Goal: Task Accomplishment & Management: Manage account settings

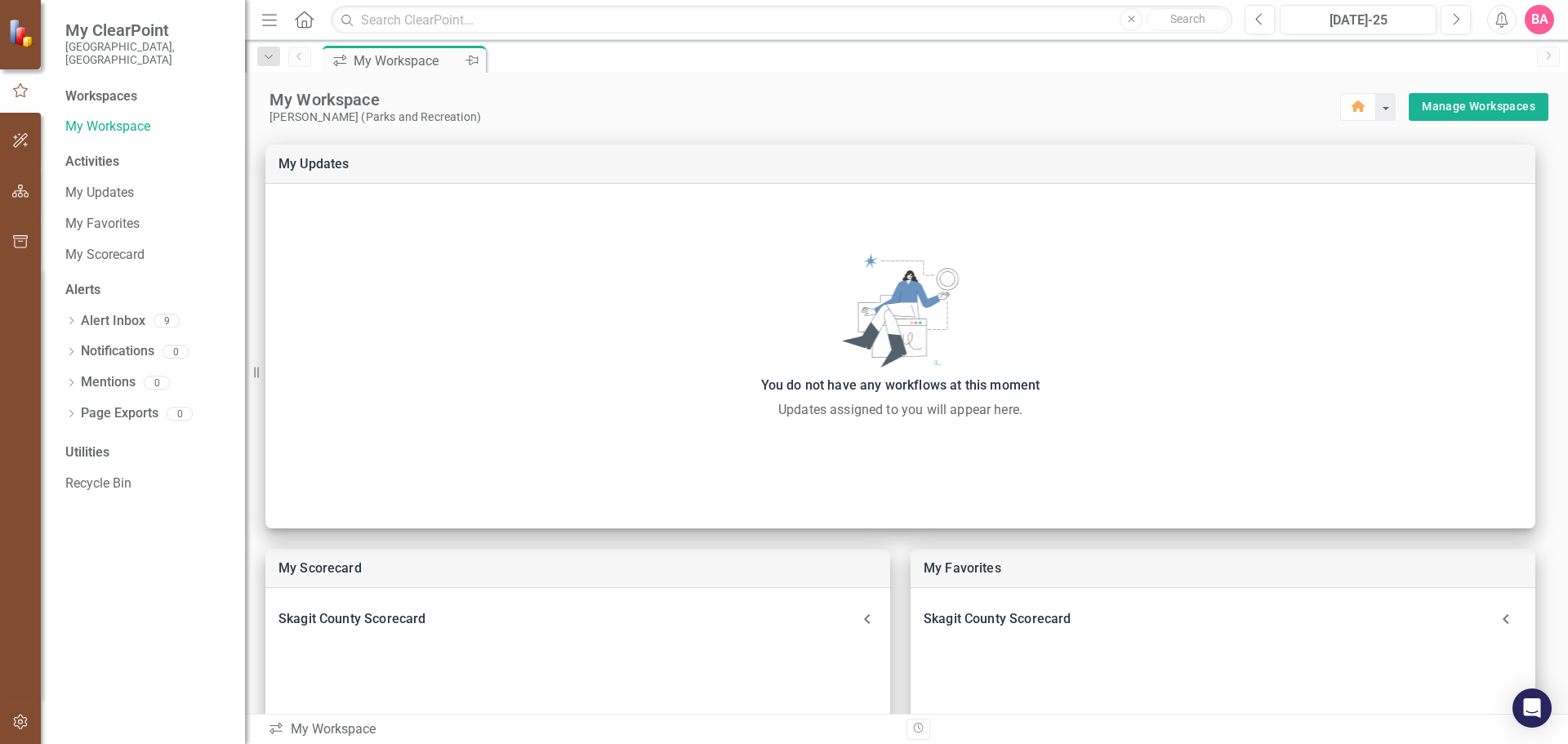
click at [404, 58] on div "My Workspace" at bounding box center [407, 60] width 108 height 20
click at [103, 117] on link "My Workspace" at bounding box center [146, 126] width 164 height 18
click at [100, 184] on link "My Updates" at bounding box center [146, 193] width 164 height 18
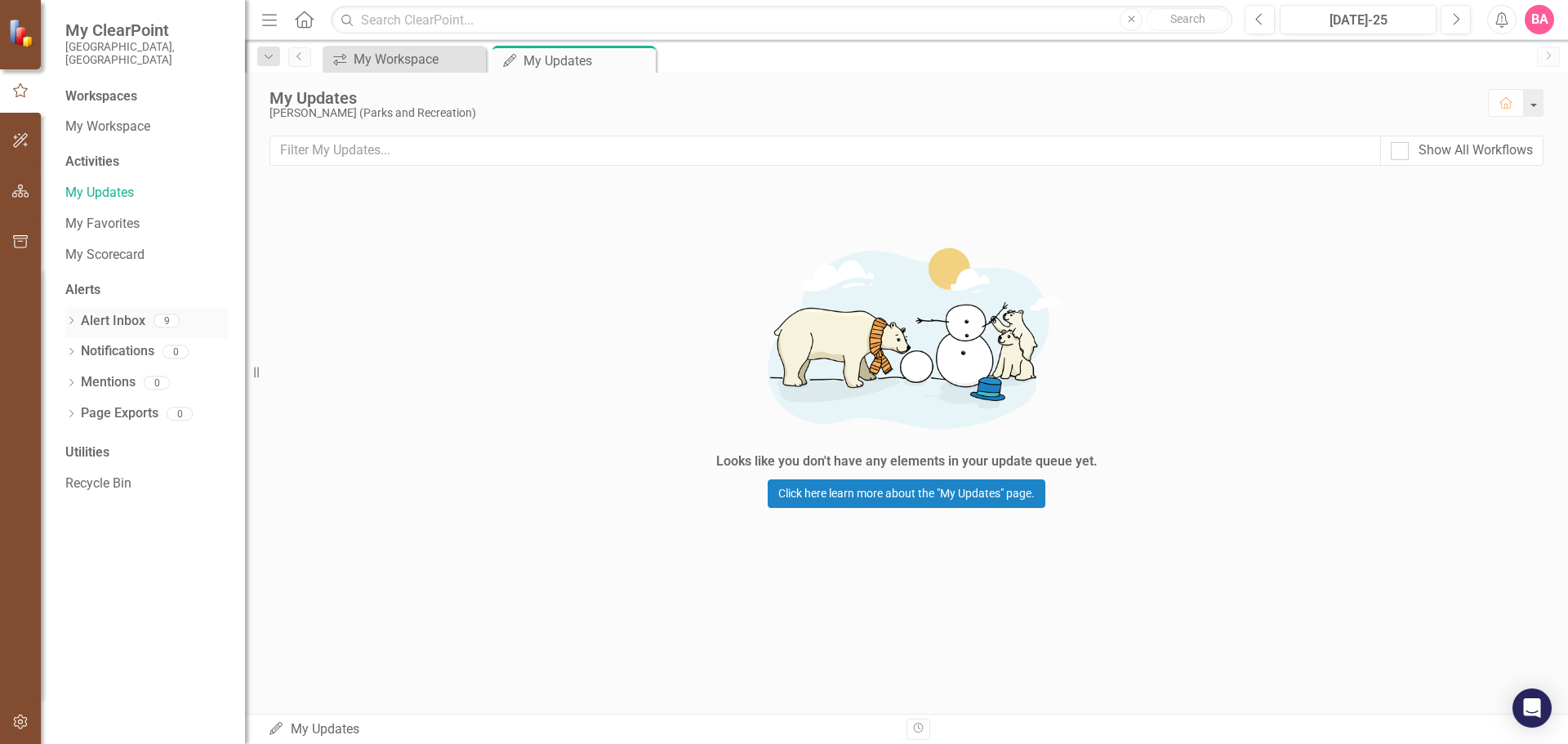
click at [123, 312] on link "Alert Inbox" at bounding box center [112, 321] width 65 height 18
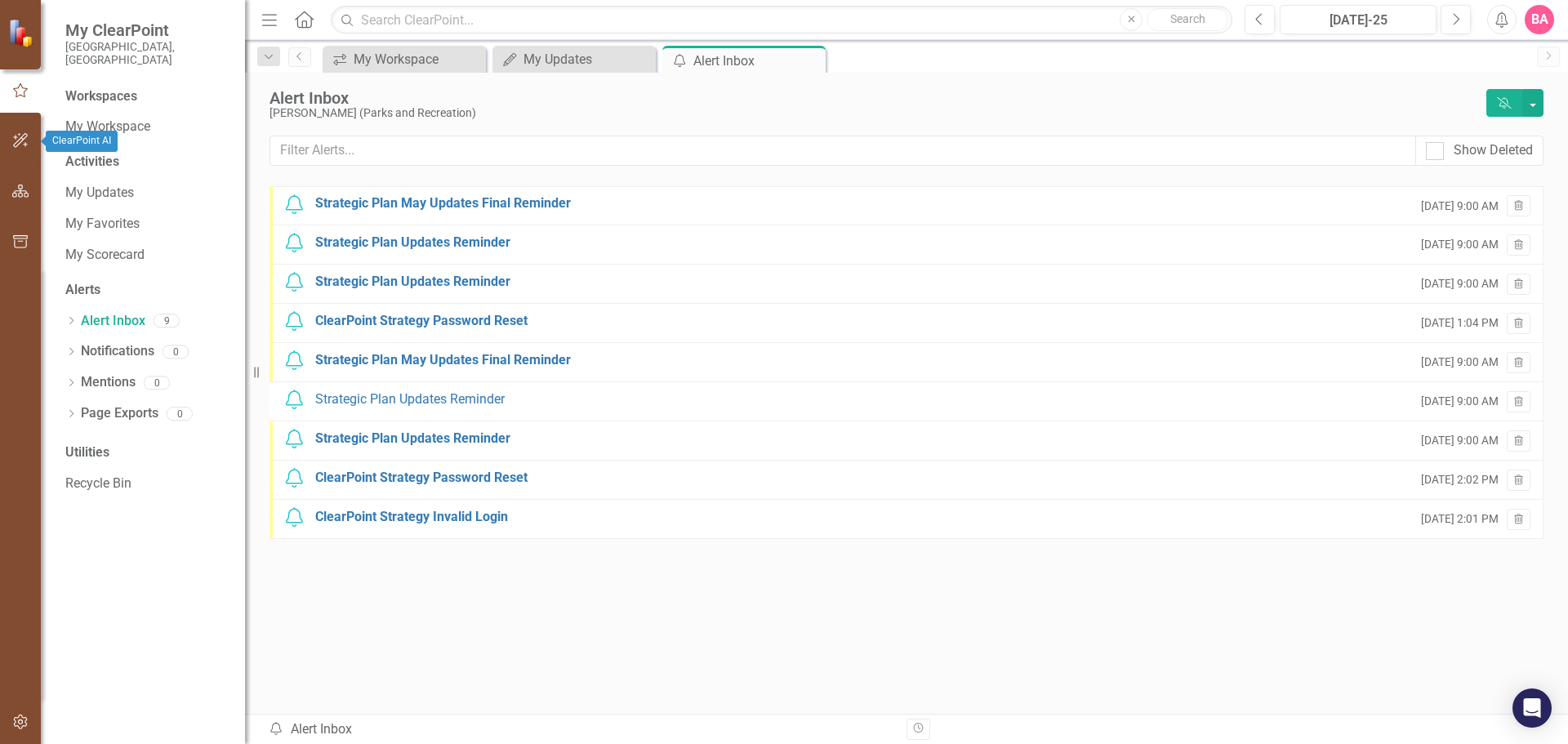
click at [20, 137] on icon "button" at bounding box center [21, 140] width 17 height 13
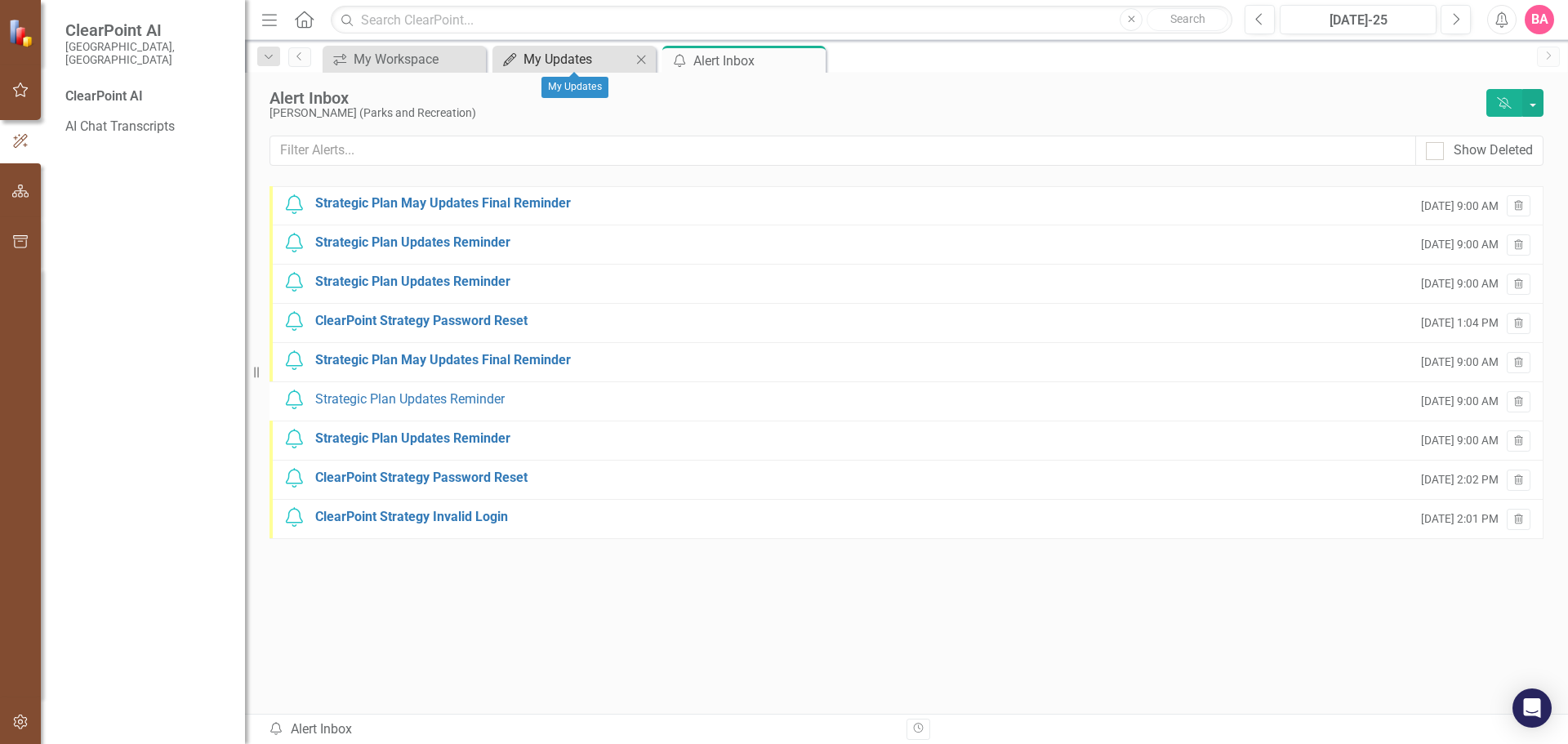
click at [569, 56] on div "My Updates" at bounding box center [576, 59] width 108 height 20
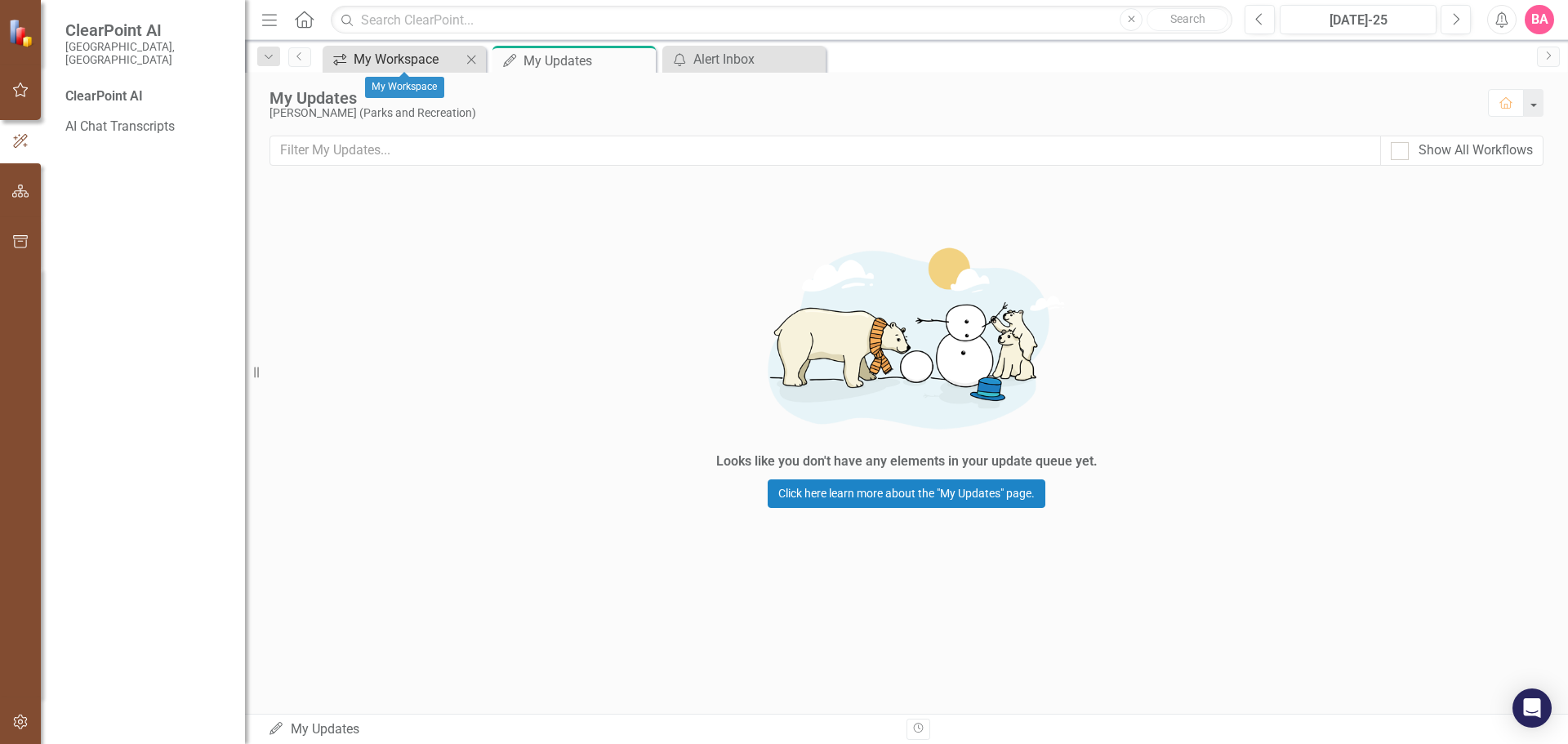
click at [424, 55] on div "My Workspace" at bounding box center [407, 59] width 108 height 20
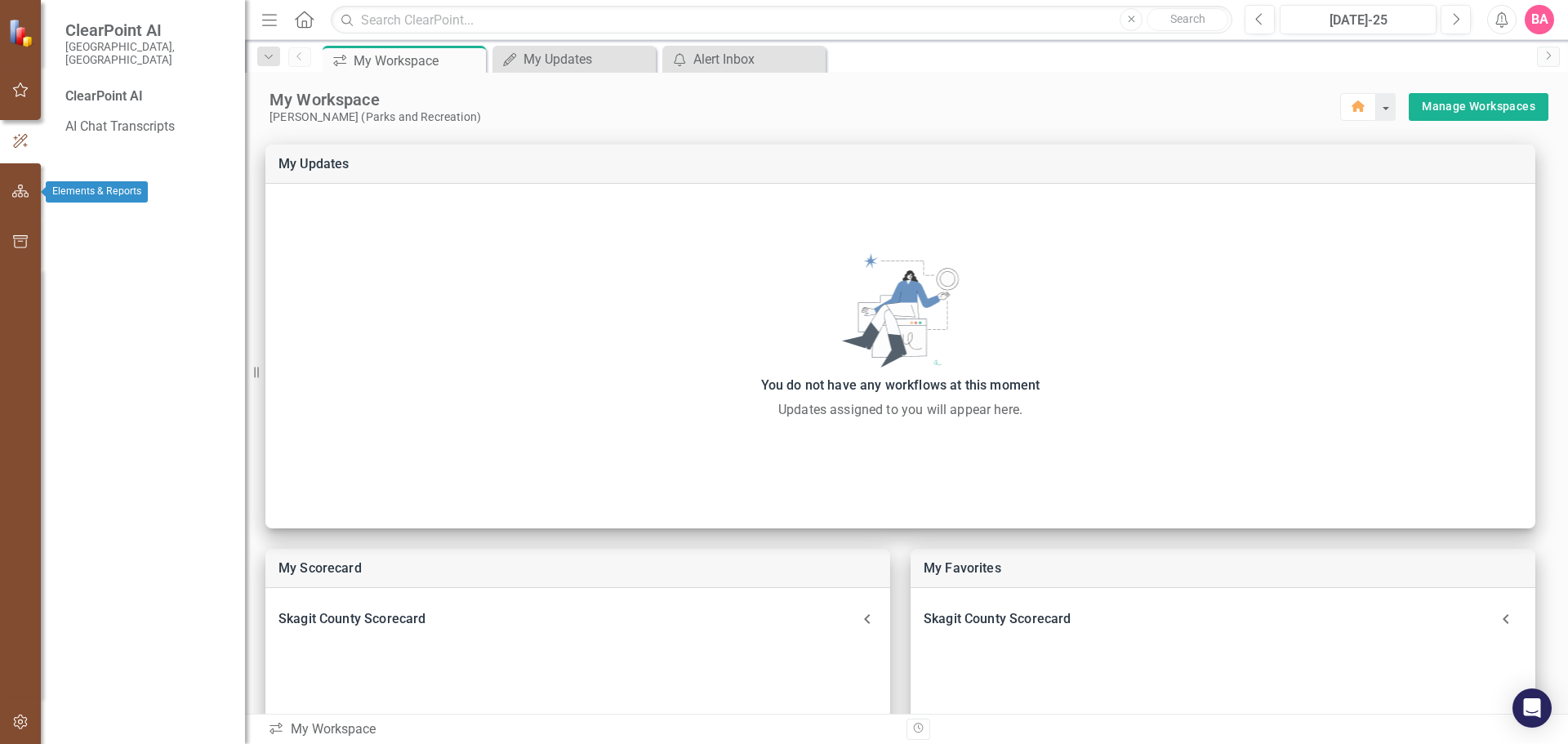
click at [20, 189] on icon "button" at bounding box center [21, 191] width 17 height 13
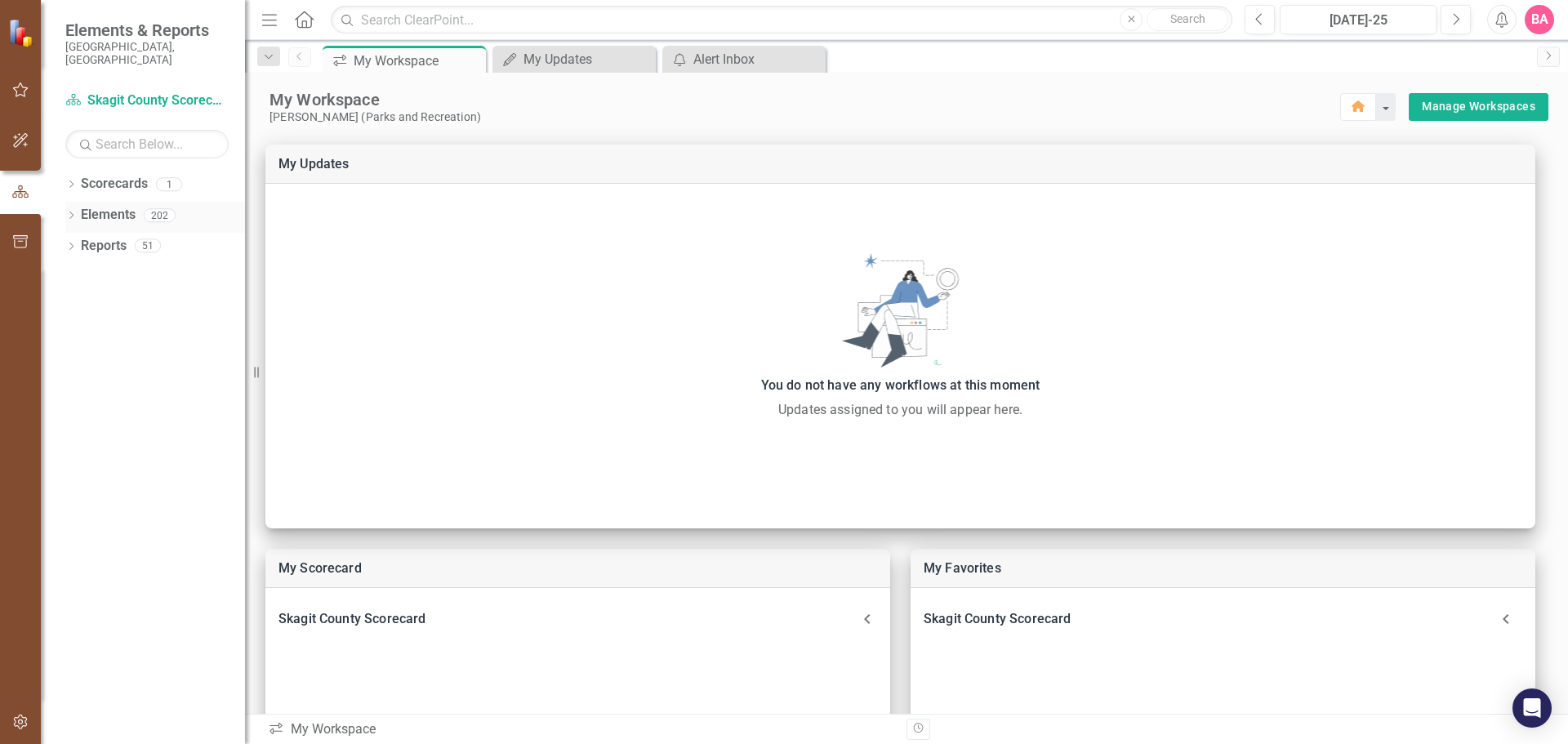
click at [120, 205] on link "Elements" at bounding box center [108, 214] width 54 height 18
click at [107, 174] on link "Scorecards" at bounding box center [113, 183] width 67 height 18
click at [552, 60] on div "Manage Elements" at bounding box center [576, 59] width 108 height 20
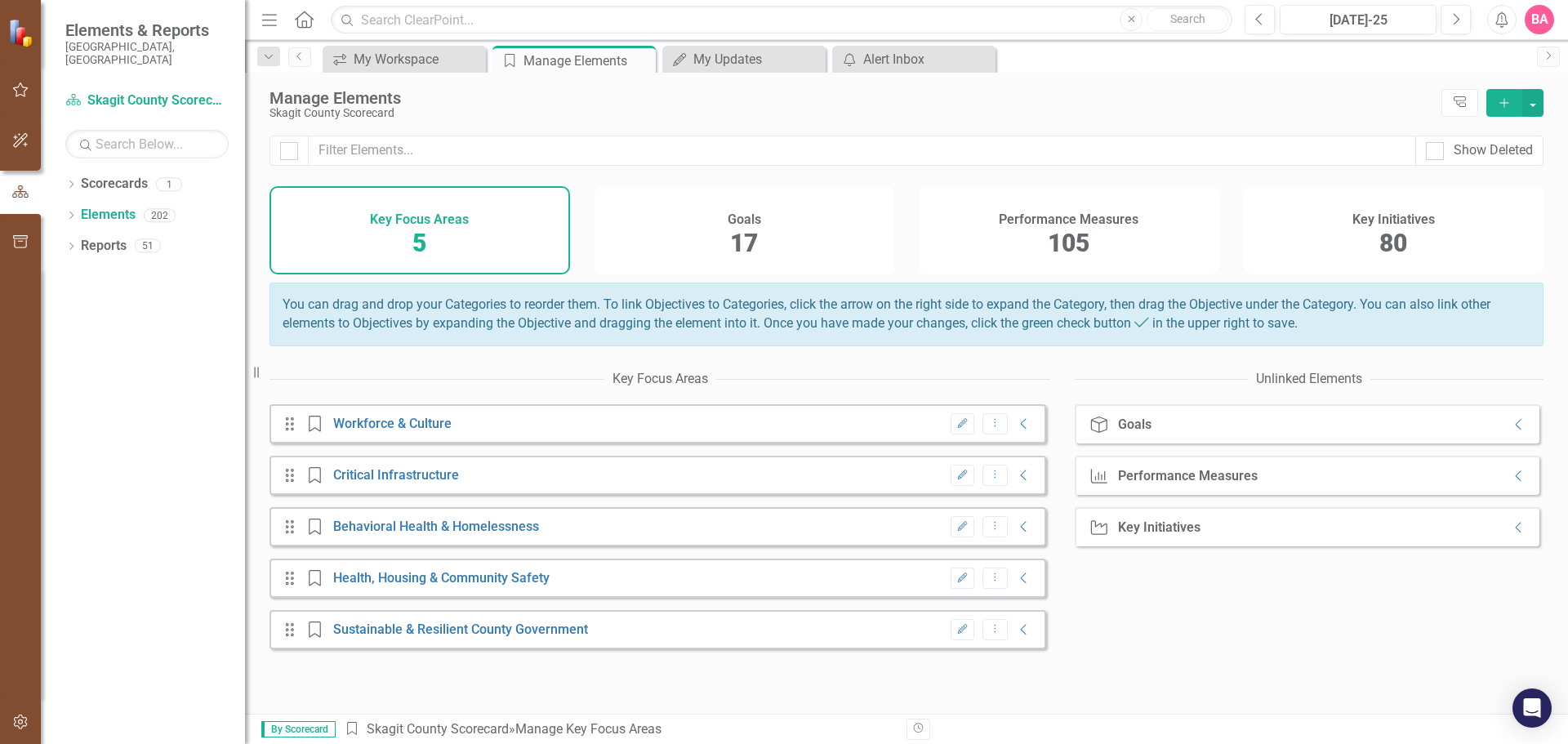
click at [1094, 238] on div "Performance Measures 105" at bounding box center [1068, 230] width 300 height 88
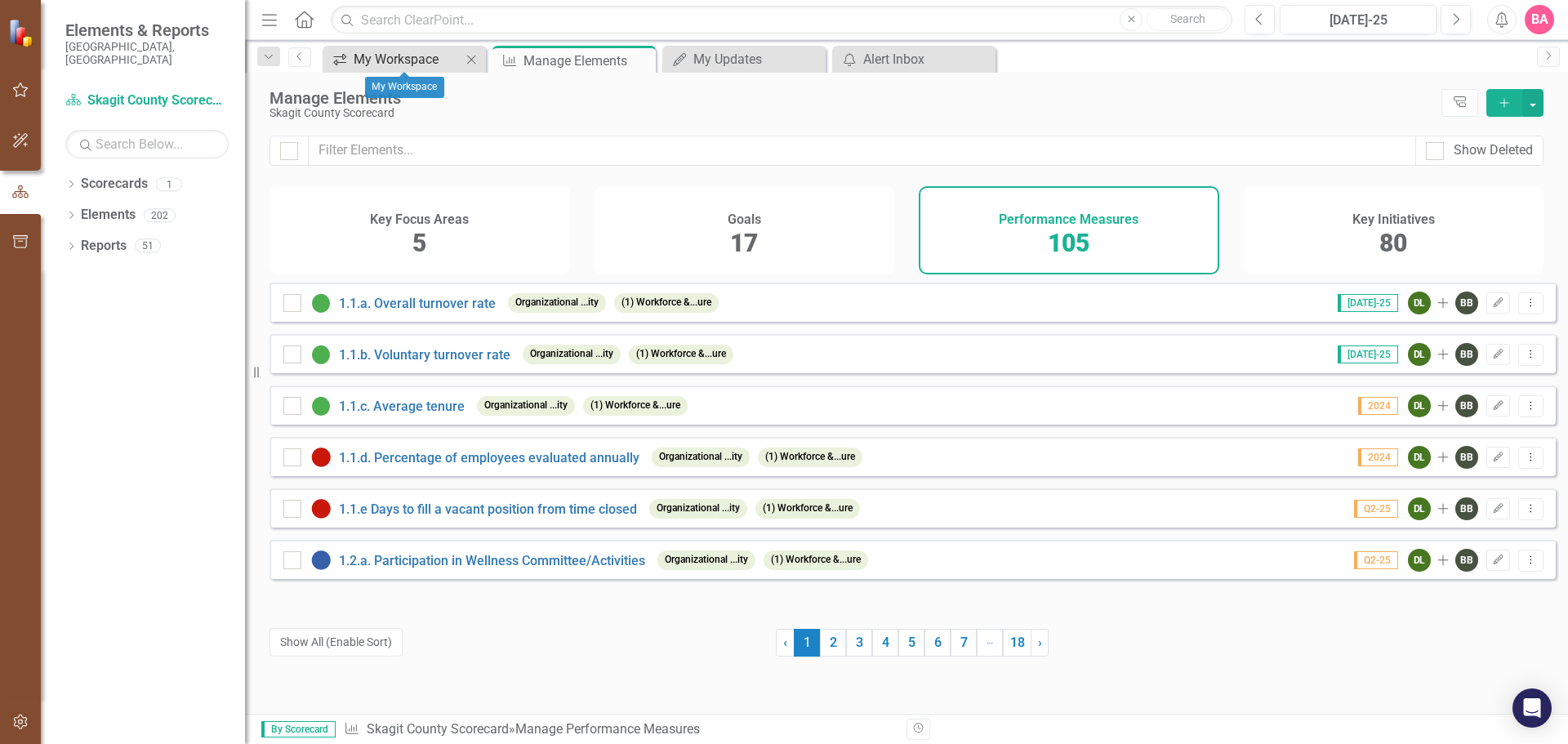
click at [377, 60] on div "My Workspace" at bounding box center [407, 59] width 108 height 20
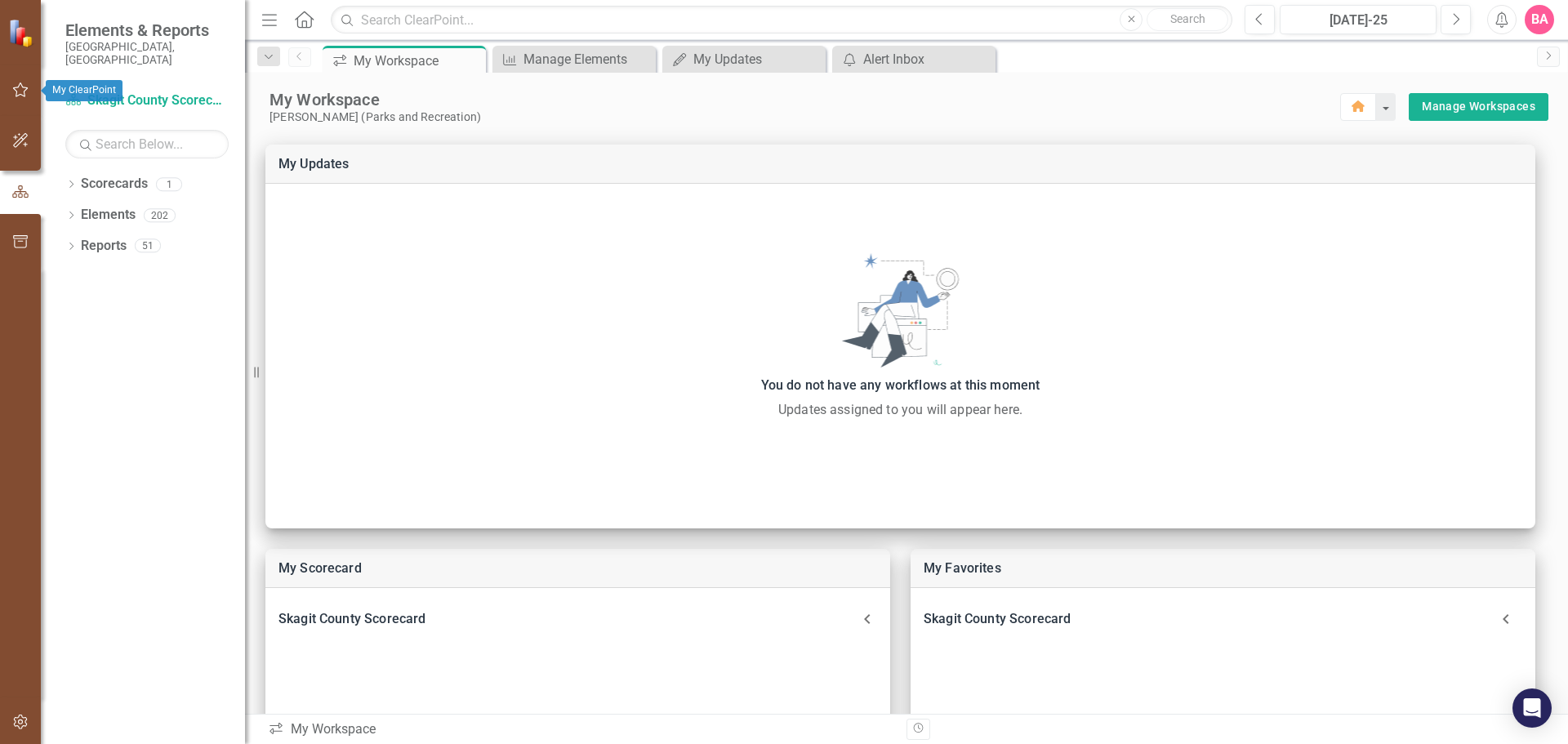
click at [23, 91] on icon "button" at bounding box center [21, 89] width 17 height 13
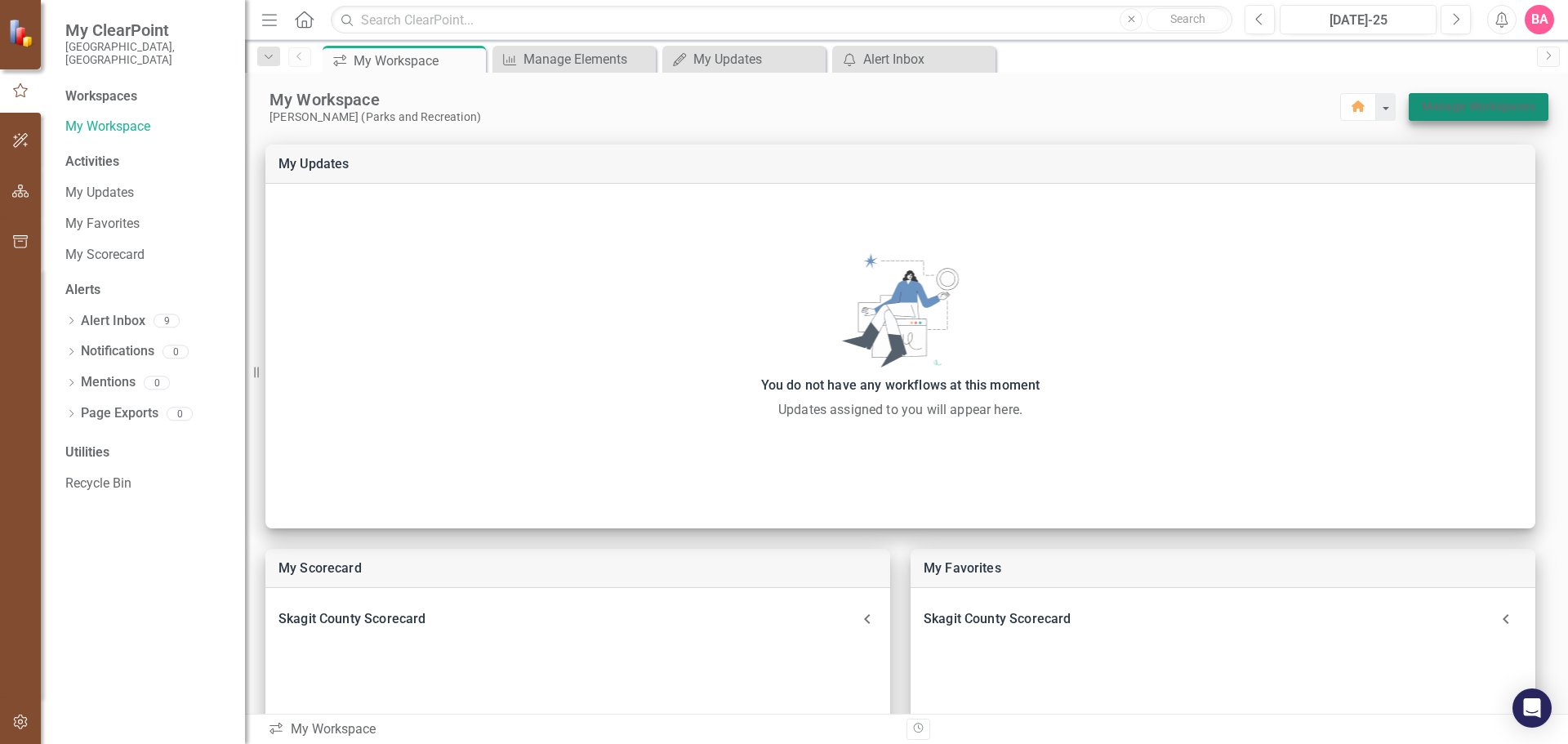
click at [1462, 106] on link "Manage Workspaces" at bounding box center [1478, 106] width 113 height 20
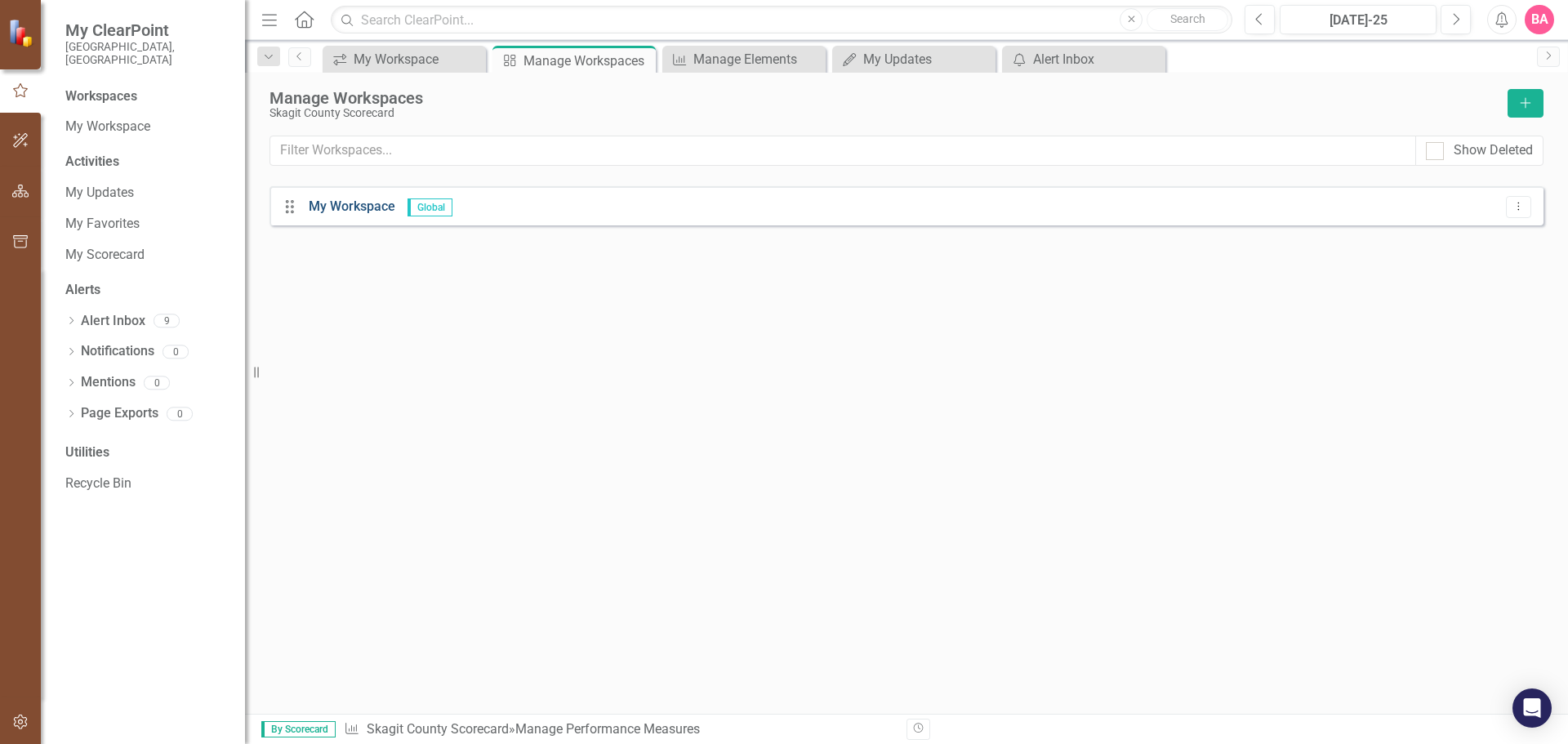
click at [348, 203] on link "My Workspace" at bounding box center [352, 206] width 86 height 16
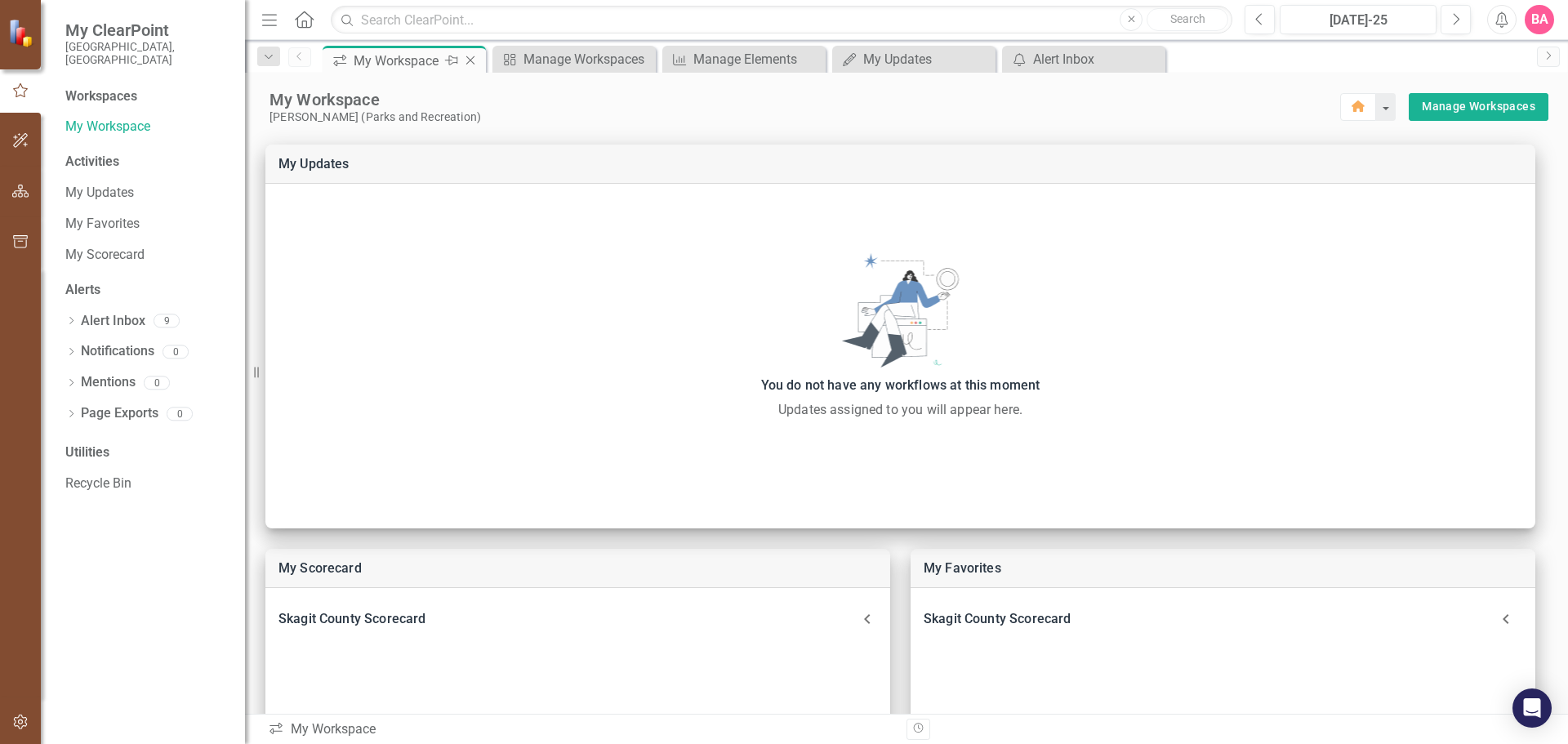
click at [385, 64] on div "My Workspace" at bounding box center [397, 60] width 87 height 20
click at [91, 87] on div "Workspaces" at bounding box center [101, 96] width 72 height 18
click at [102, 117] on link "My Workspace" at bounding box center [146, 126] width 164 height 18
click at [913, 54] on div "My Updates" at bounding box center [916, 59] width 108 height 20
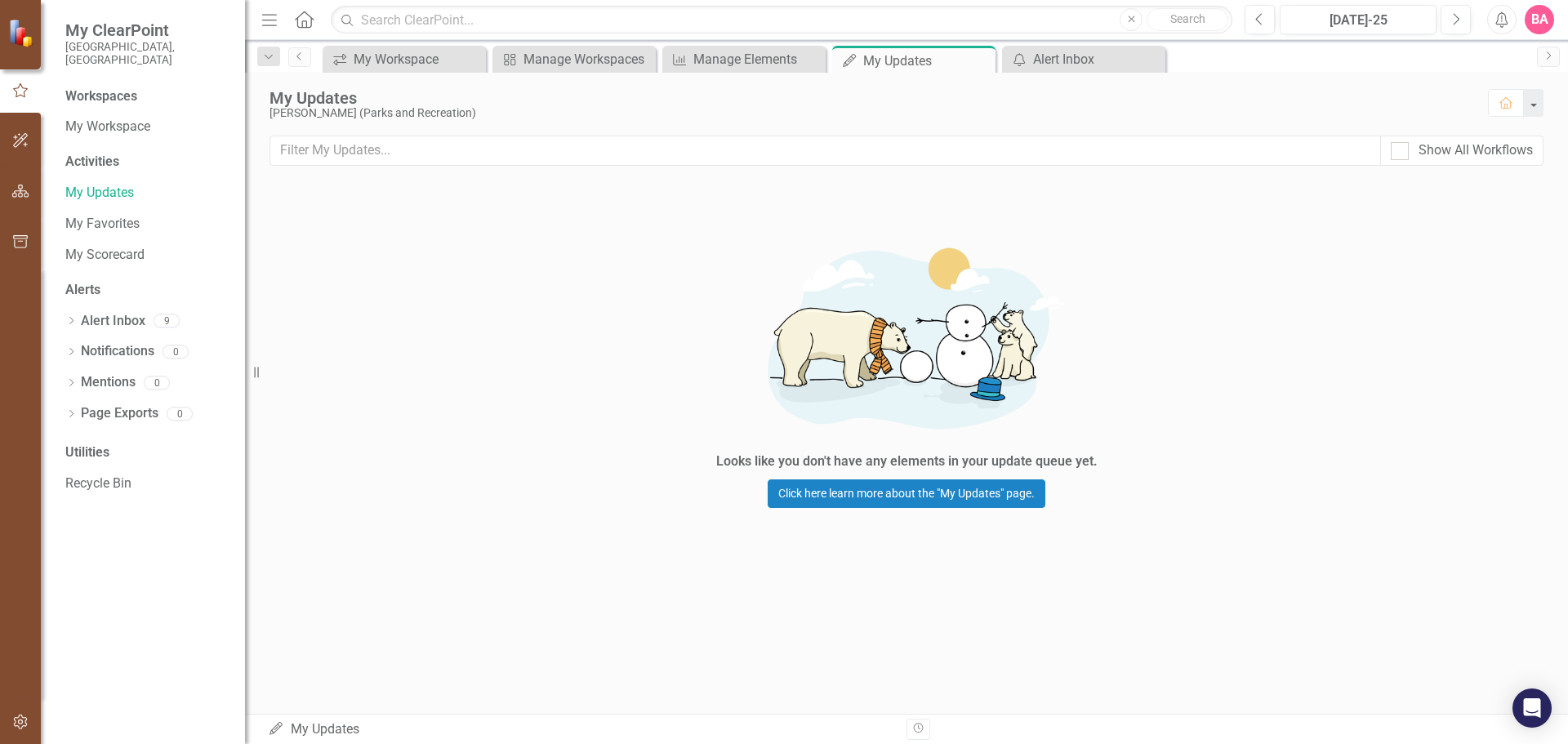
click at [94, 87] on div "Workspaces" at bounding box center [101, 96] width 72 height 18
click at [23, 27] on img at bounding box center [22, 33] width 29 height 29
drag, startPoint x: 17, startPoint y: 0, endPoint x: 387, endPoint y: 268, distance: 456.9
click at [387, 268] on div "Looks like you don't have any elements in your update queue yet. Click here lea…" at bounding box center [907, 368] width 1323 height 372
click at [127, 87] on div "Workspaces" at bounding box center [101, 96] width 72 height 18
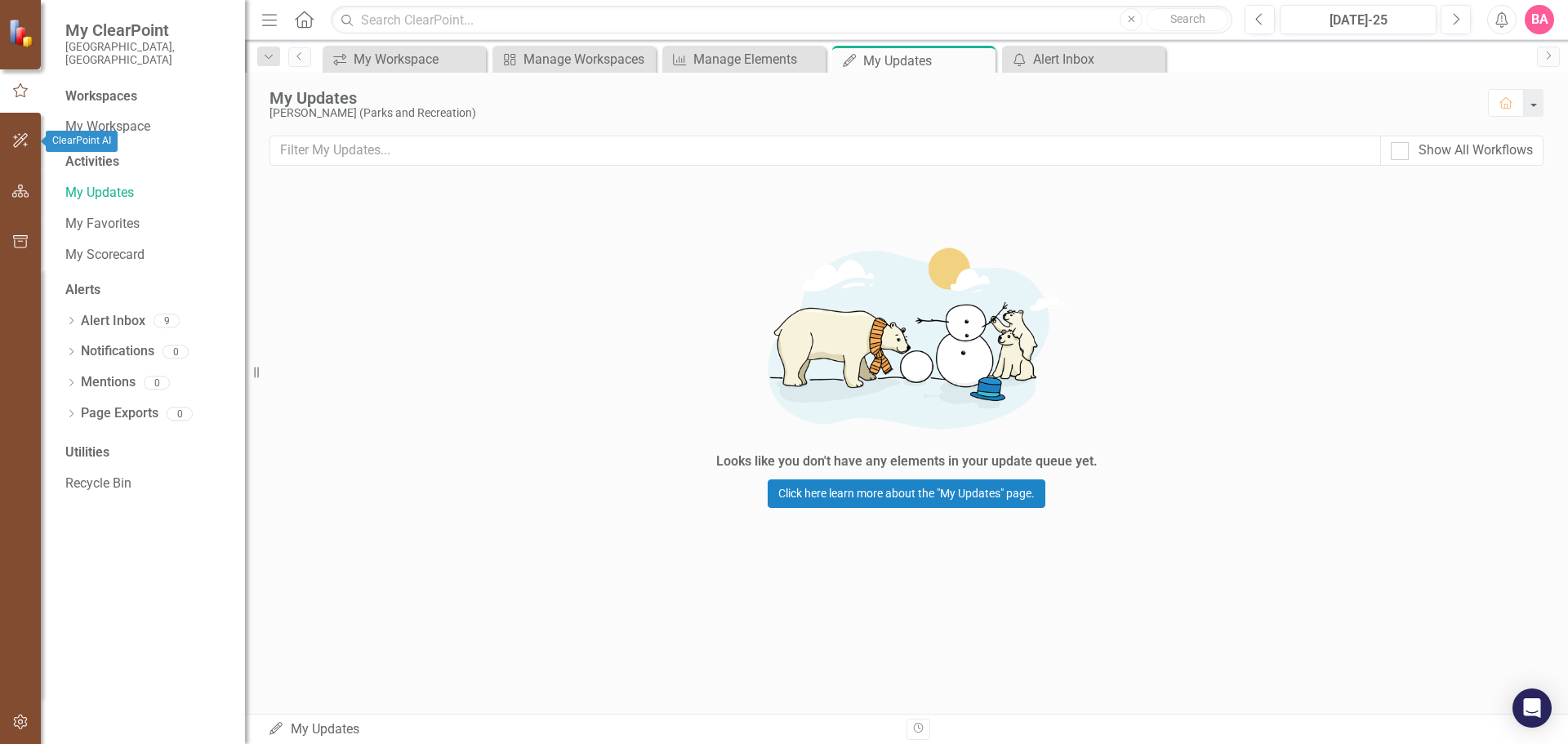
click at [24, 135] on icon "button" at bounding box center [19, 140] width 15 height 15
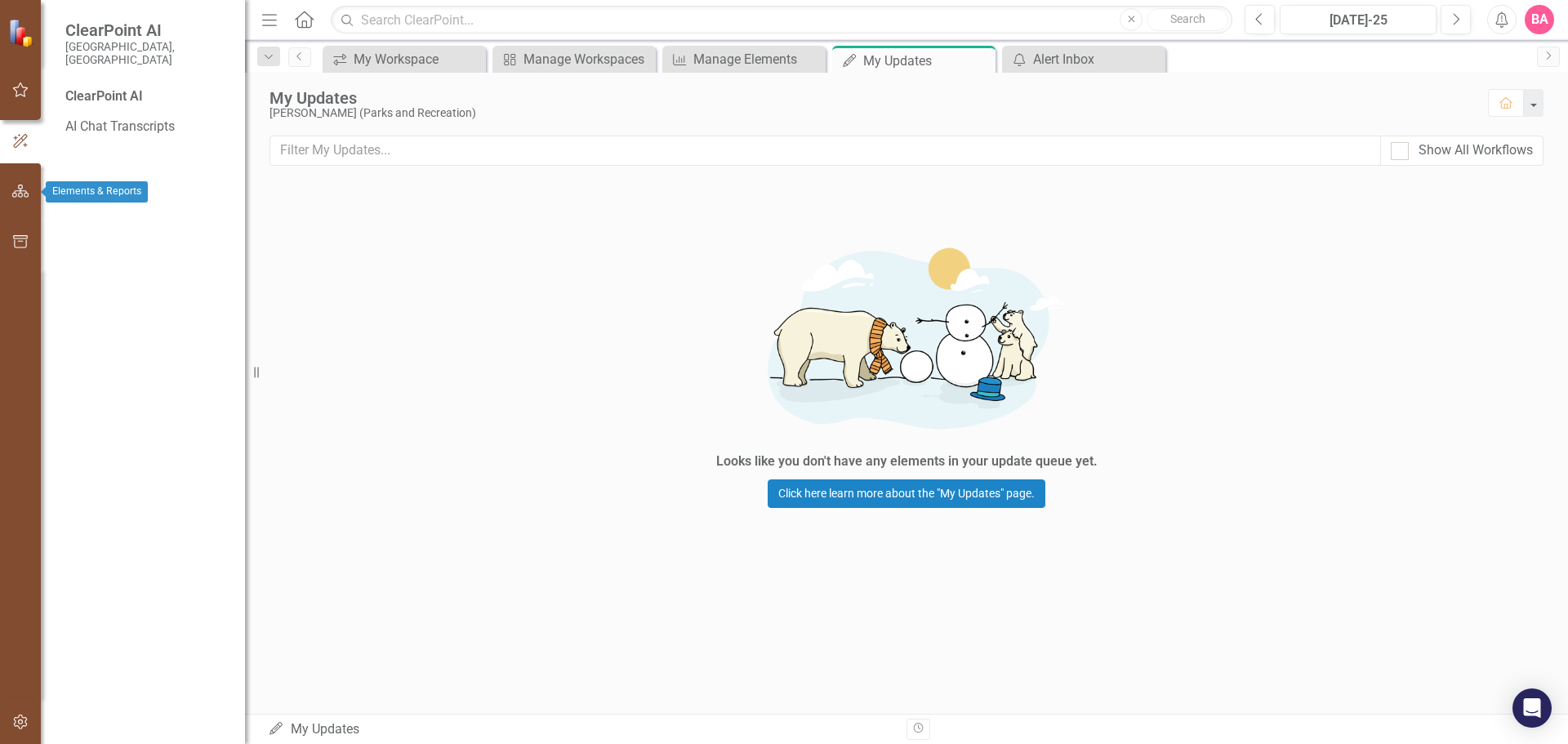
click at [18, 186] on icon "button" at bounding box center [21, 191] width 17 height 13
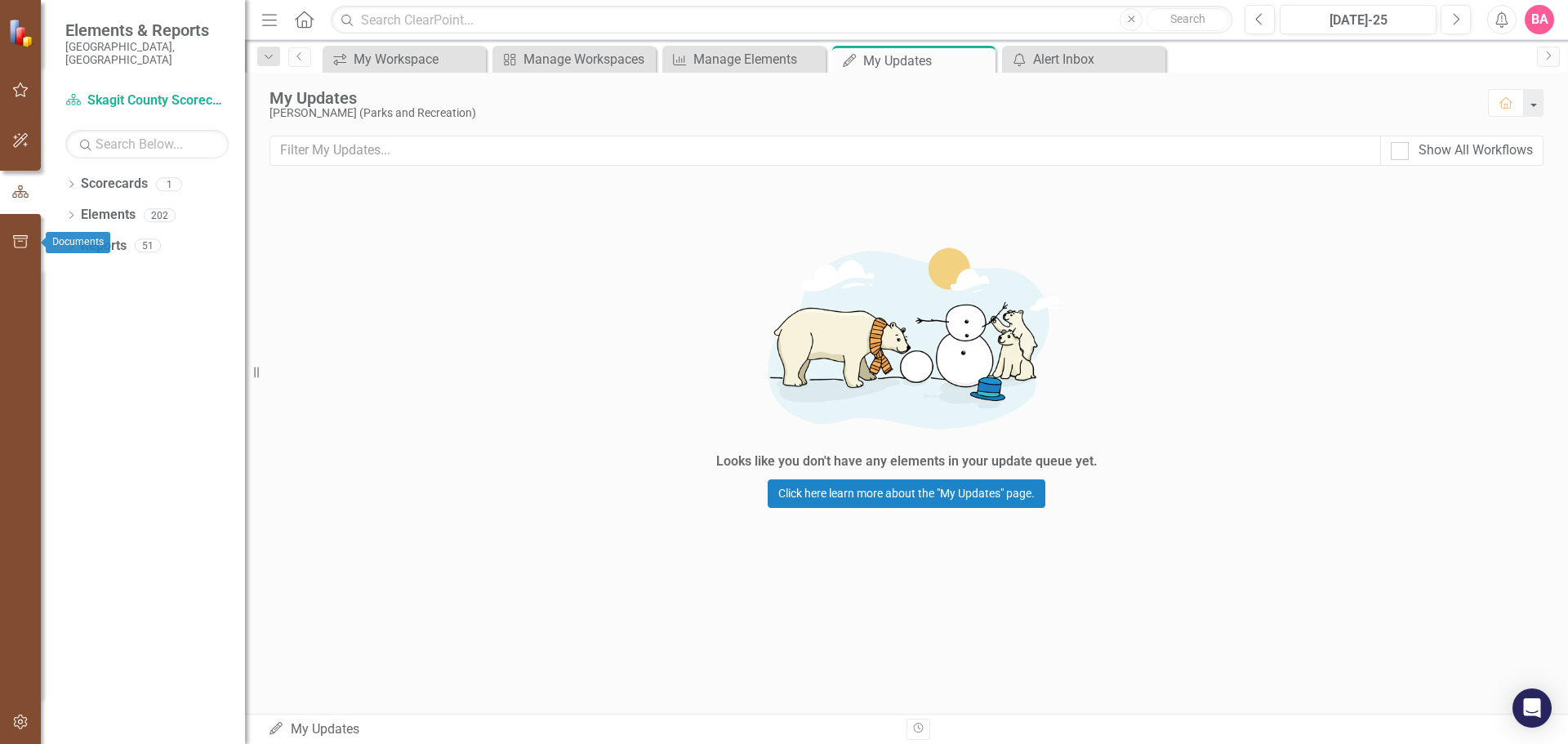
click at [21, 234] on button "button" at bounding box center [21, 242] width 37 height 34
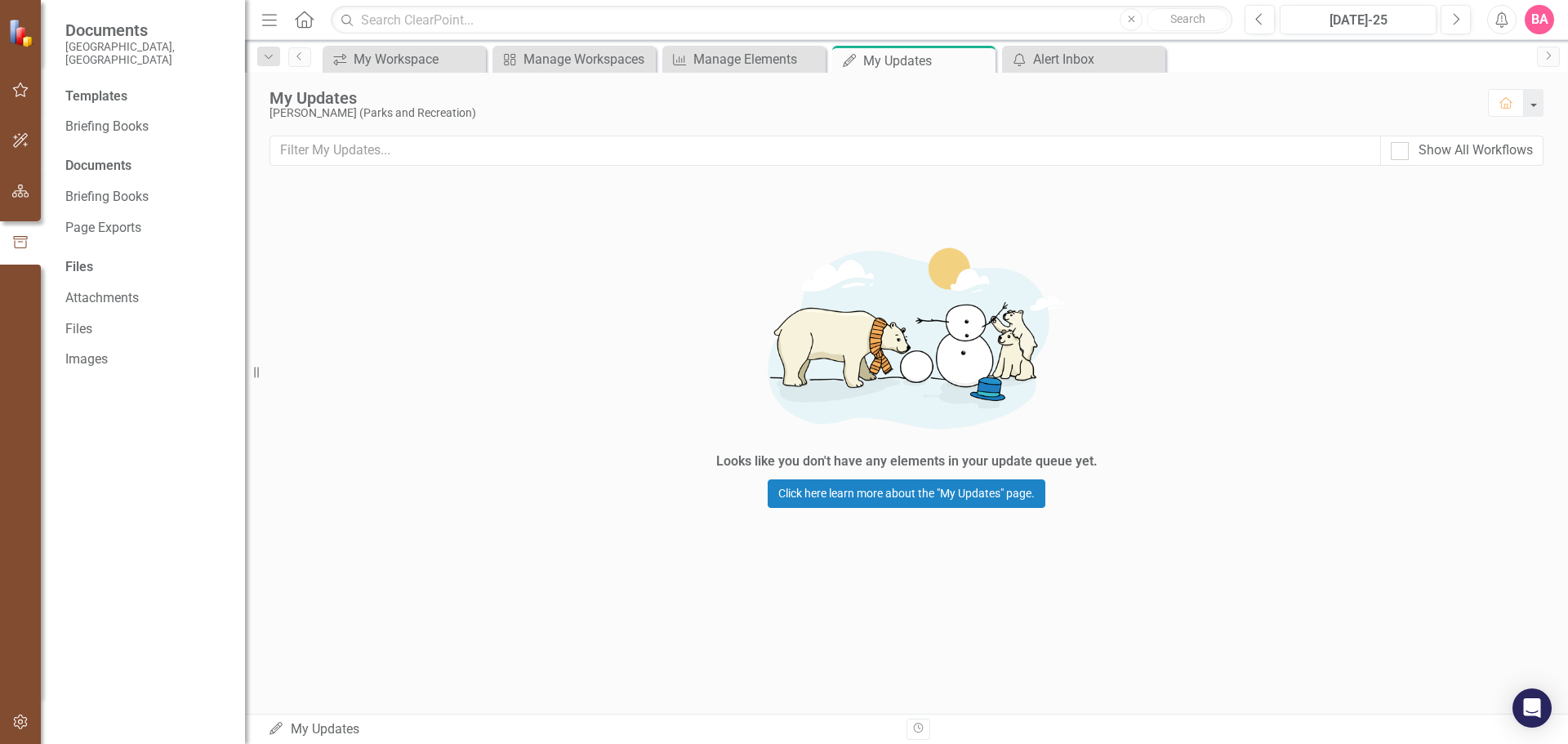
click at [16, 29] on img at bounding box center [22, 33] width 29 height 29
click at [410, 65] on div "My Workspace" at bounding box center [407, 59] width 108 height 20
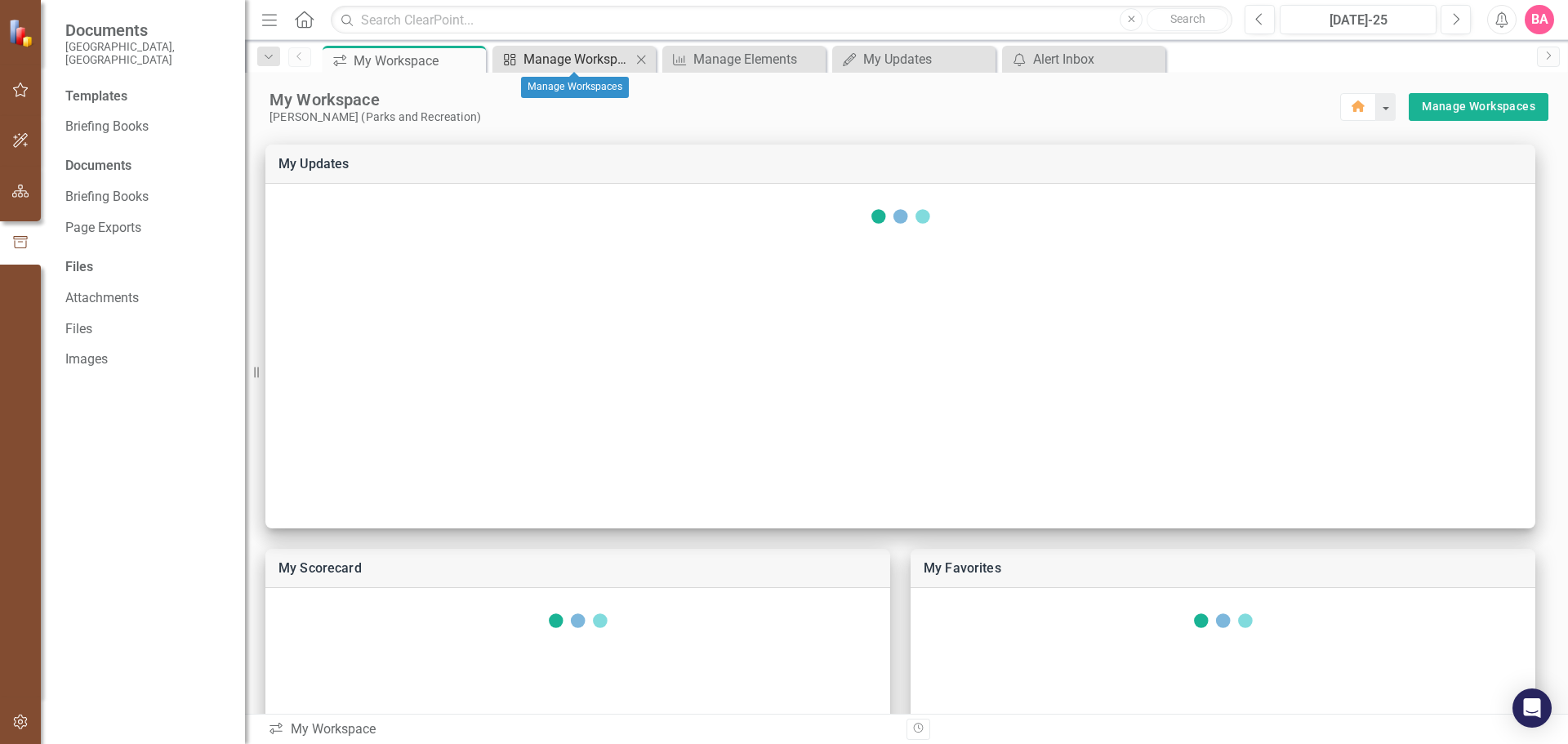
click at [566, 60] on div "Manage Workspaces" at bounding box center [576, 59] width 108 height 20
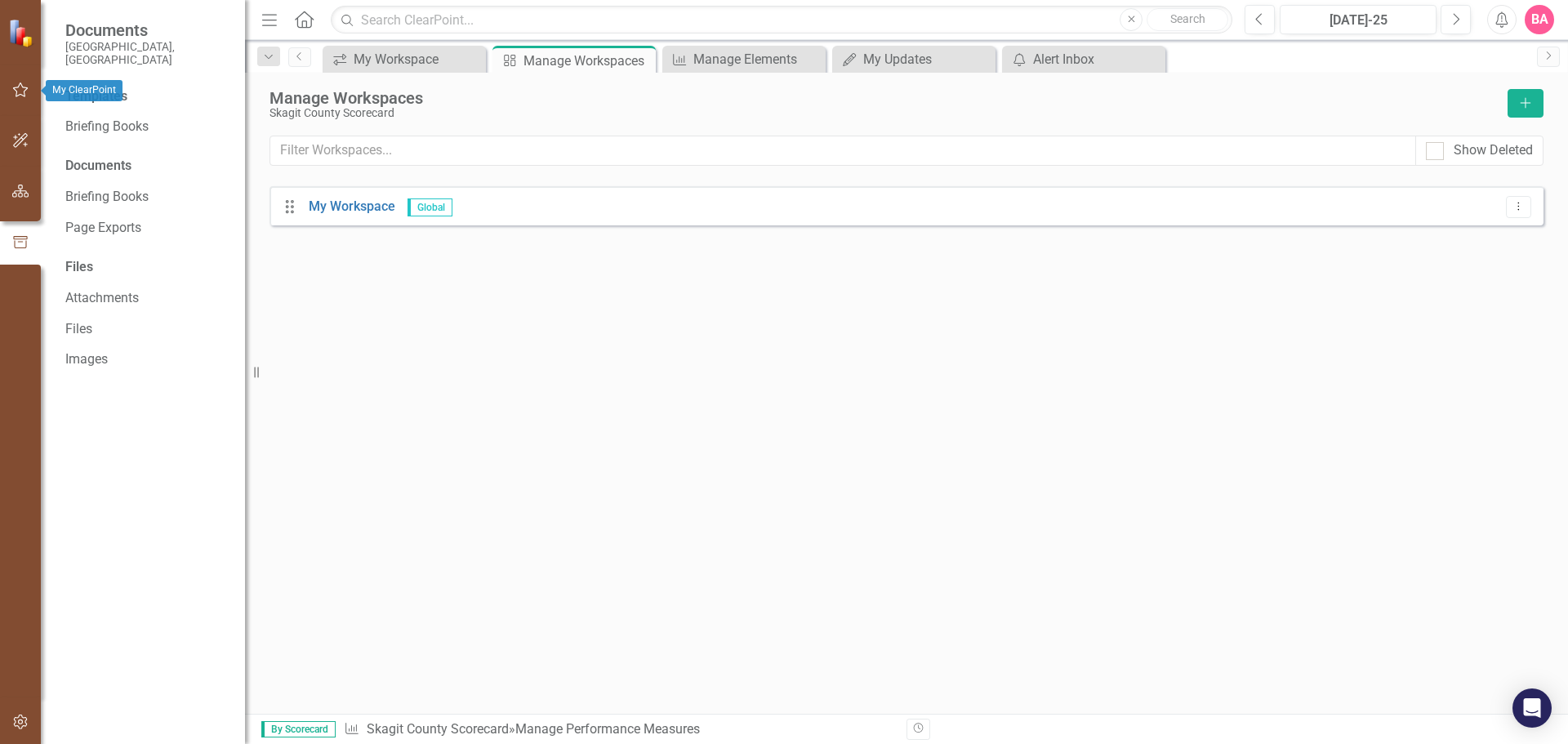
click at [23, 86] on icon "button" at bounding box center [21, 89] width 17 height 13
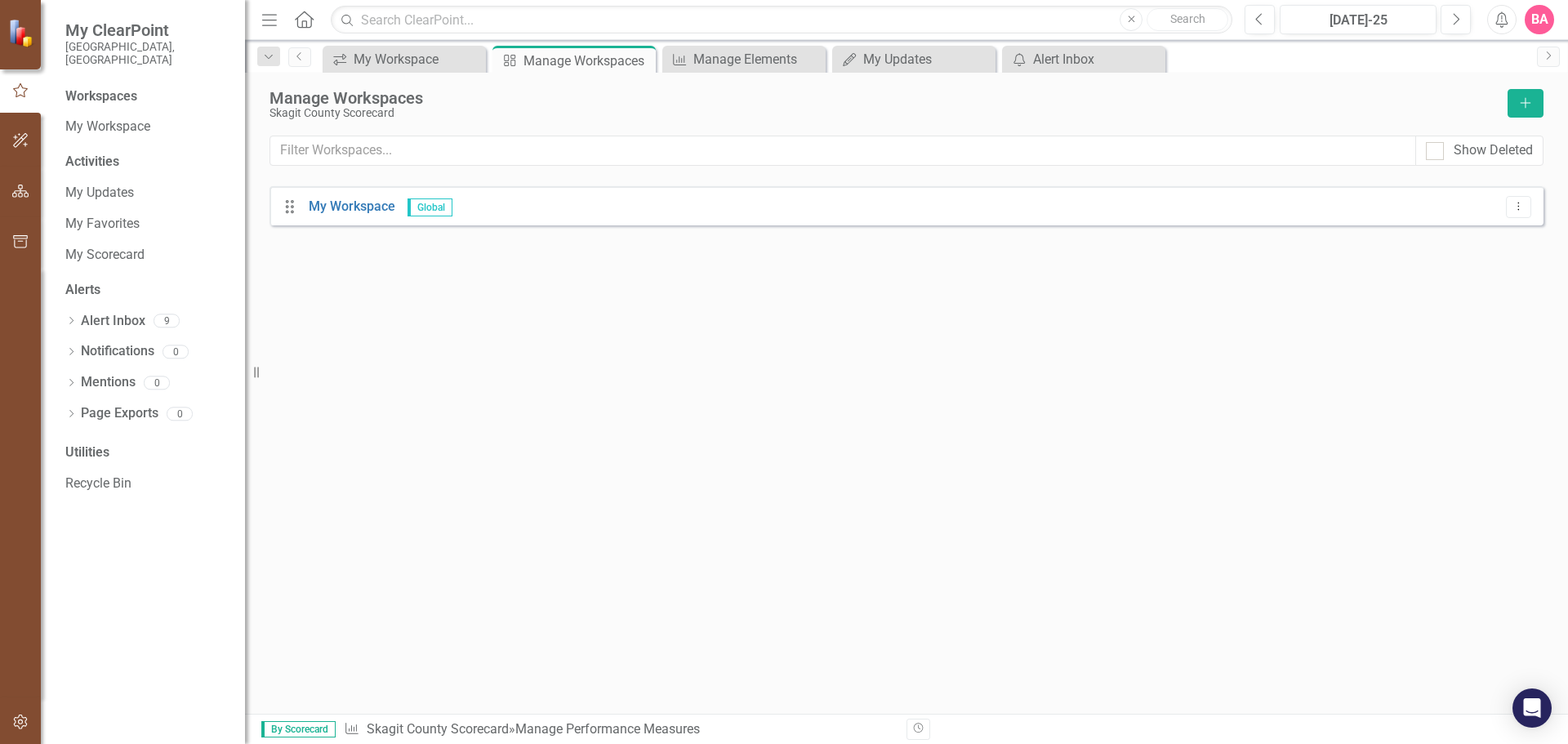
click at [17, 29] on img at bounding box center [22, 33] width 29 height 29
click at [95, 87] on div "Workspaces" at bounding box center [101, 96] width 72 height 18
click at [18, 185] on icon "button" at bounding box center [21, 191] width 17 height 13
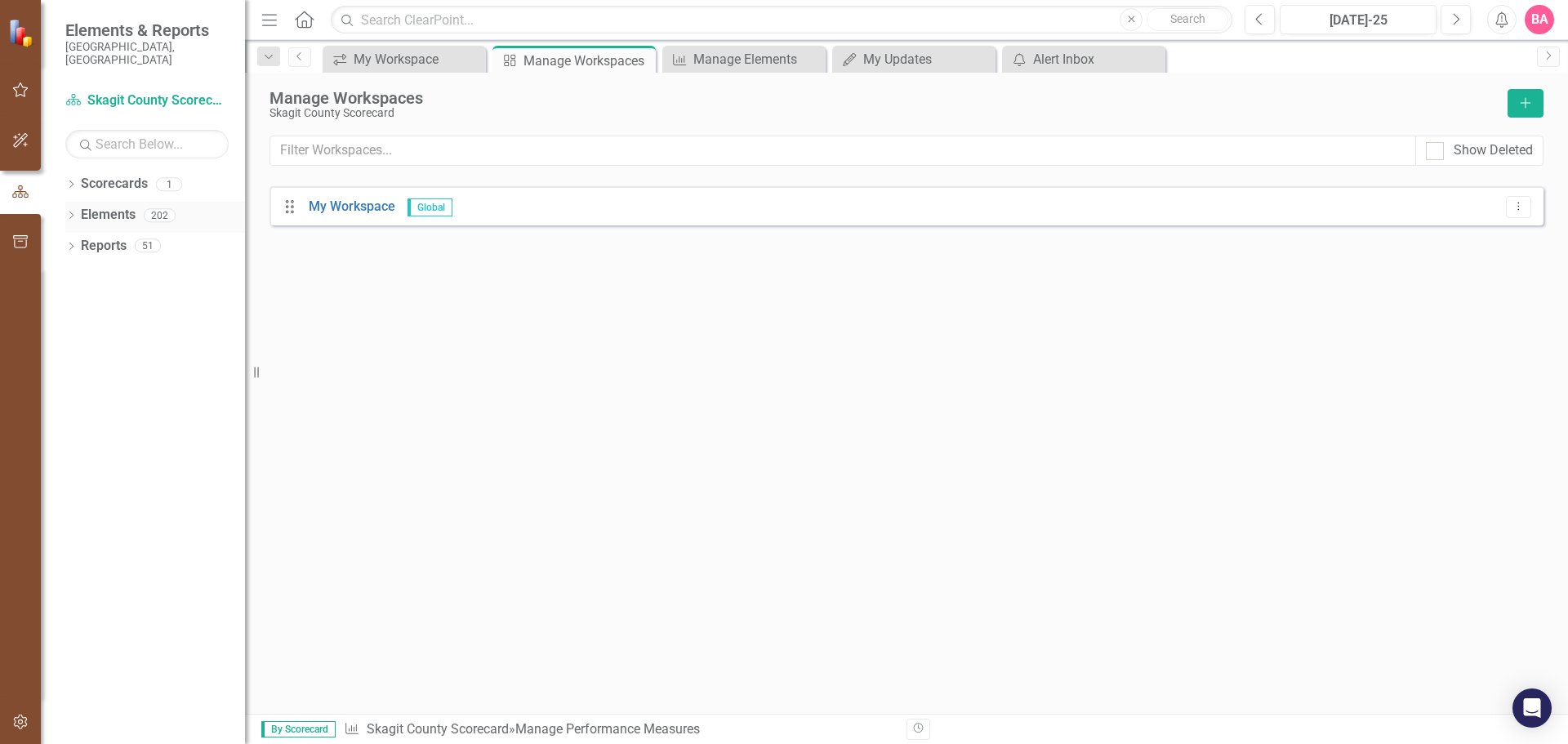
click at [119, 205] on link "Elements" at bounding box center [108, 214] width 54 height 18
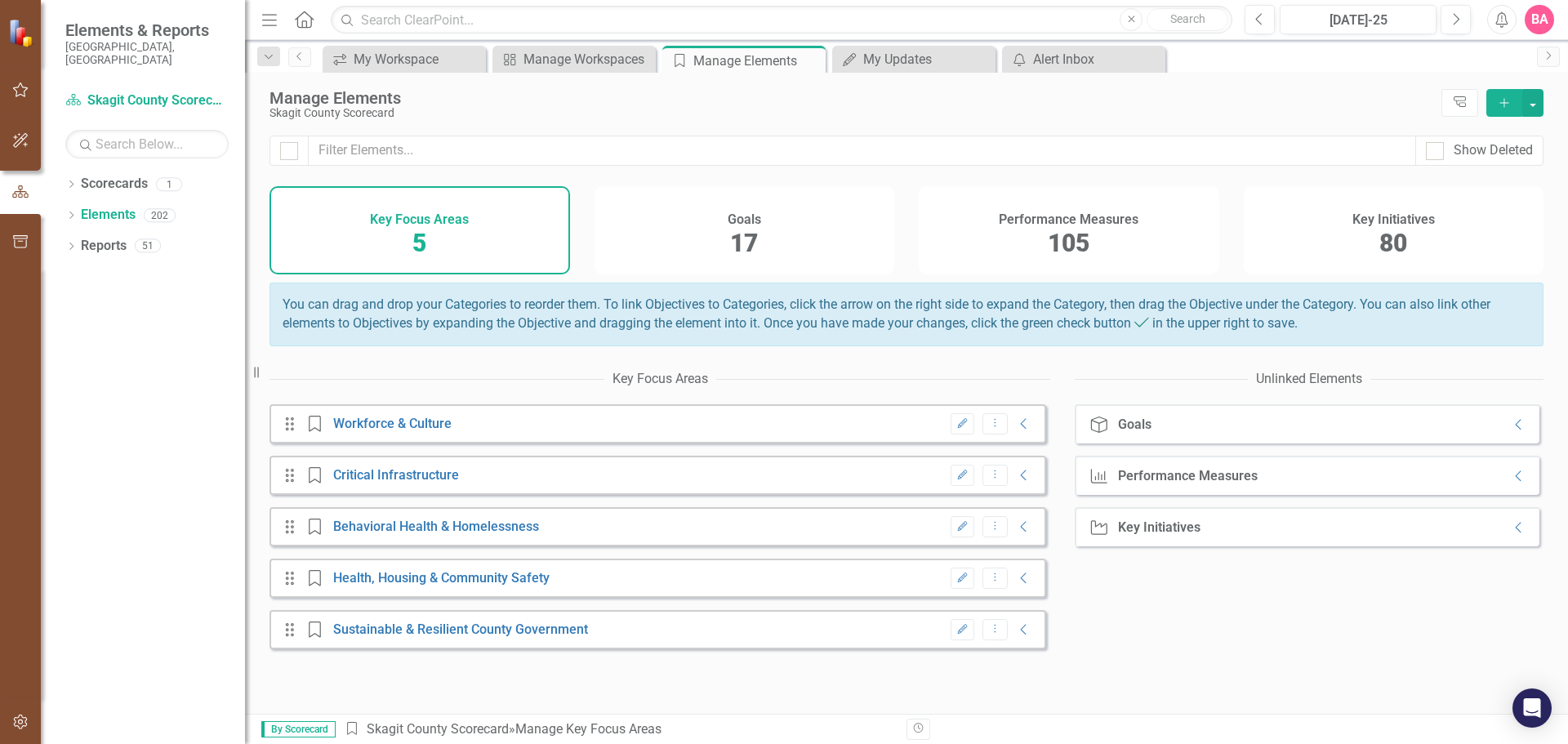
click at [1379, 221] on h4 "Key Initiatives" at bounding box center [1393, 219] width 82 height 15
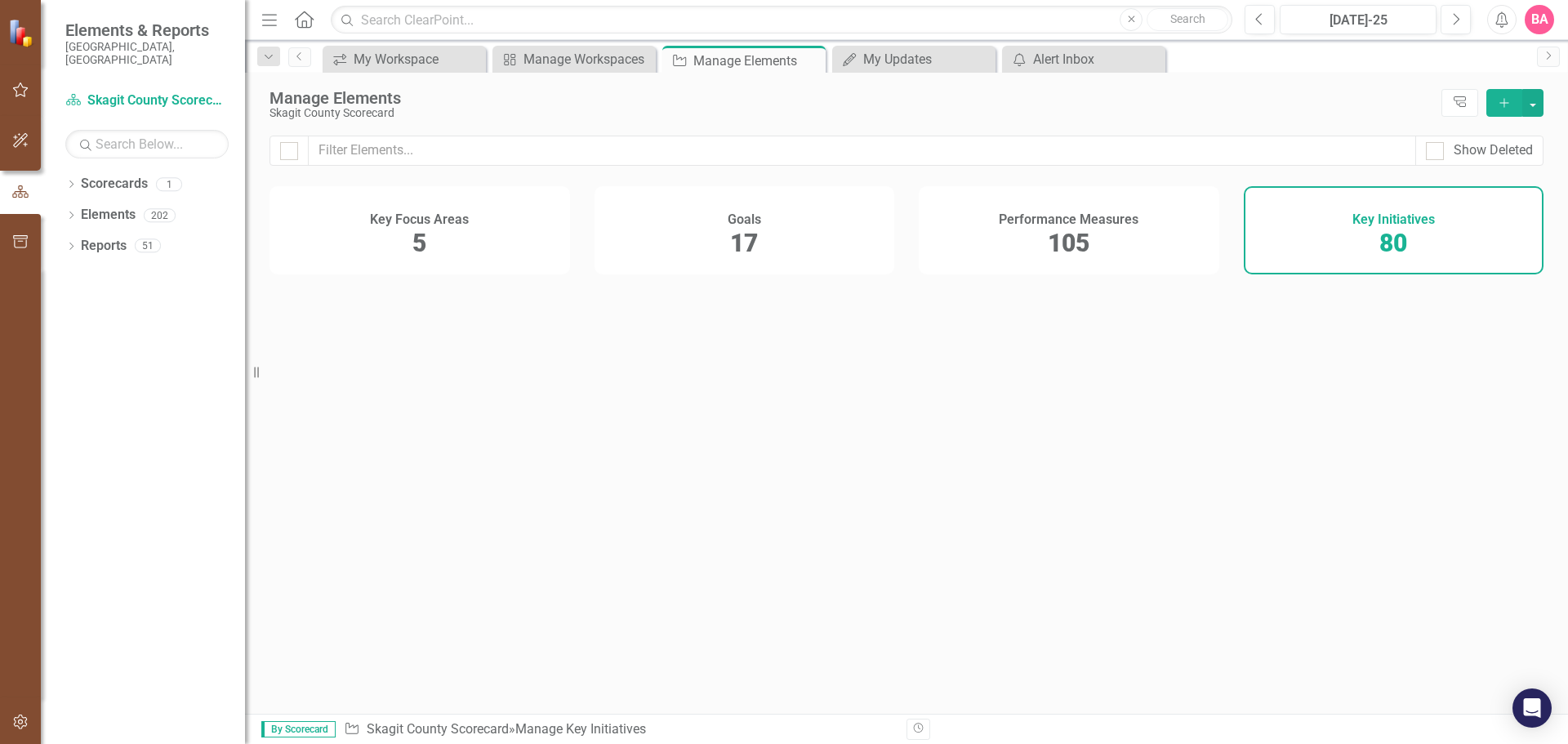
checkbox input "false"
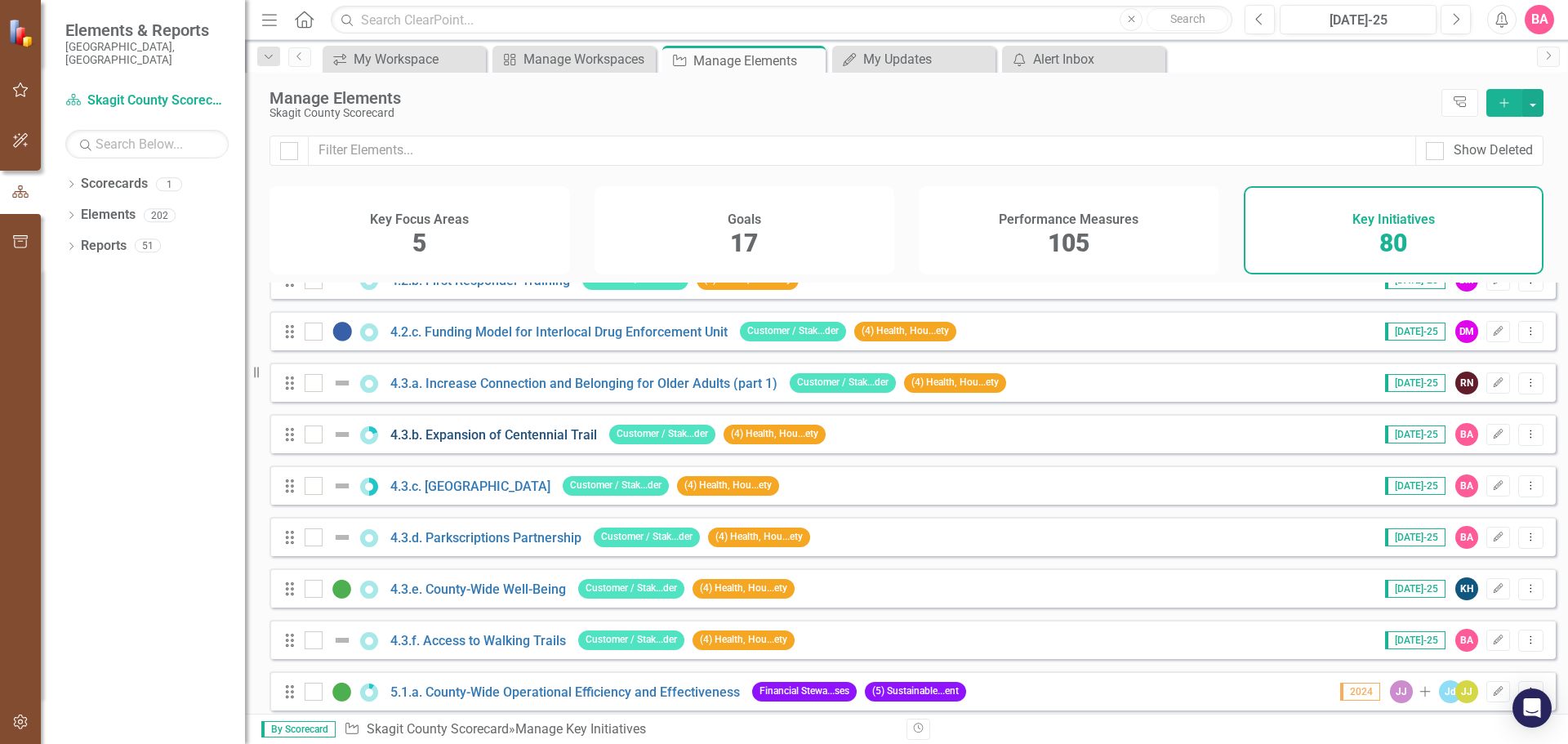
scroll to position [2369, 0]
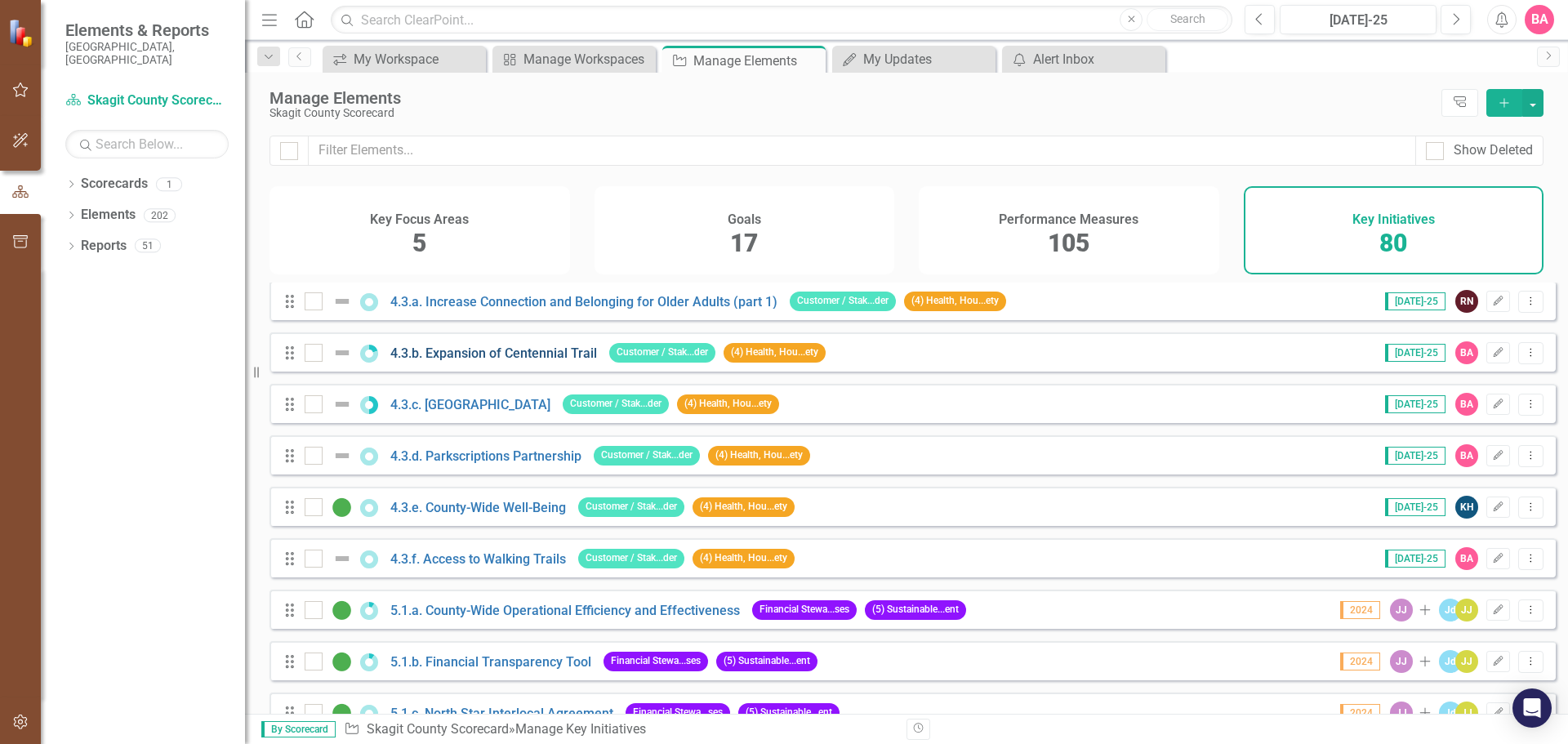
click at [472, 361] on link "4.3.b. Expansion of Centennial Trail" at bounding box center [493, 354] width 206 height 16
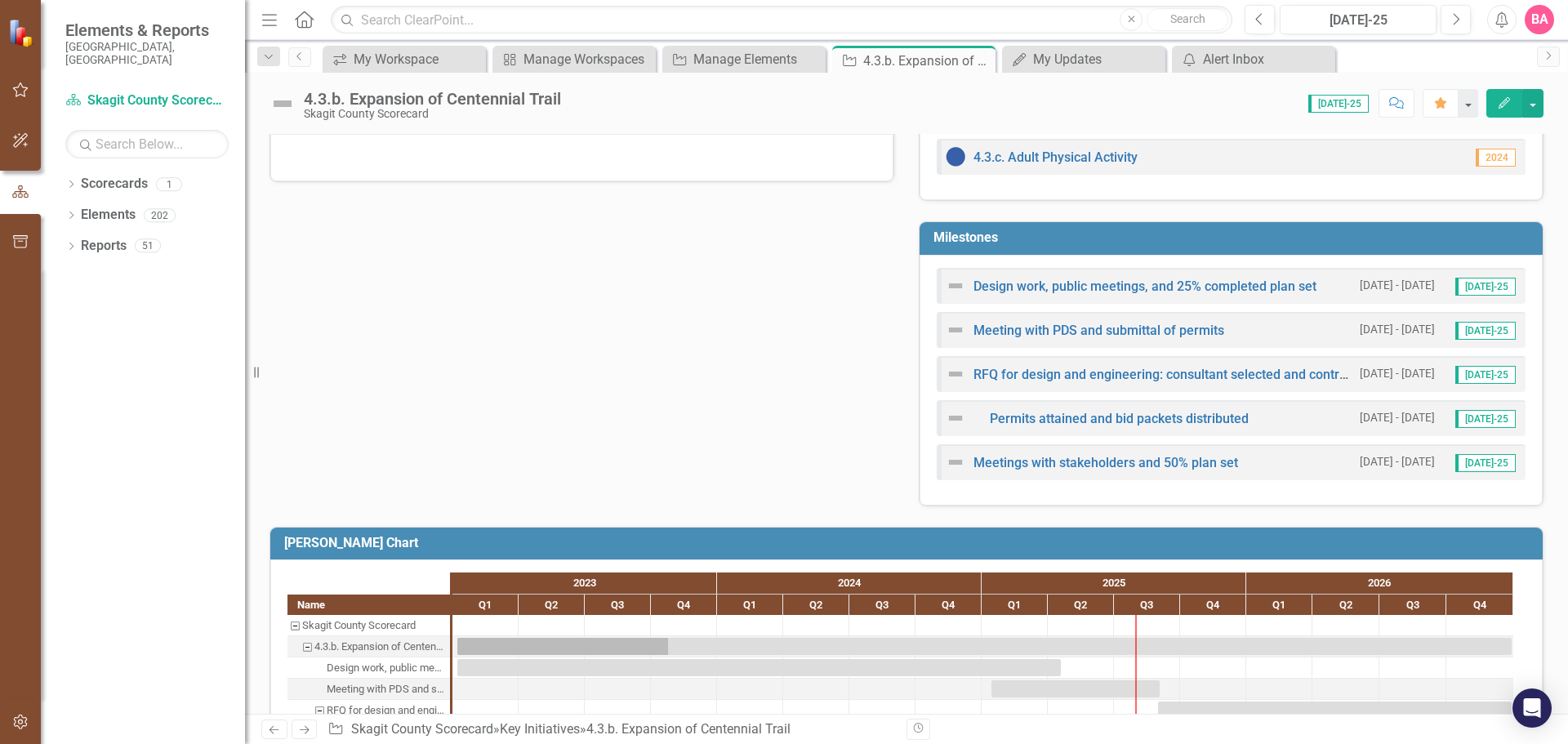
scroll to position [692, 0]
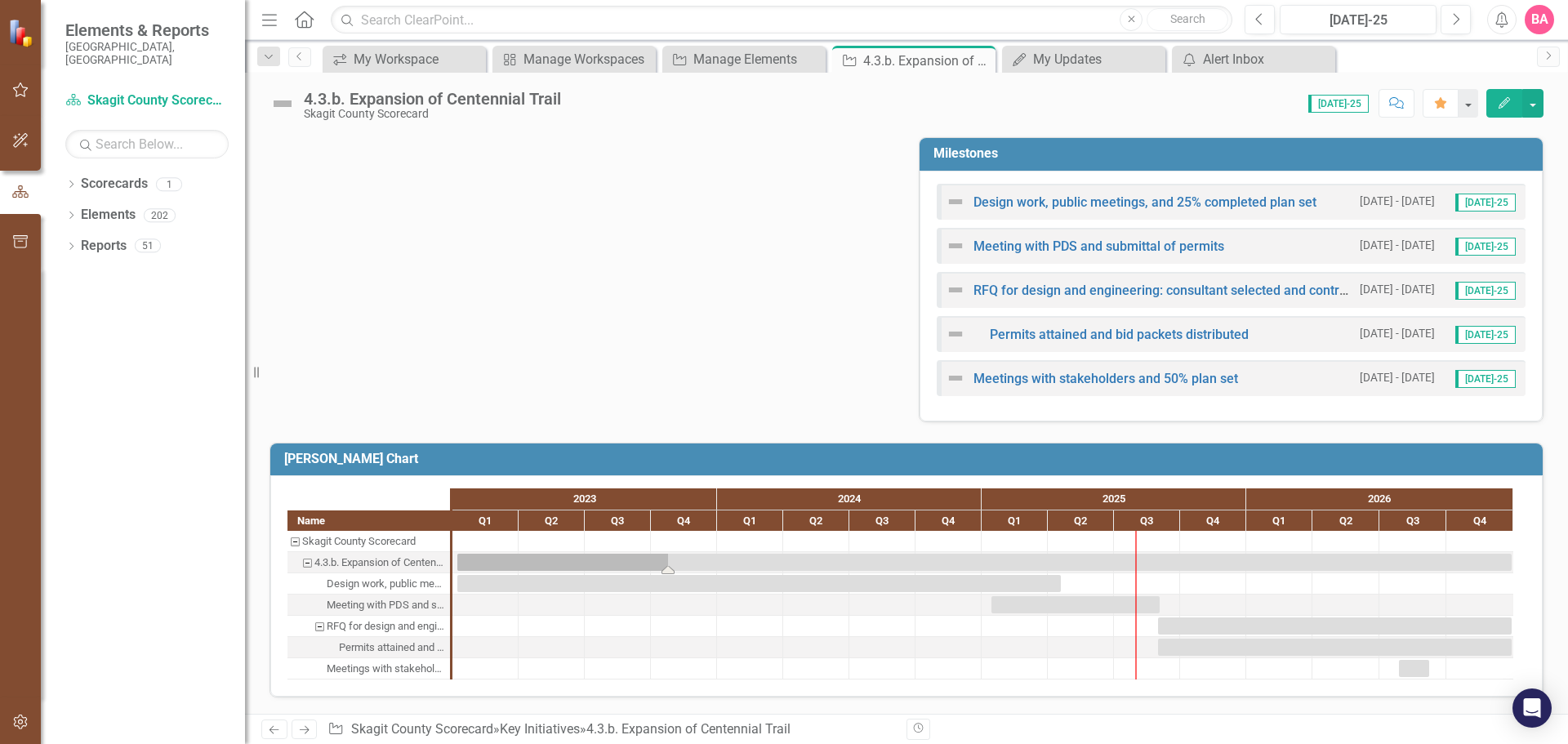
drag, startPoint x: 665, startPoint y: 570, endPoint x: 693, endPoint y: 564, distance: 28.6
click at [693, 564] on div "Task: Start date: 2023-01-07 End date: 2026-12-29" at bounding box center [984, 563] width 1054 height 17
drag, startPoint x: 668, startPoint y: 574, endPoint x: 686, endPoint y: 570, distance: 18.4
click at [686, 570] on div "Task: Start date: 2023-01-07 End date: 2026-12-29" at bounding box center [984, 563] width 1054 height 17
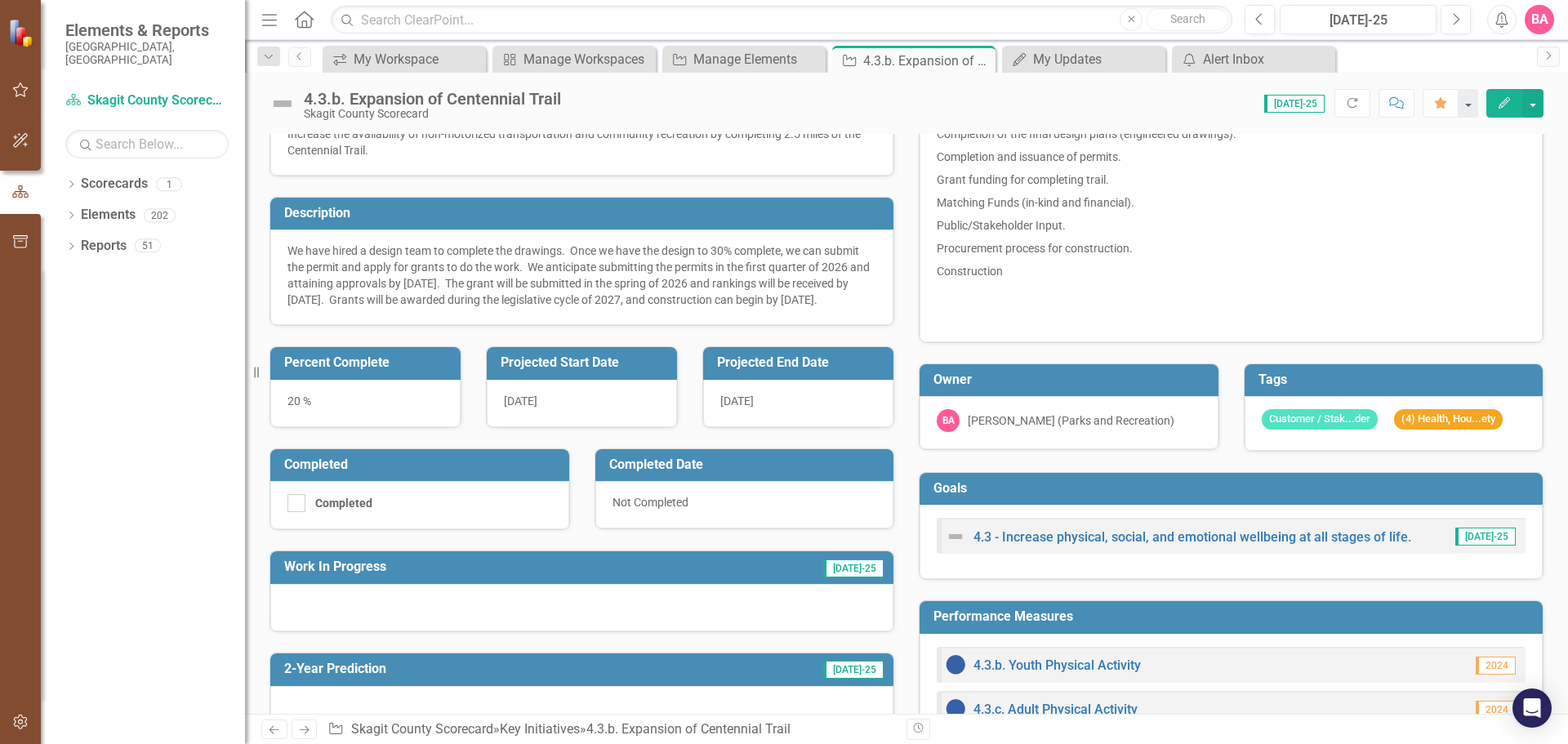
scroll to position [0, 0]
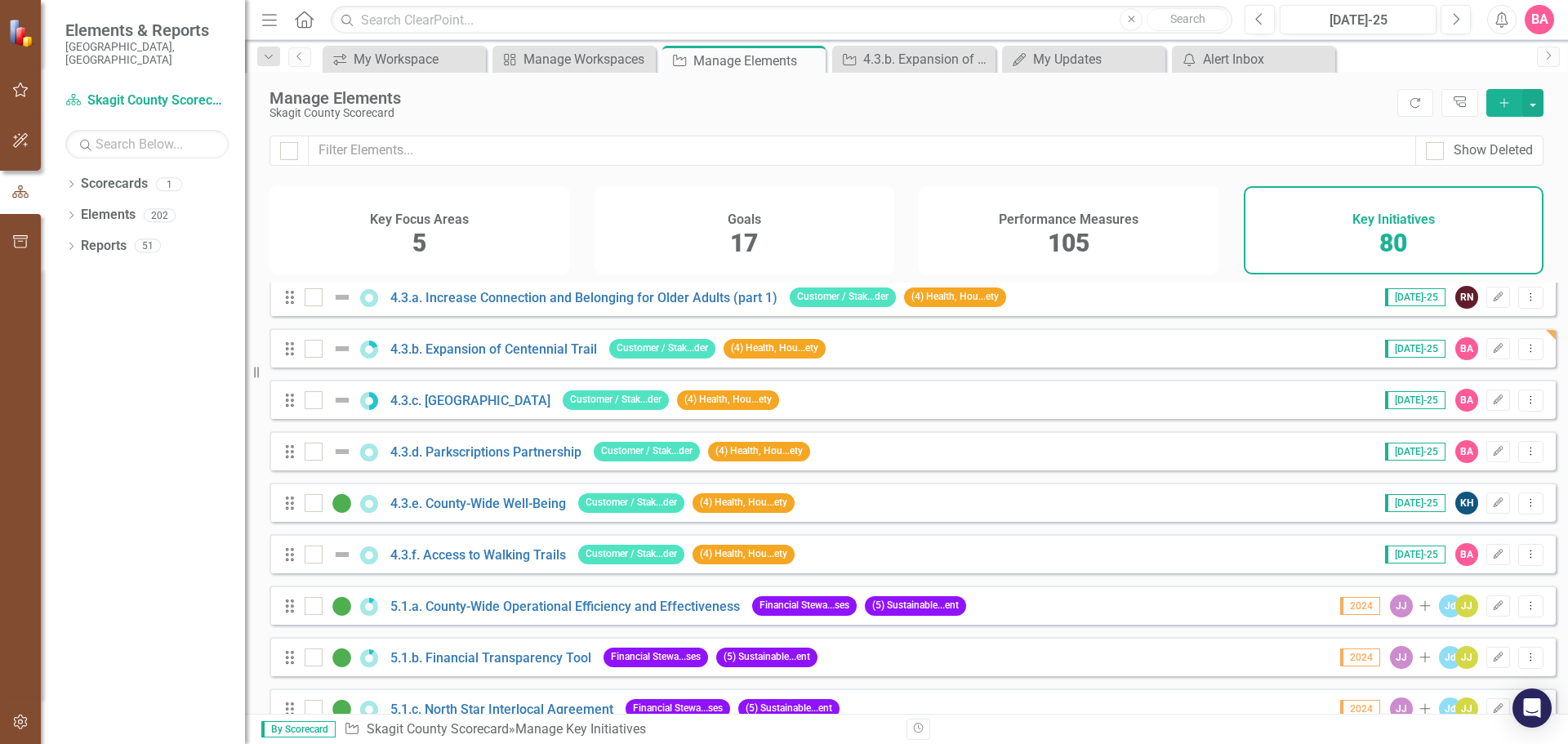
scroll to position [2369, 0]
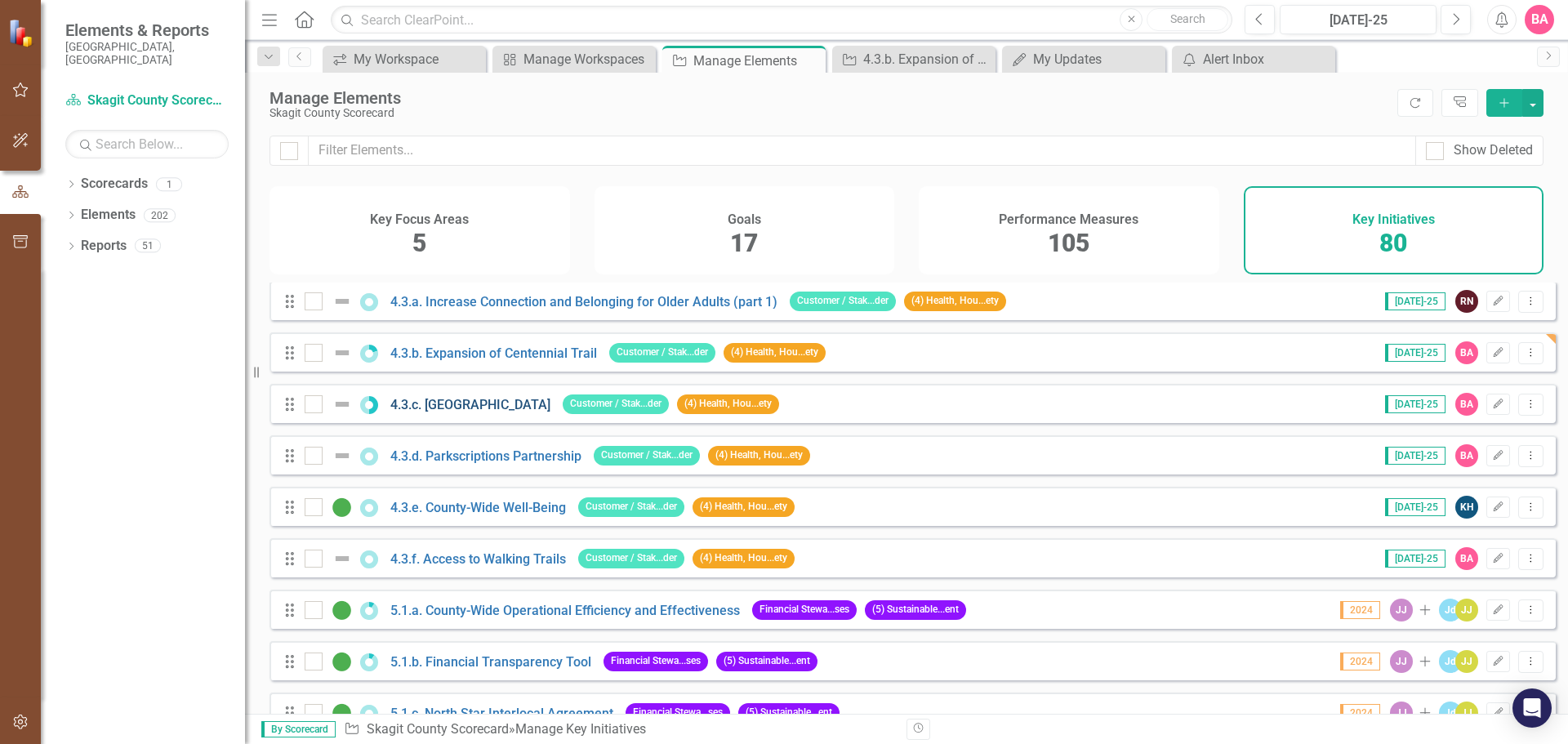
click at [470, 413] on link "4.3.c. [GEOGRAPHIC_DATA]" at bounding box center [470, 405] width 160 height 16
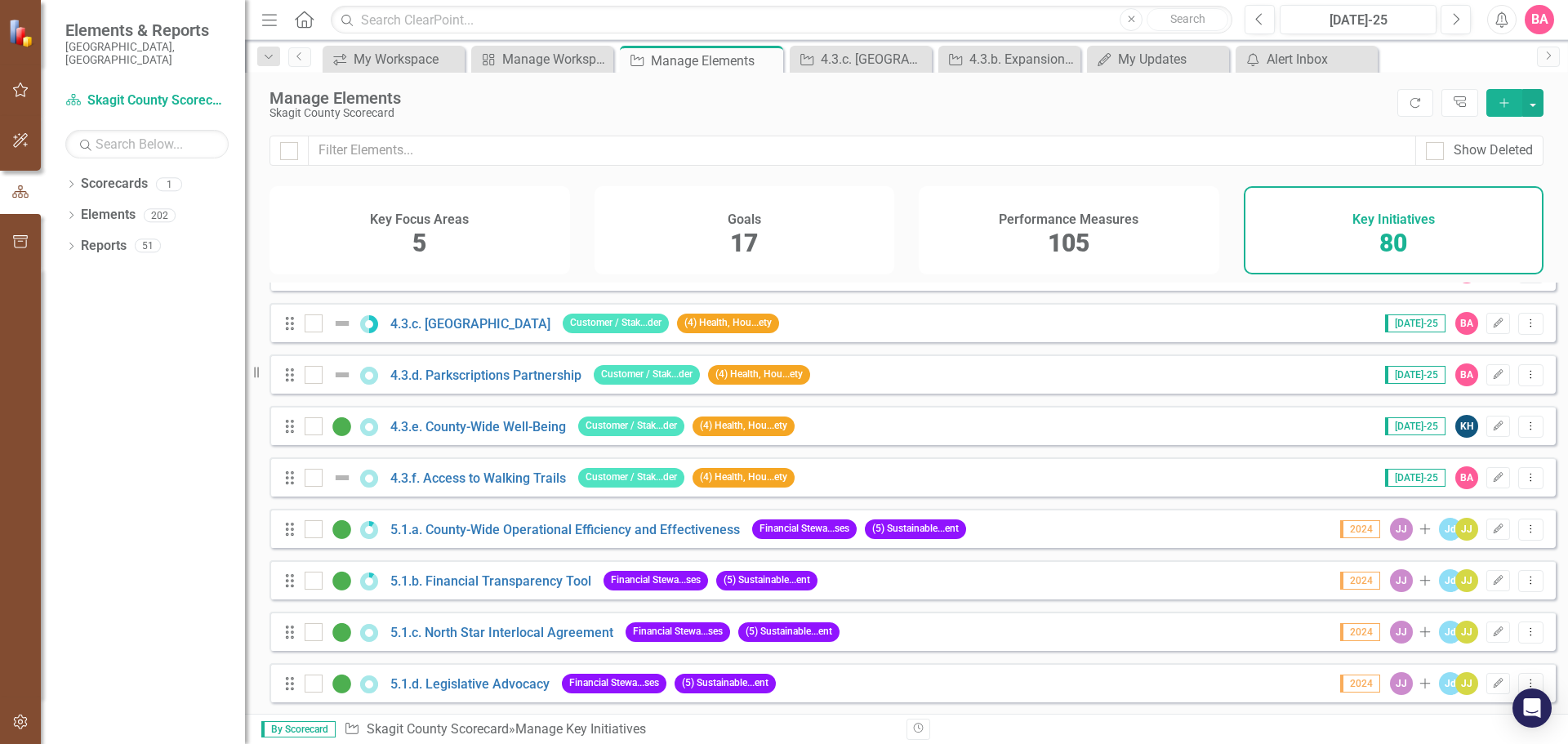
scroll to position [2450, 0]
click at [485, 383] on link "4.3.d. Parkscriptions Partnership" at bounding box center [485, 375] width 191 height 16
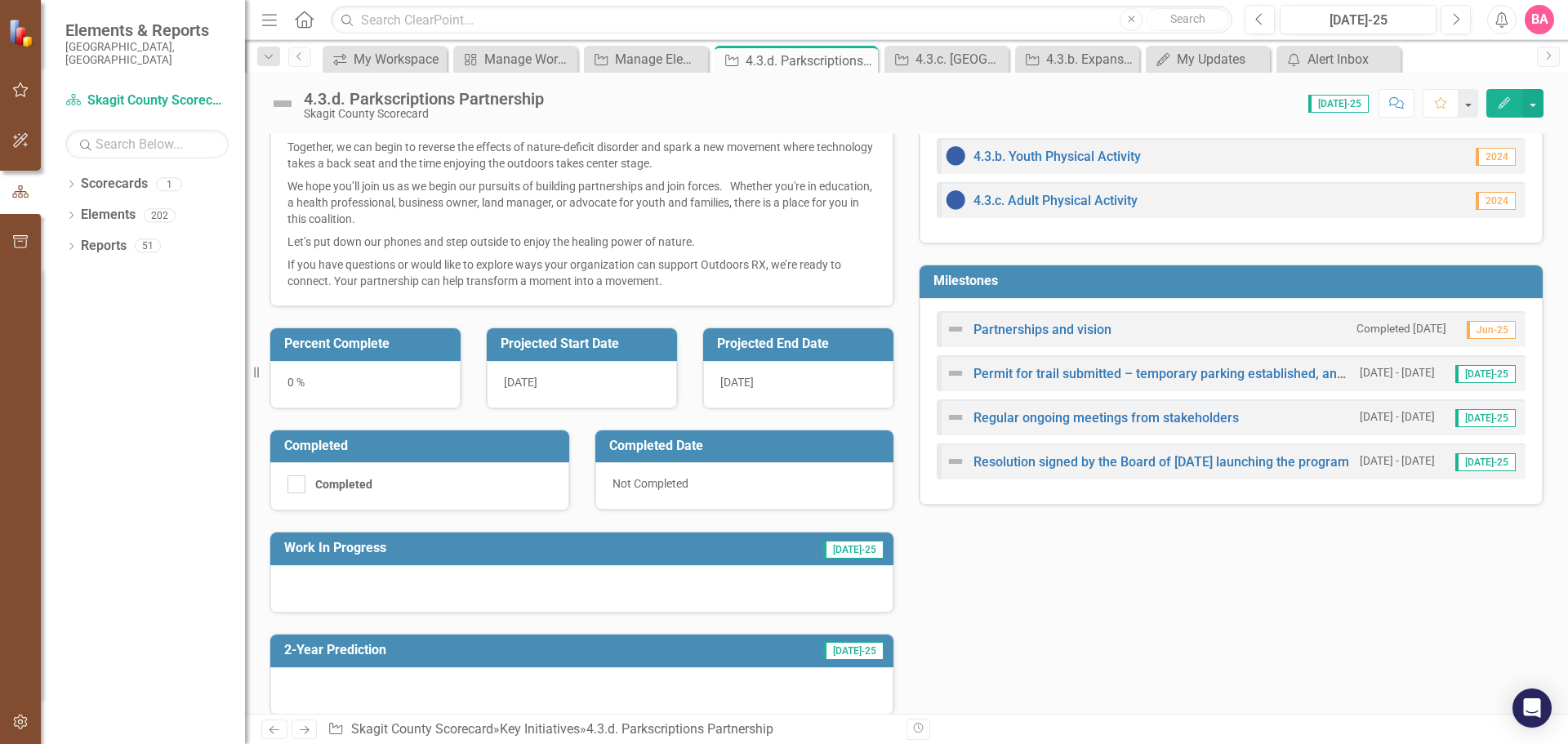
scroll to position [653, 0]
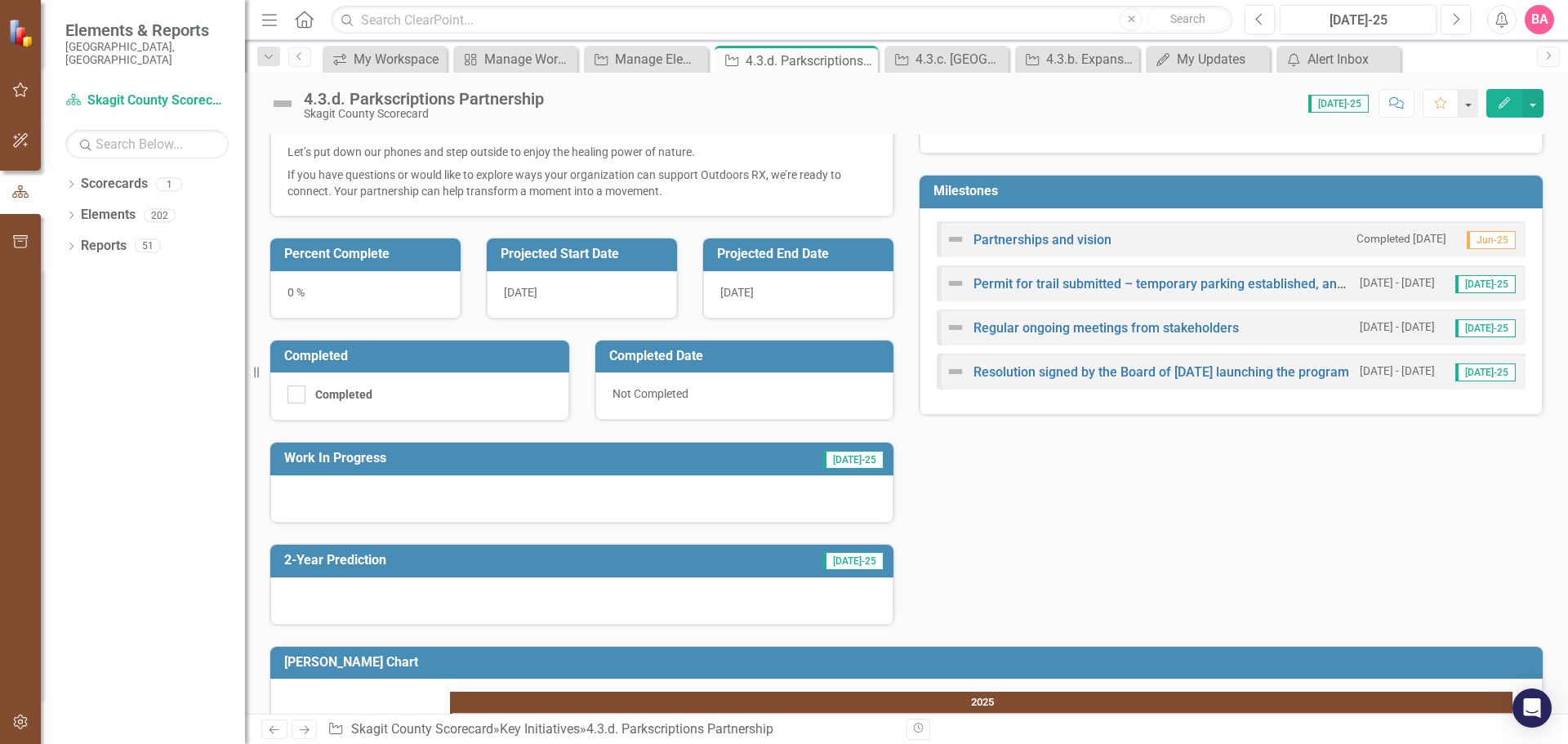
click at [783, 294] on div "[DATE]" at bounding box center [798, 294] width 190 height 47
drag, startPoint x: 955, startPoint y: 280, endPoint x: 1365, endPoint y: 508, distance: 469.1
click at [1365, 508] on div "Purpose Implement a regional parkscriptions partnership to increase equitable a…" at bounding box center [907, 43] width 1298 height 1165
click at [1120, 323] on link "Regular ongoing meetings from stakeholders" at bounding box center [1106, 327] width 265 height 16
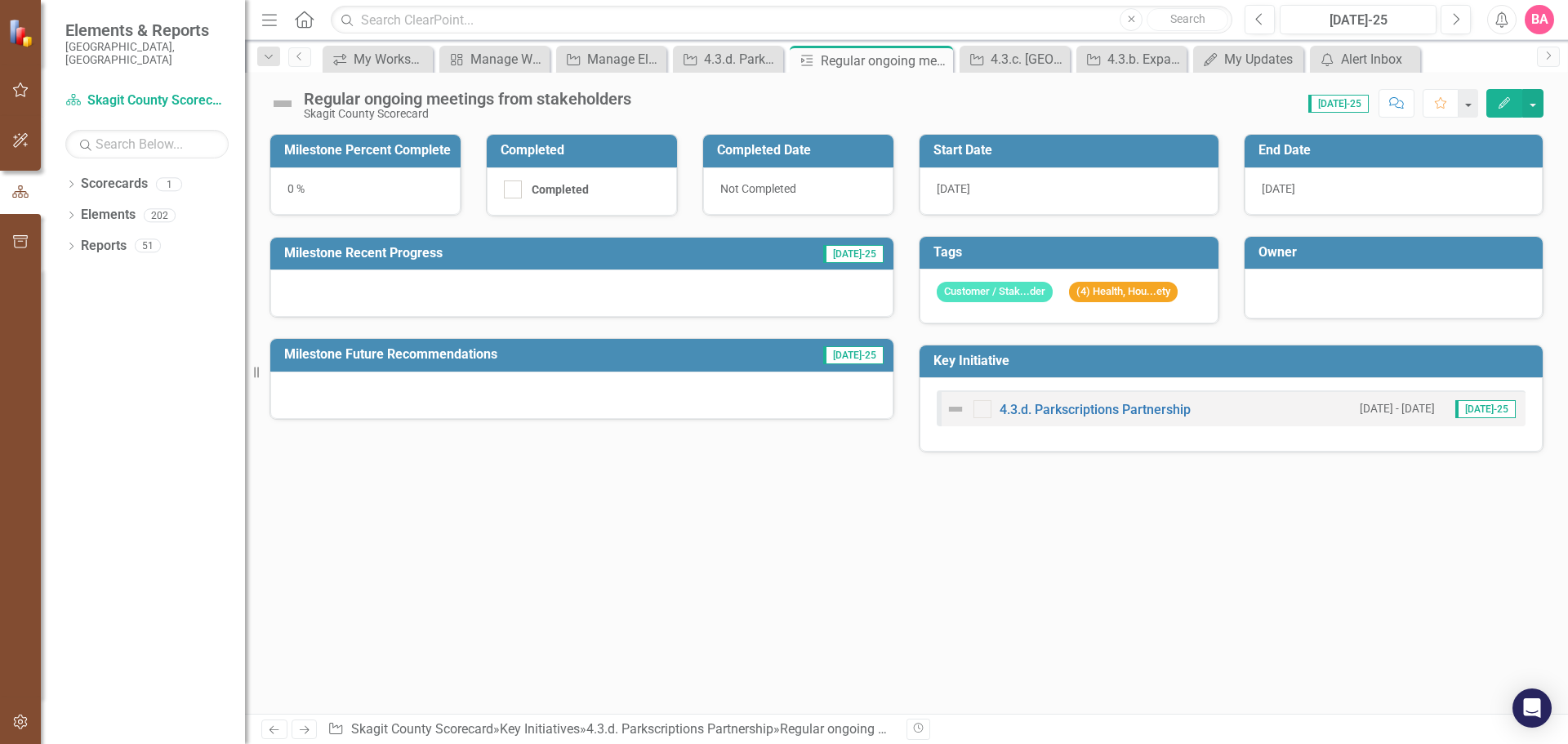
click at [1320, 190] on div "[DATE]" at bounding box center [1394, 191] width 299 height 47
click at [1308, 189] on div "[DATE]" at bounding box center [1394, 191] width 299 height 47
click at [1297, 187] on div "[DATE]" at bounding box center [1394, 191] width 299 height 47
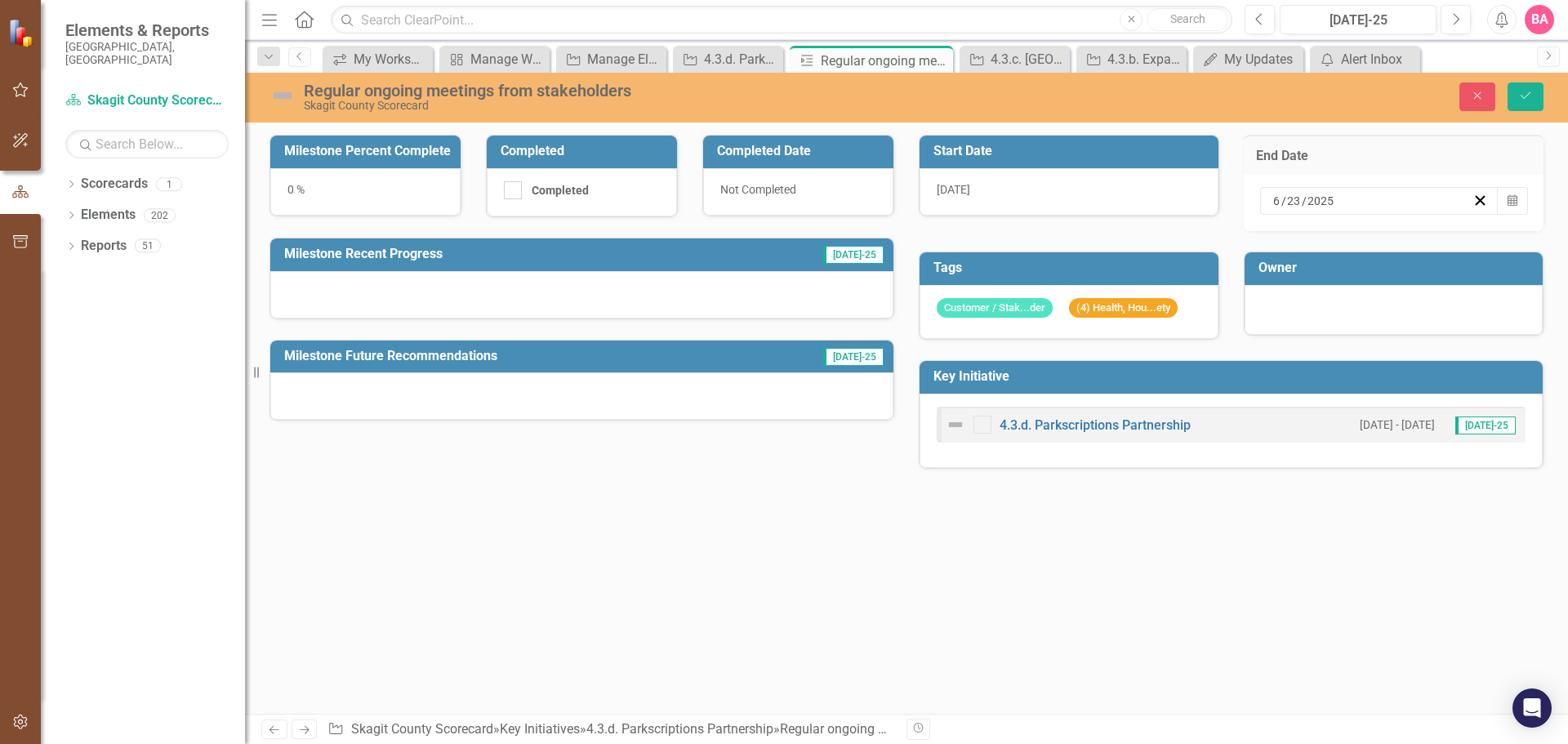
click at [1297, 202] on input "23" at bounding box center [1294, 201] width 15 height 16
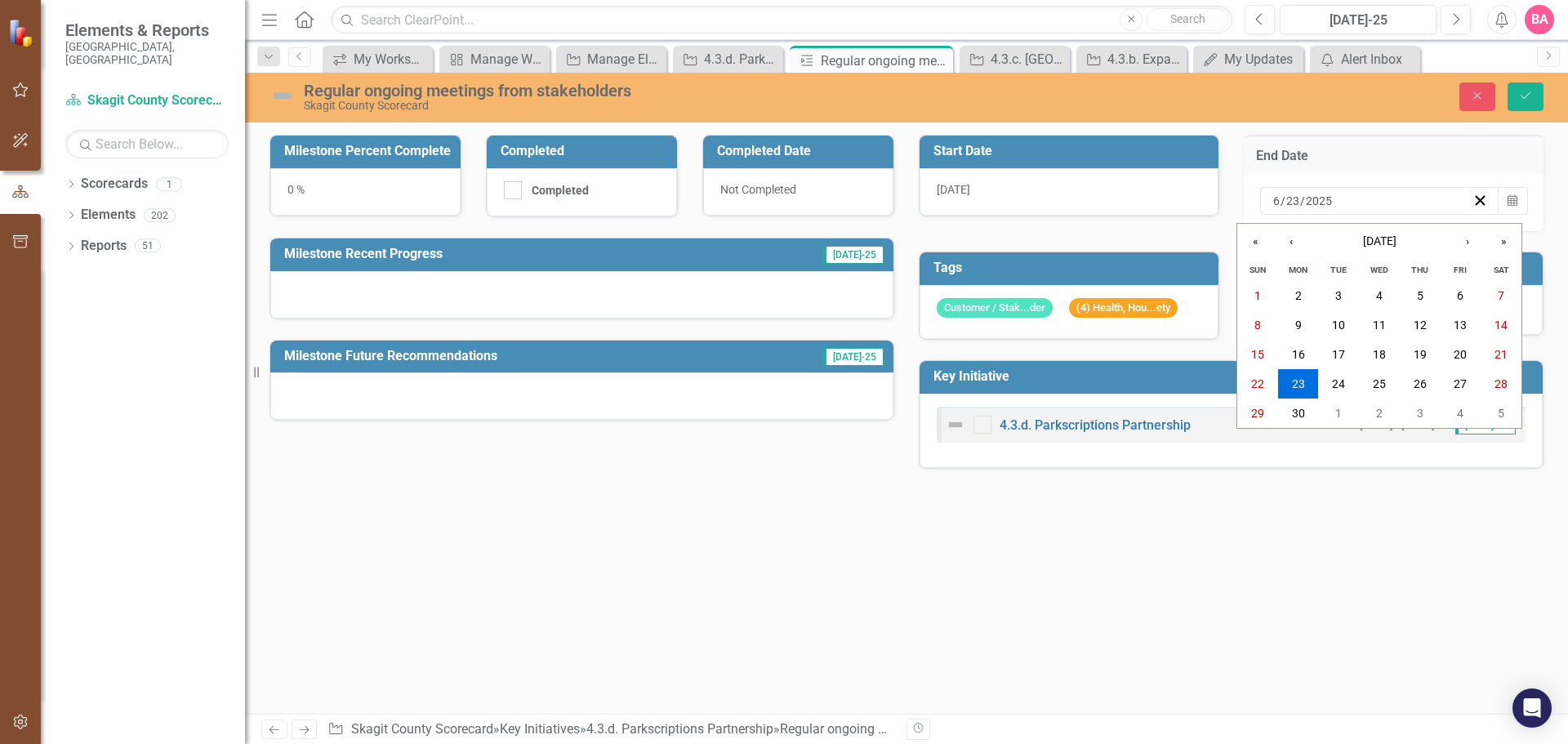
drag, startPoint x: 1300, startPoint y: 198, endPoint x: 1272, endPoint y: 201, distance: 28.2
click at [1272, 201] on div "[DATE] [DATE]" at bounding box center [1371, 201] width 201 height 16
click at [1469, 240] on button "›" at bounding box center [1466, 241] width 36 height 36
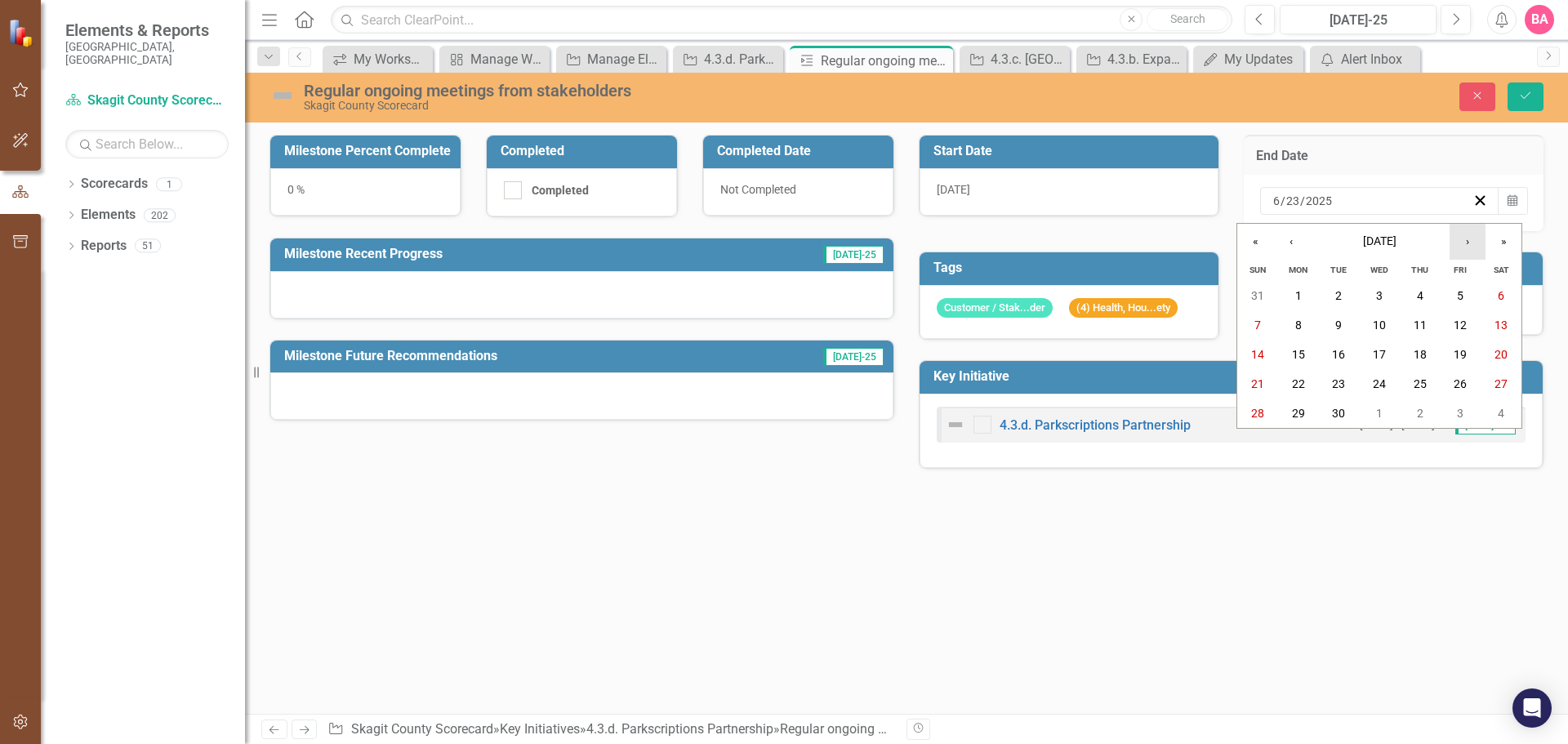
click at [1469, 240] on button "›" at bounding box center [1466, 241] width 36 height 36
click at [1468, 240] on button "›" at bounding box center [1466, 241] width 36 height 36
click at [1378, 411] on abbr "31" at bounding box center [1378, 413] width 13 height 13
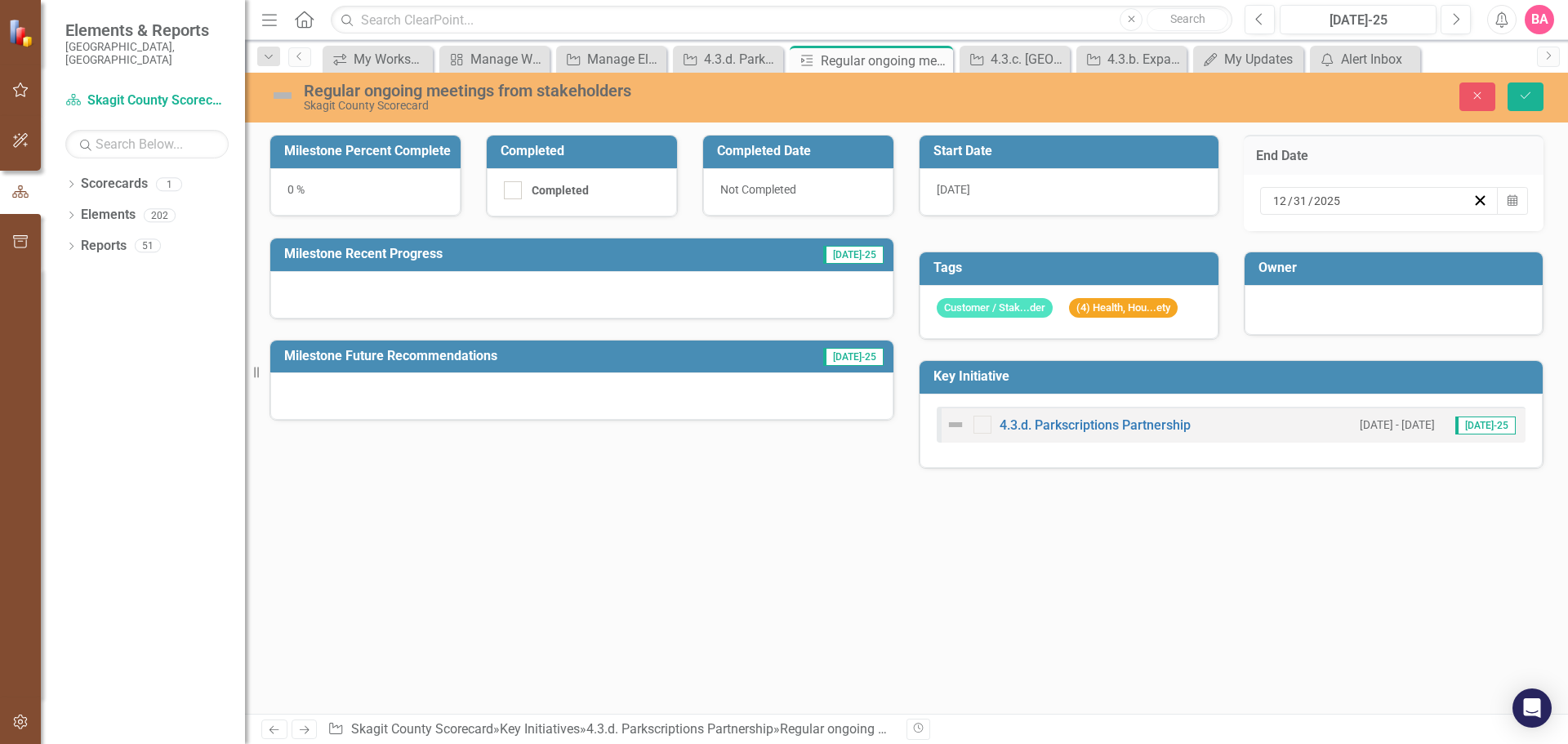
click at [1381, 531] on div "Milestone Percent Complete 0 % Completed Completed Completed Date Not Completed…" at bounding box center [907, 424] width 1323 height 579
click at [356, 290] on div at bounding box center [581, 294] width 623 height 47
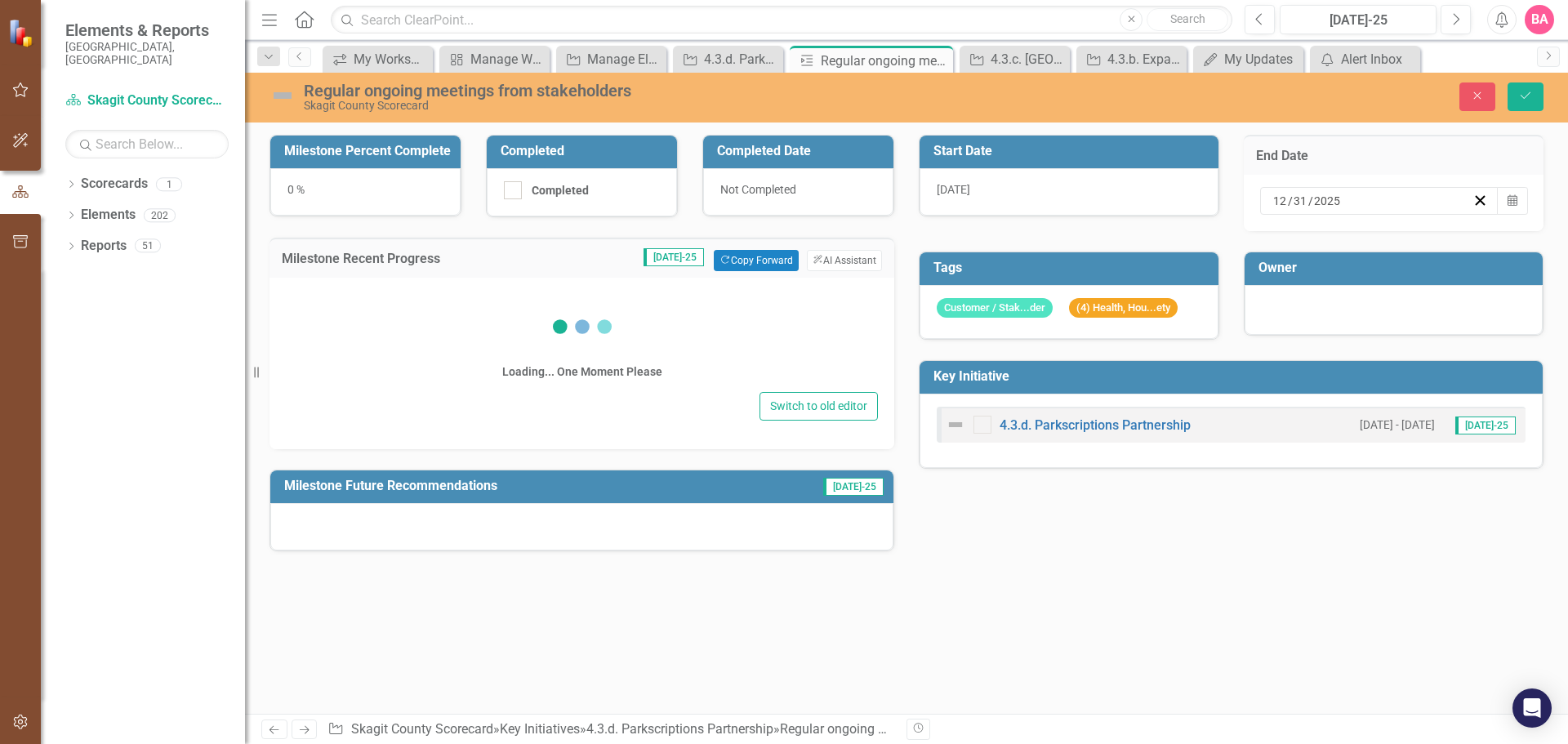
click at [356, 290] on div "Loading... One Moment Please" at bounding box center [581, 338] width 592 height 98
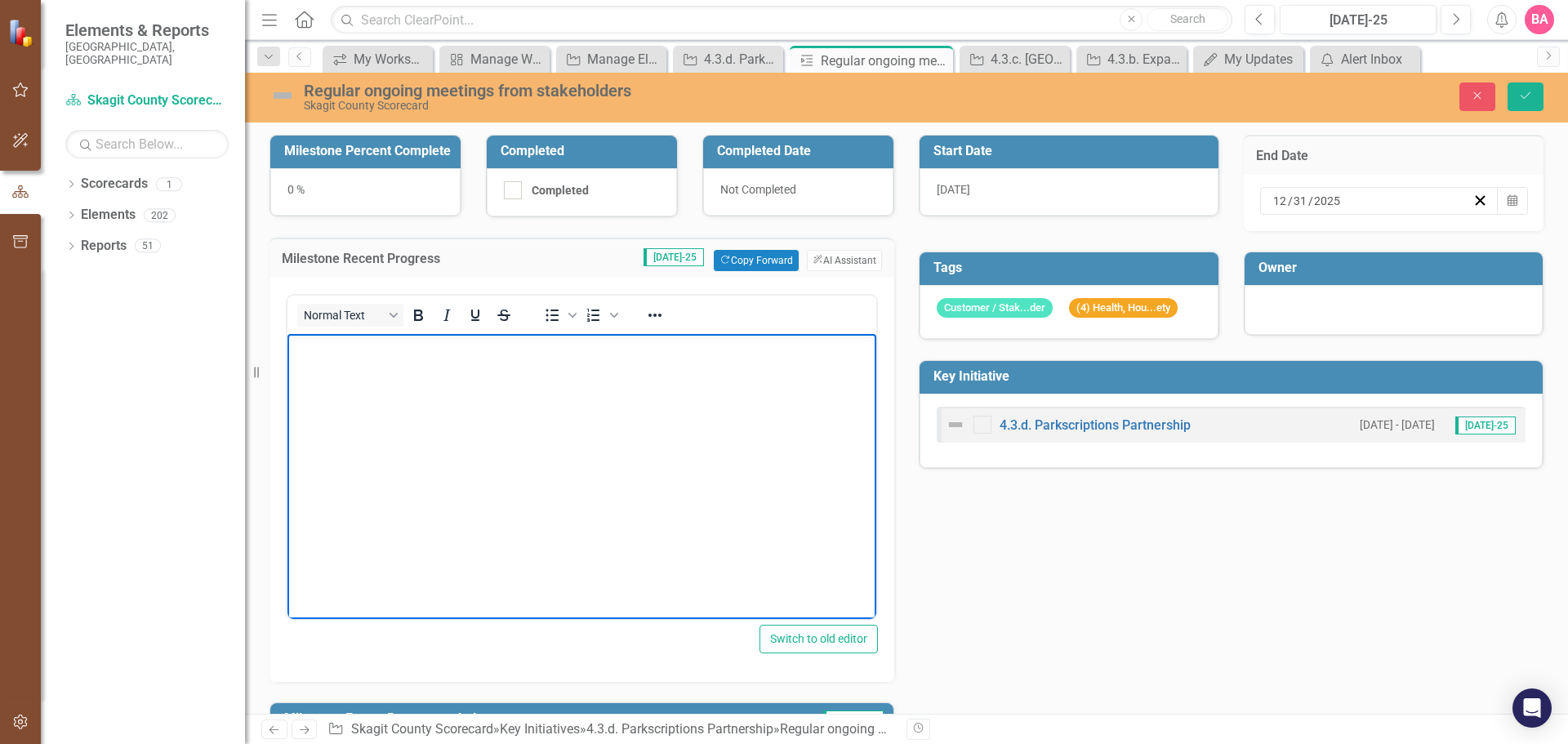
click at [523, 471] on body "Rich Text Area. Press ALT-0 for help." at bounding box center [582, 456] width 589 height 245
click at [325, 373] on body "Rich Text Area. Press ALT-0 for help." at bounding box center [582, 456] width 589 height 245
click at [310, 344] on p "WE are meeting once a month this fall and winter" at bounding box center [581, 348] width 580 height 19
click at [986, 560] on div "Milestone Percent Complete 0 % Completed Completed Completed Date Not Completed…" at bounding box center [907, 449] width 1298 height 668
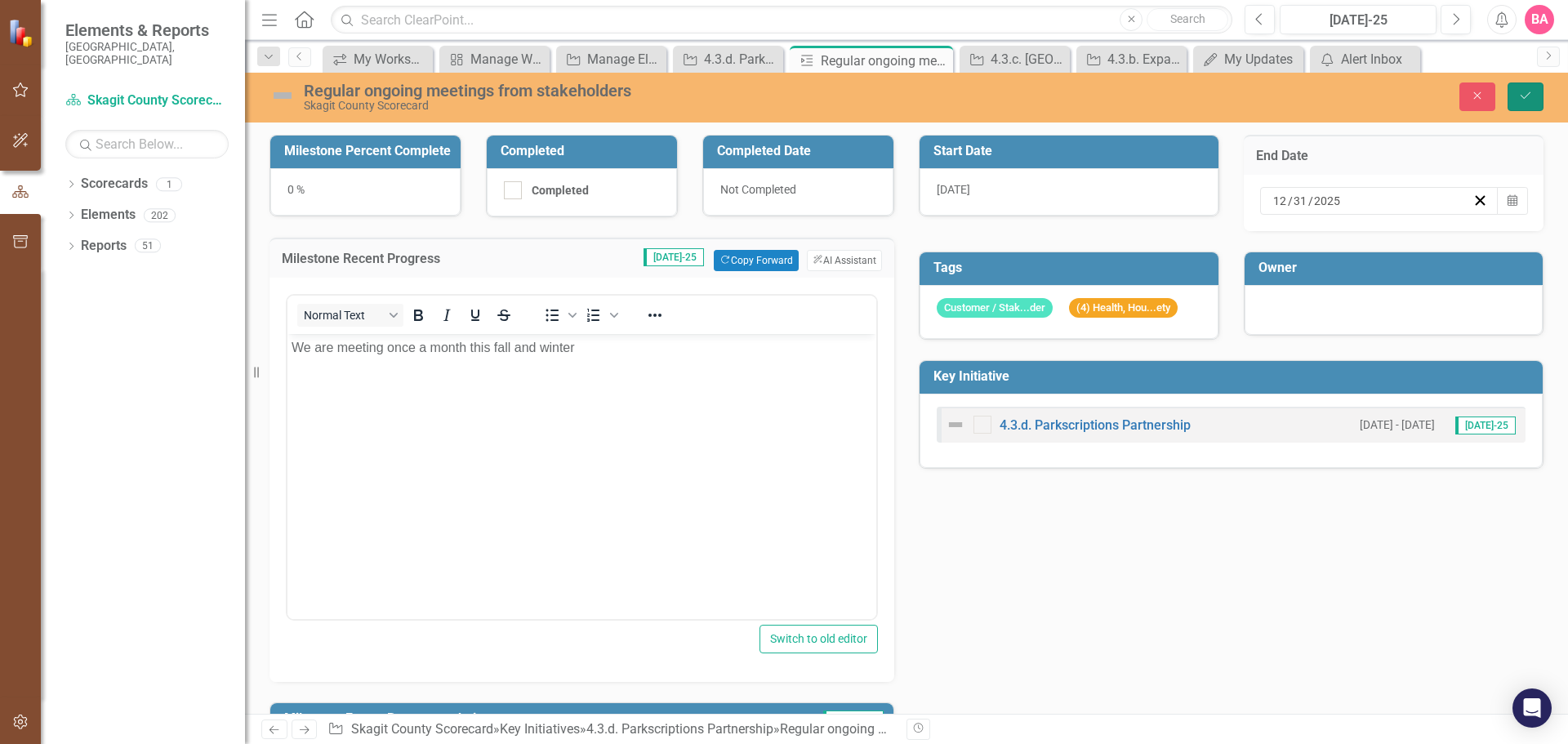
click at [1523, 93] on icon "Save" at bounding box center [1524, 96] width 15 height 12
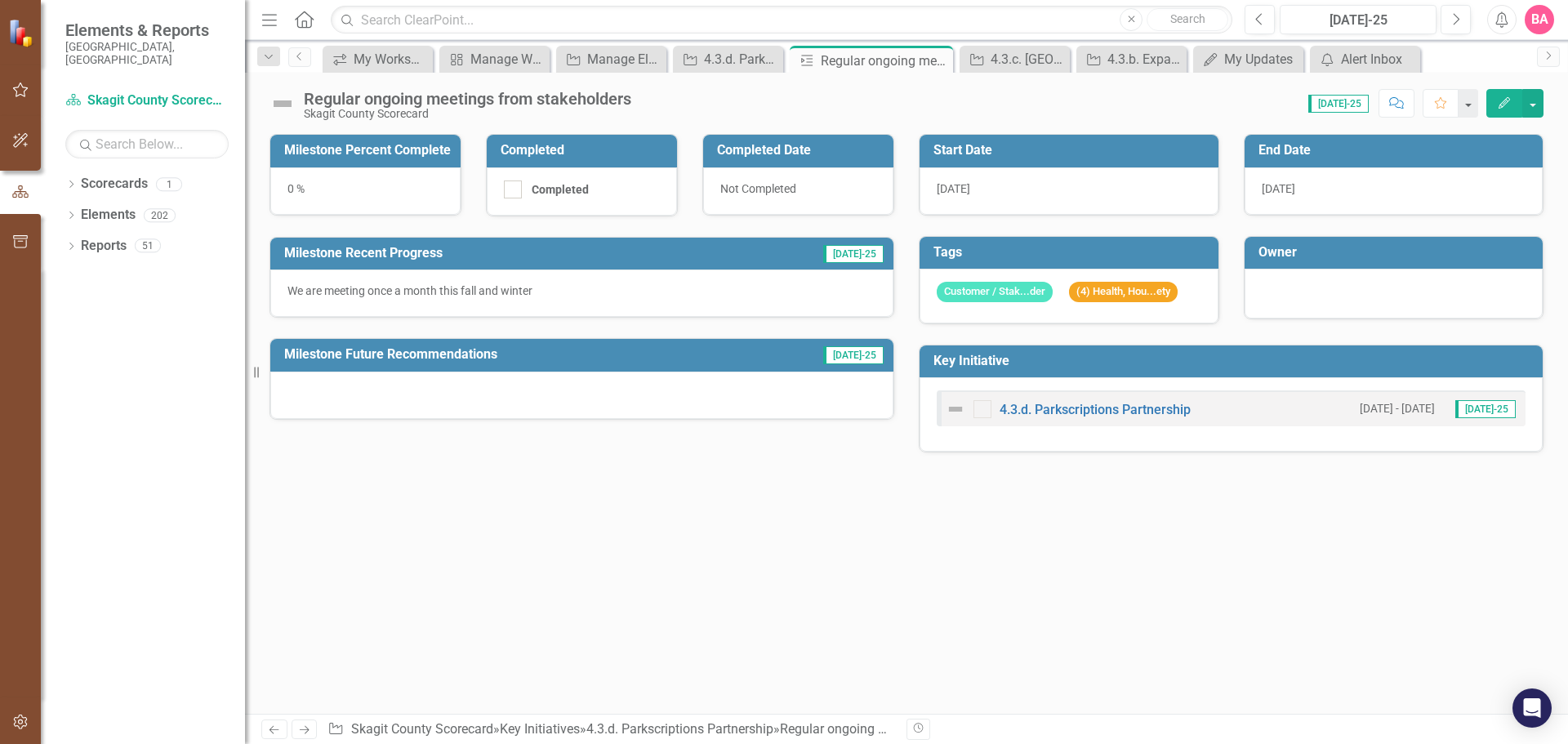
click at [291, 186] on div "0 %" at bounding box center [365, 191] width 190 height 47
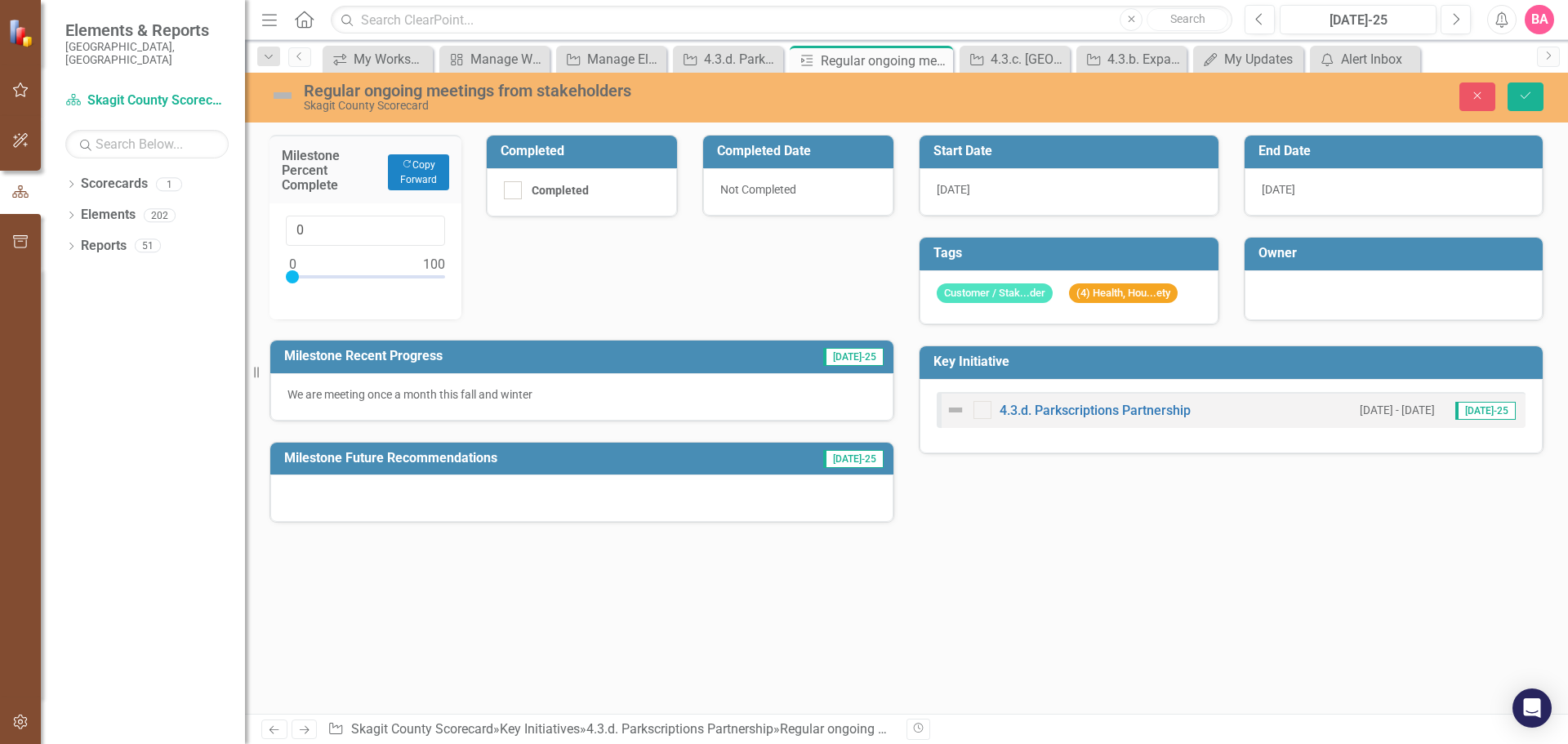
click at [292, 187] on h3 "Milestone Percent Complete" at bounding box center [330, 170] width 98 height 44
type input "75"
drag, startPoint x: 292, startPoint y: 272, endPoint x: 403, endPoint y: 276, distance: 111.1
click at [403, 276] on div at bounding box center [401, 276] width 13 height 13
click at [1527, 93] on icon "Save" at bounding box center [1524, 96] width 15 height 12
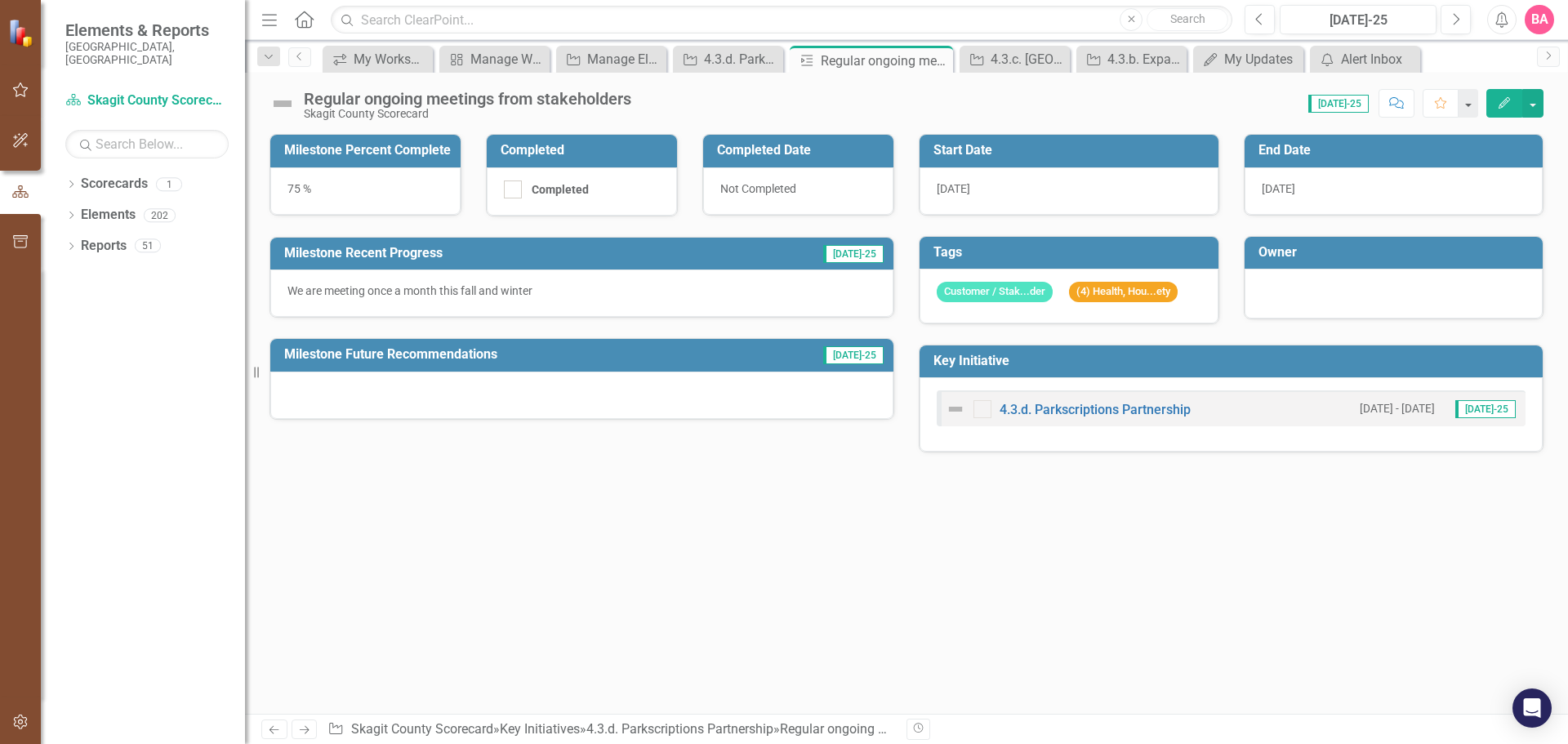
click at [778, 195] on div "Not Completed" at bounding box center [798, 191] width 190 height 47
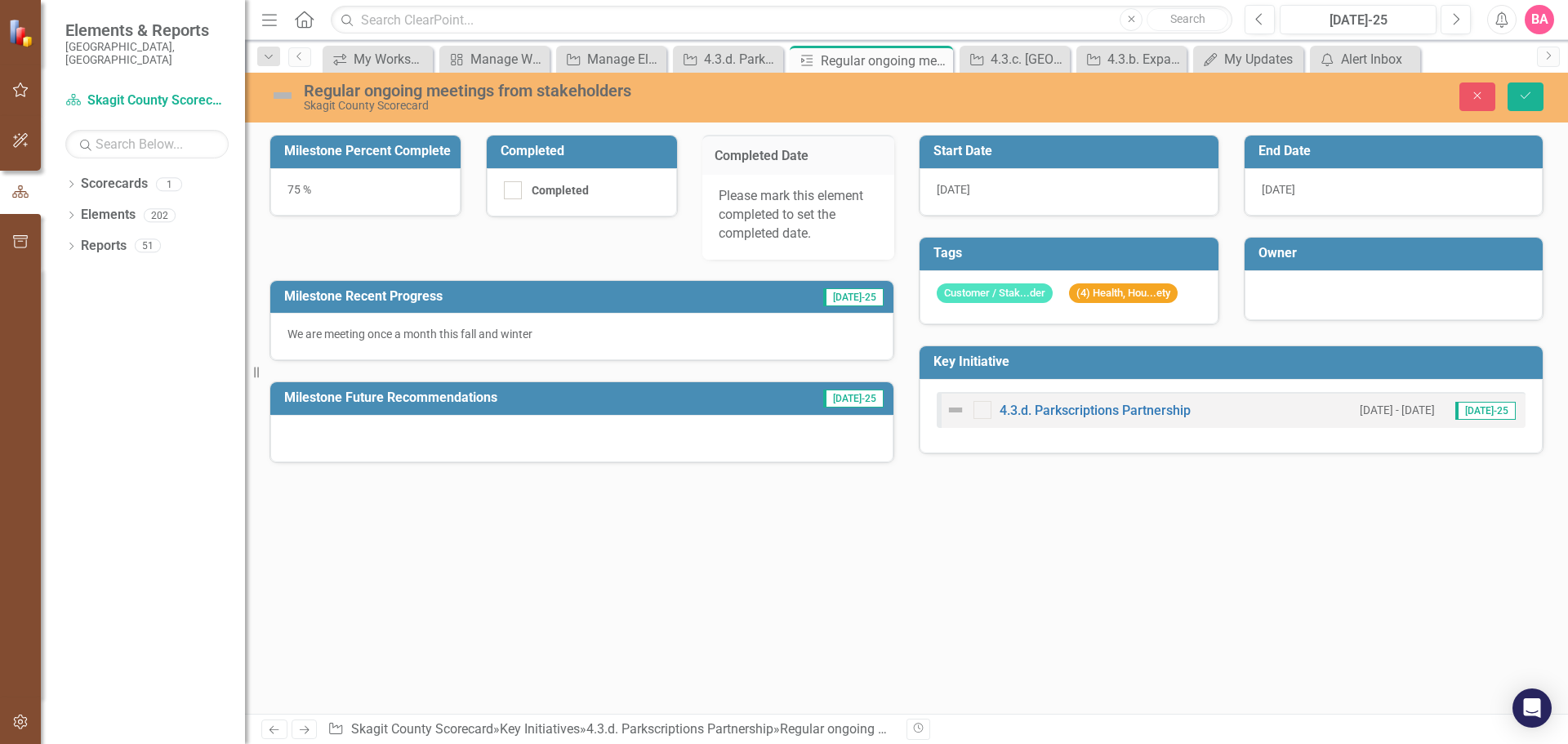
click at [799, 529] on div "Milestone Percent Complete 75 % Completed Completed Completed Date Please mark …" at bounding box center [907, 424] width 1323 height 579
click at [1333, 294] on div at bounding box center [1394, 294] width 264 height 19
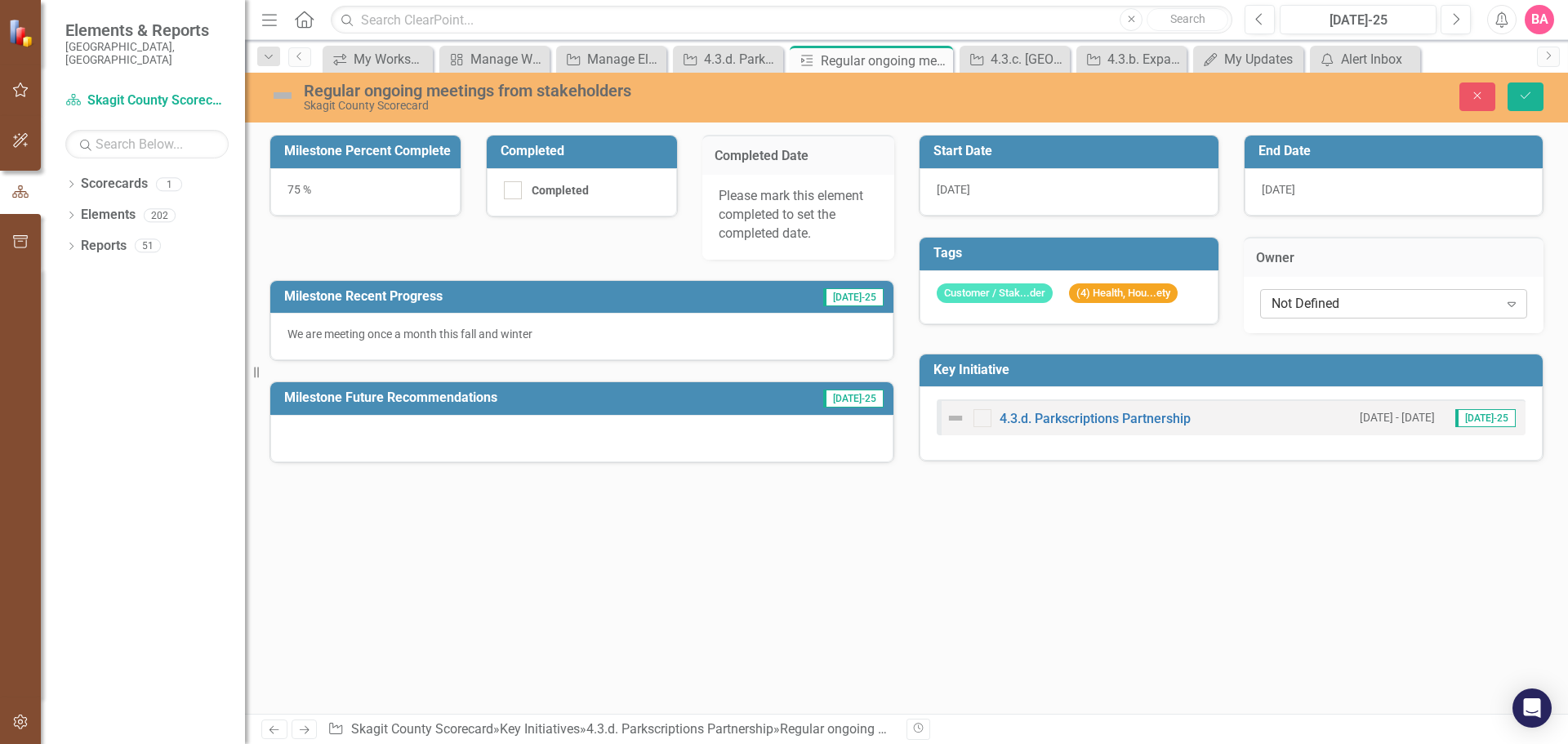
click at [1387, 297] on div "Not Defined" at bounding box center [1385, 302] width 227 height 18
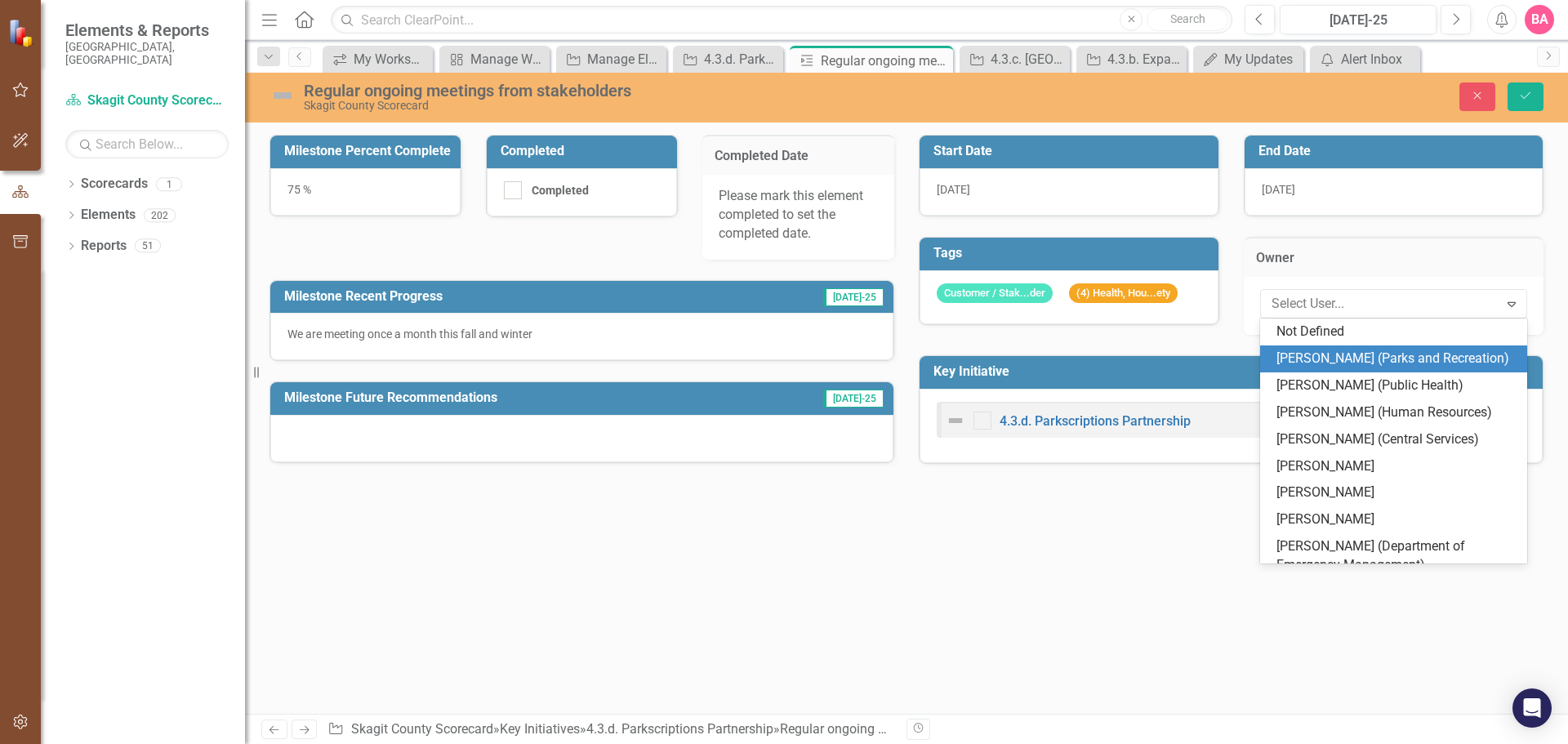
click at [1342, 350] on div "[PERSON_NAME] (Parks and Recreation)" at bounding box center [1398, 358] width 242 height 18
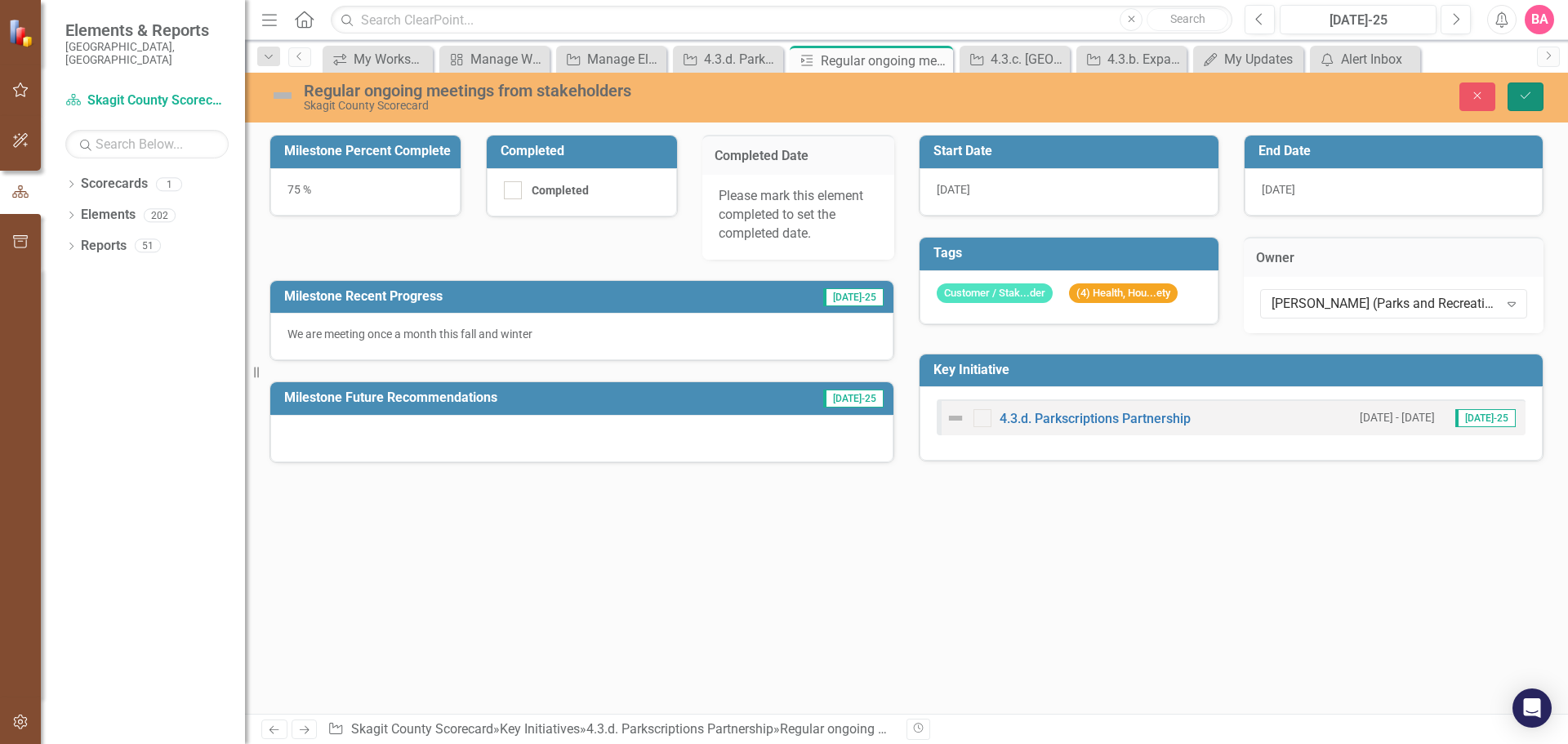
click at [1521, 90] on icon "Save" at bounding box center [1524, 96] width 15 height 12
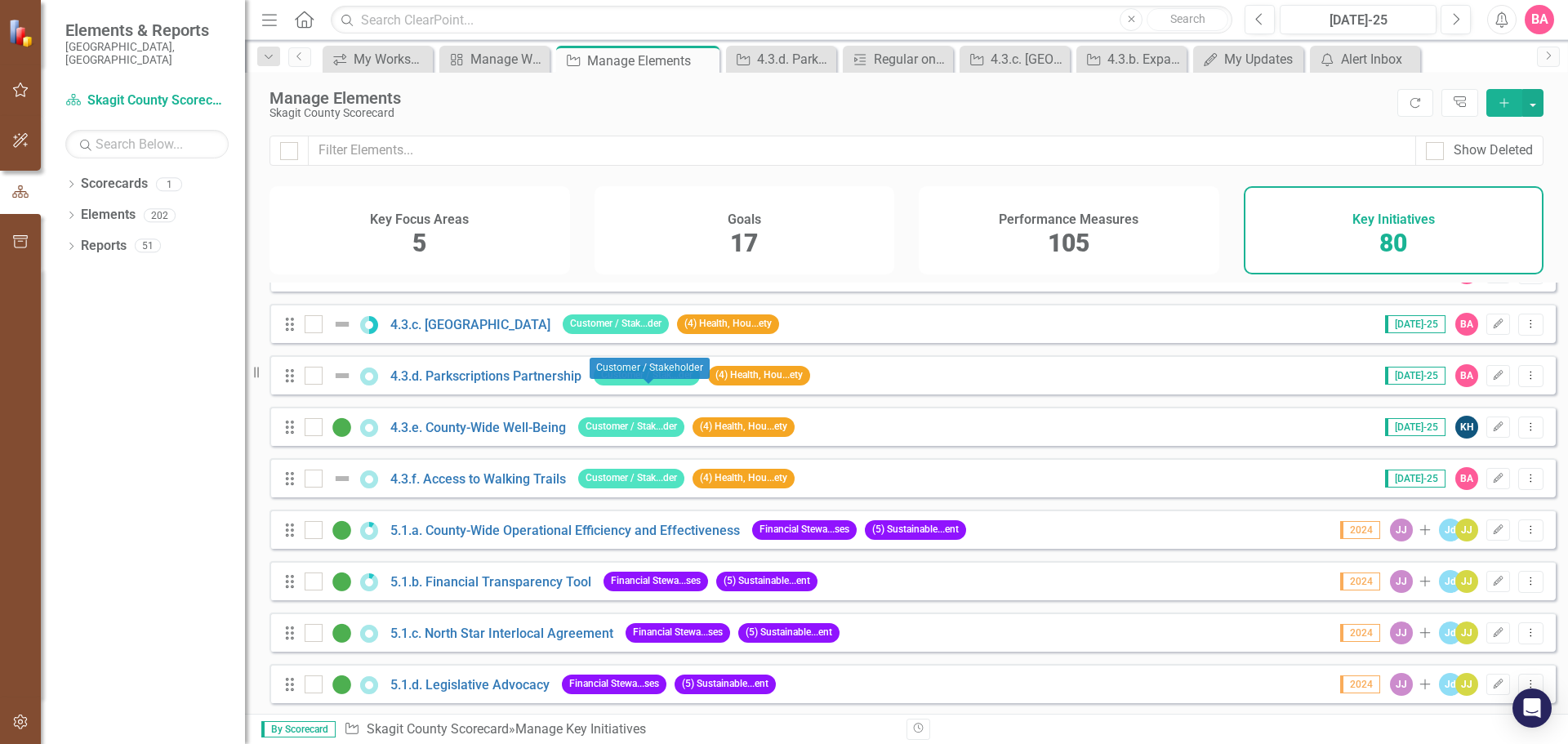
scroll to position [2450, 0]
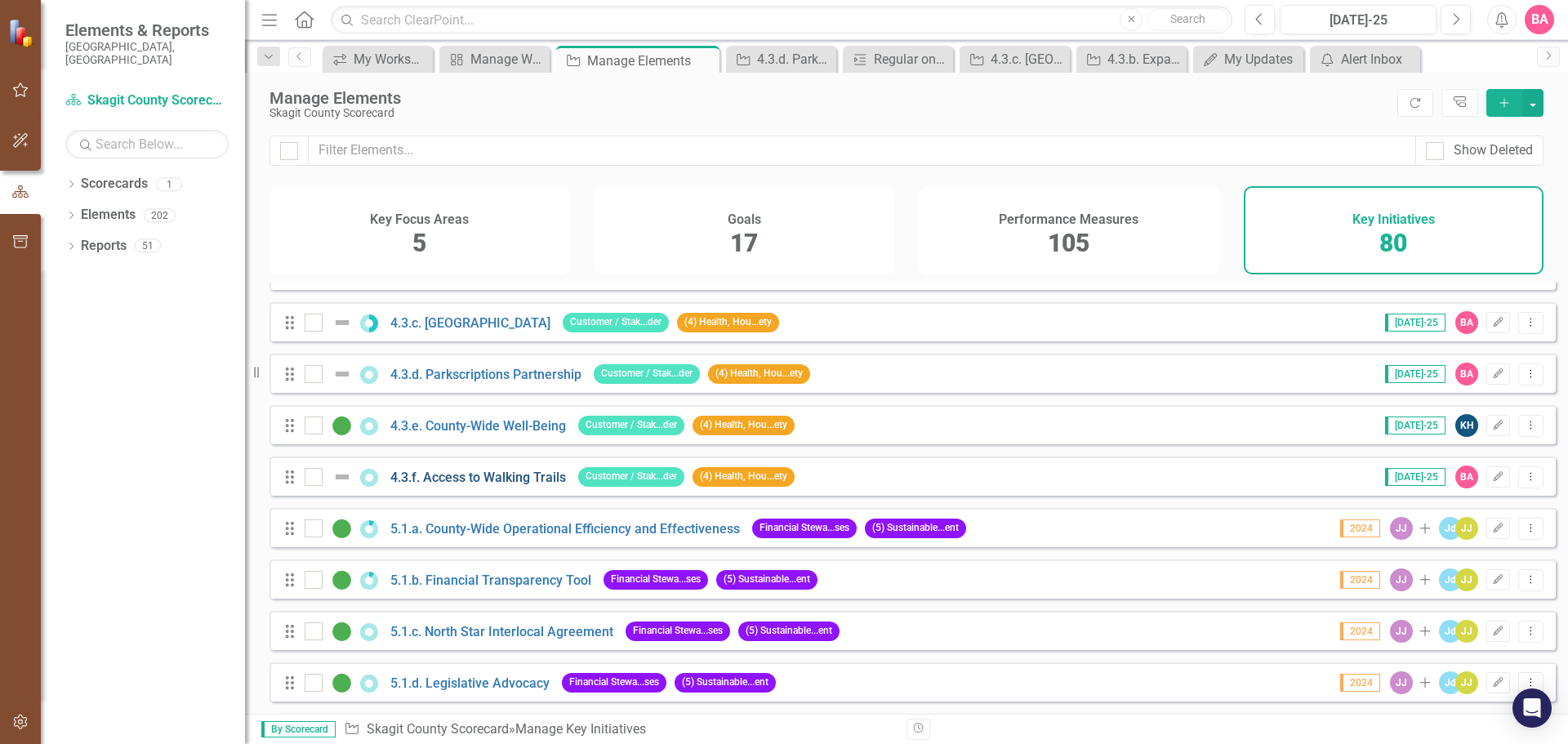
click at [498, 485] on link "4.3.f. Access to Walking Trails" at bounding box center [477, 478] width 175 height 16
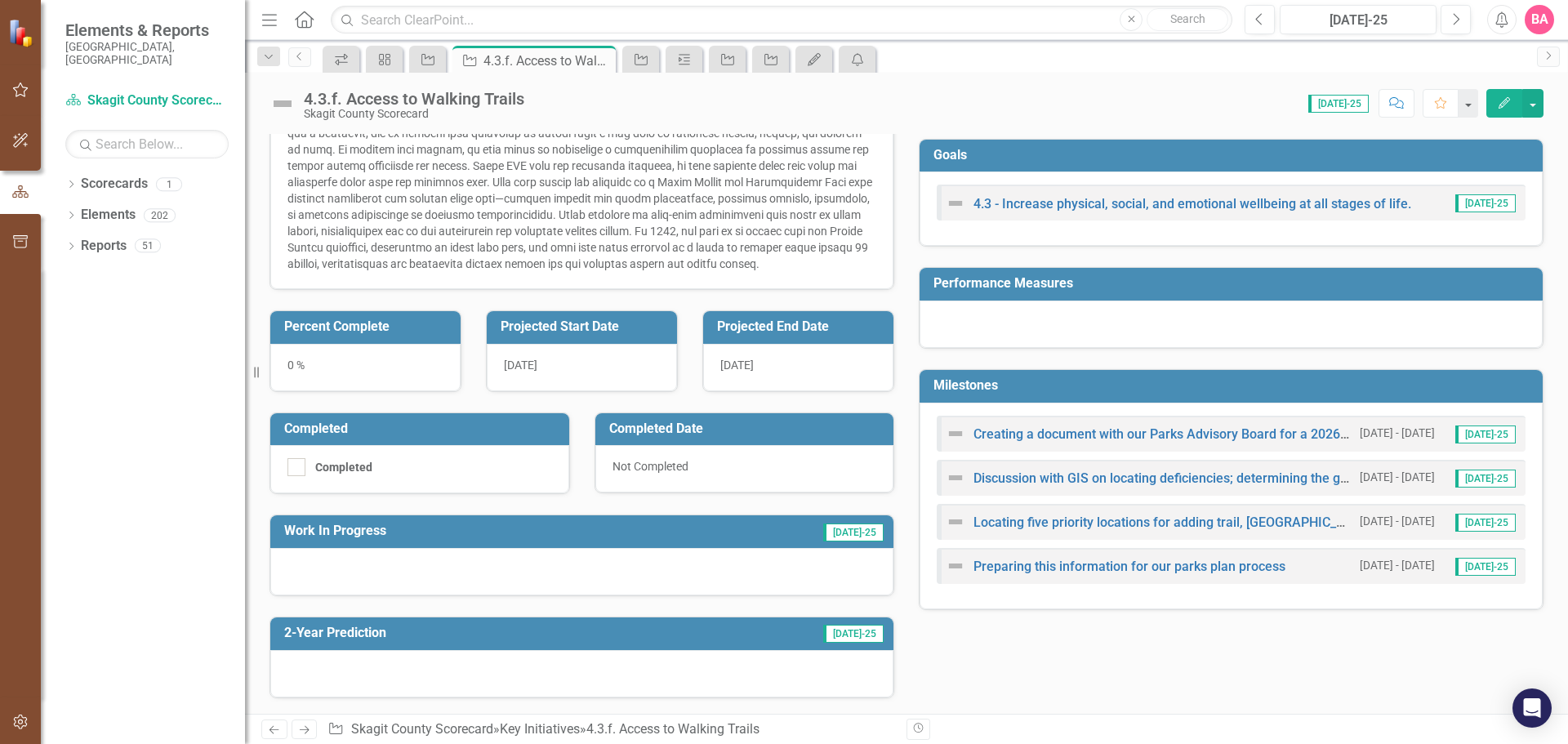
scroll to position [216, 0]
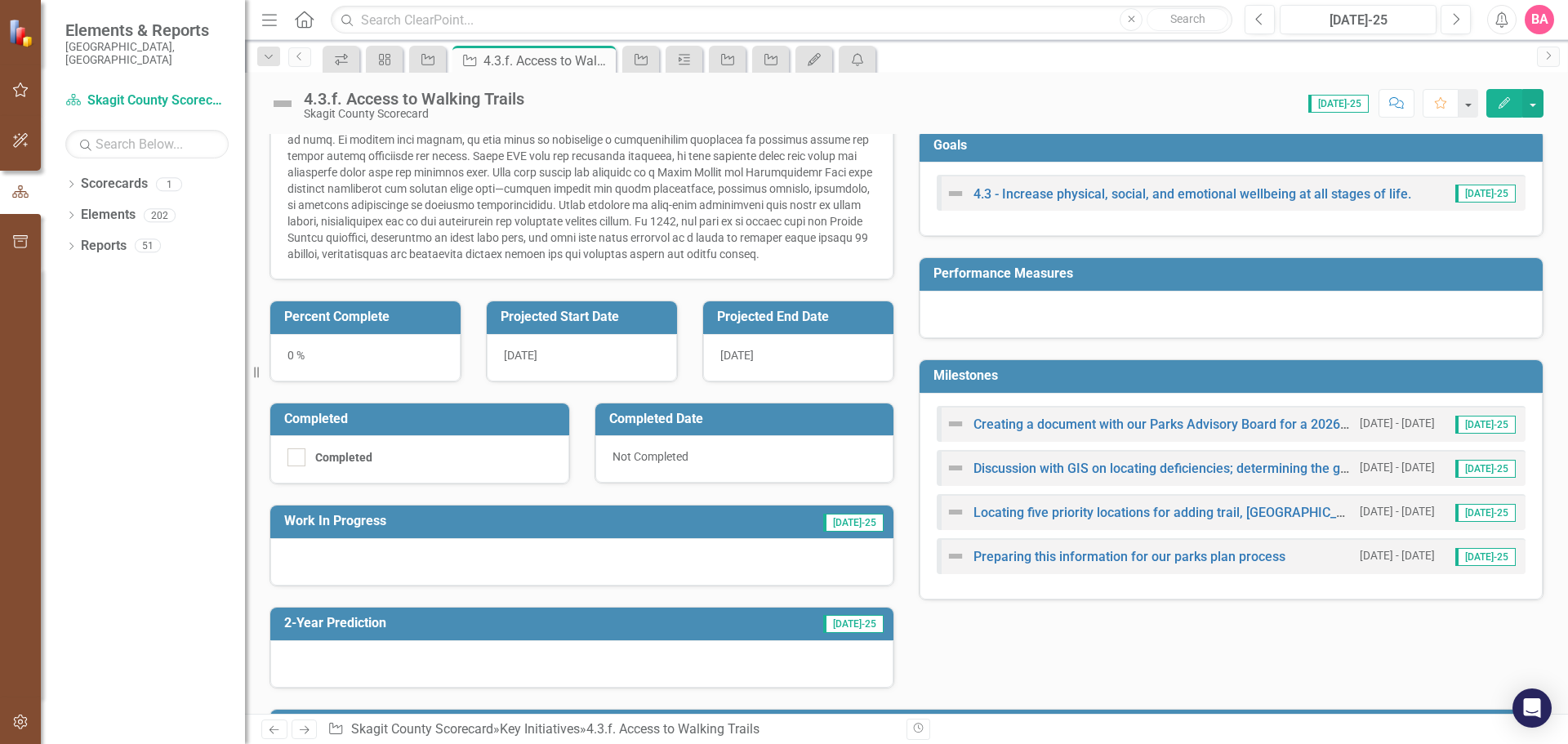
click at [344, 352] on div "0 %" at bounding box center [365, 357] width 190 height 47
click at [344, 351] on div "0 %" at bounding box center [365, 357] width 190 height 47
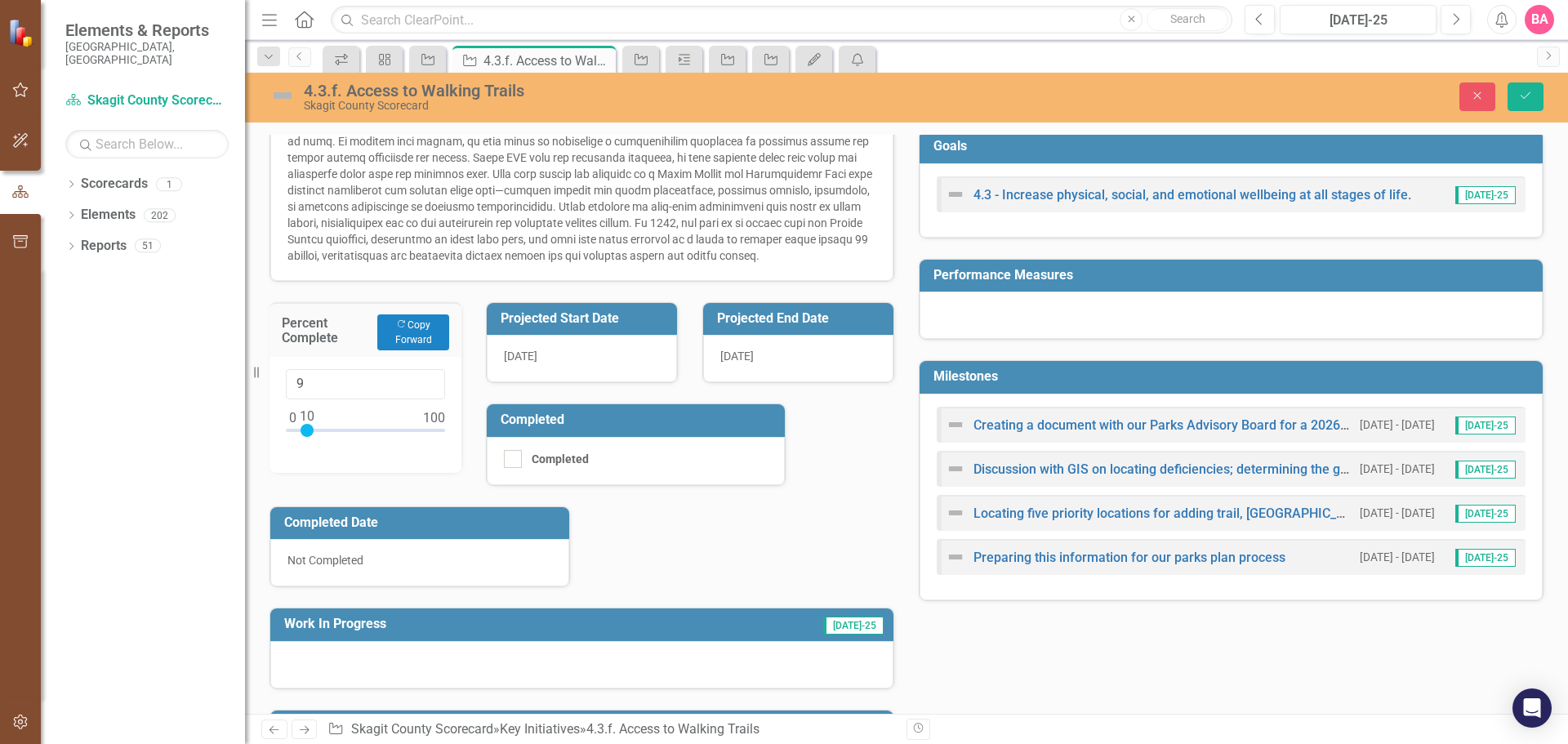
type input "10"
drag, startPoint x: 293, startPoint y: 435, endPoint x: 307, endPoint y: 436, distance: 14.0
click at [307, 436] on div at bounding box center [306, 430] width 13 height 13
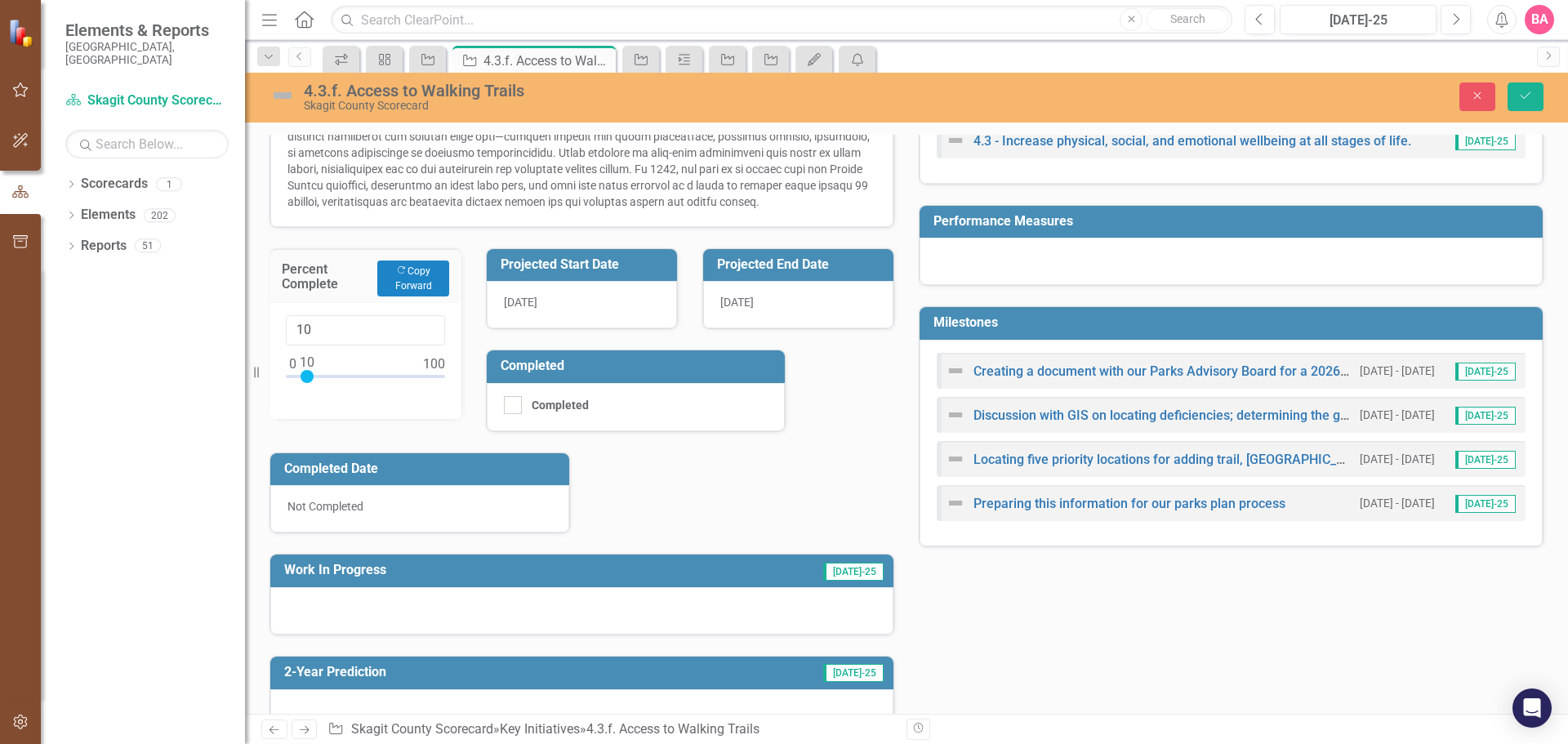
scroll to position [297, 0]
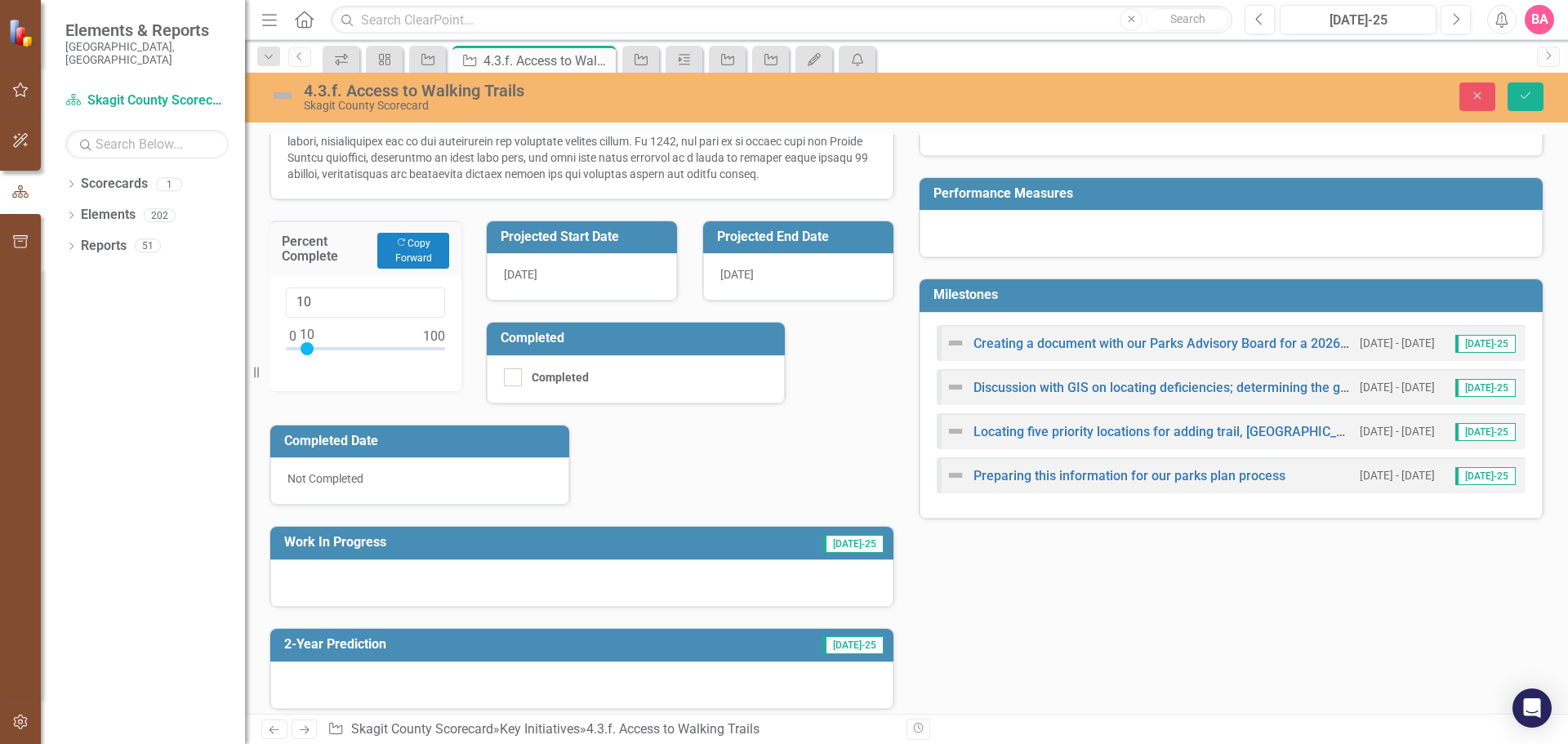
click at [756, 282] on div "[DATE]" at bounding box center [798, 276] width 190 height 47
click at [756, 281] on div "[DATE]" at bounding box center [798, 276] width 190 height 47
click at [1524, 96] on icon "Save" at bounding box center [1524, 96] width 15 height 12
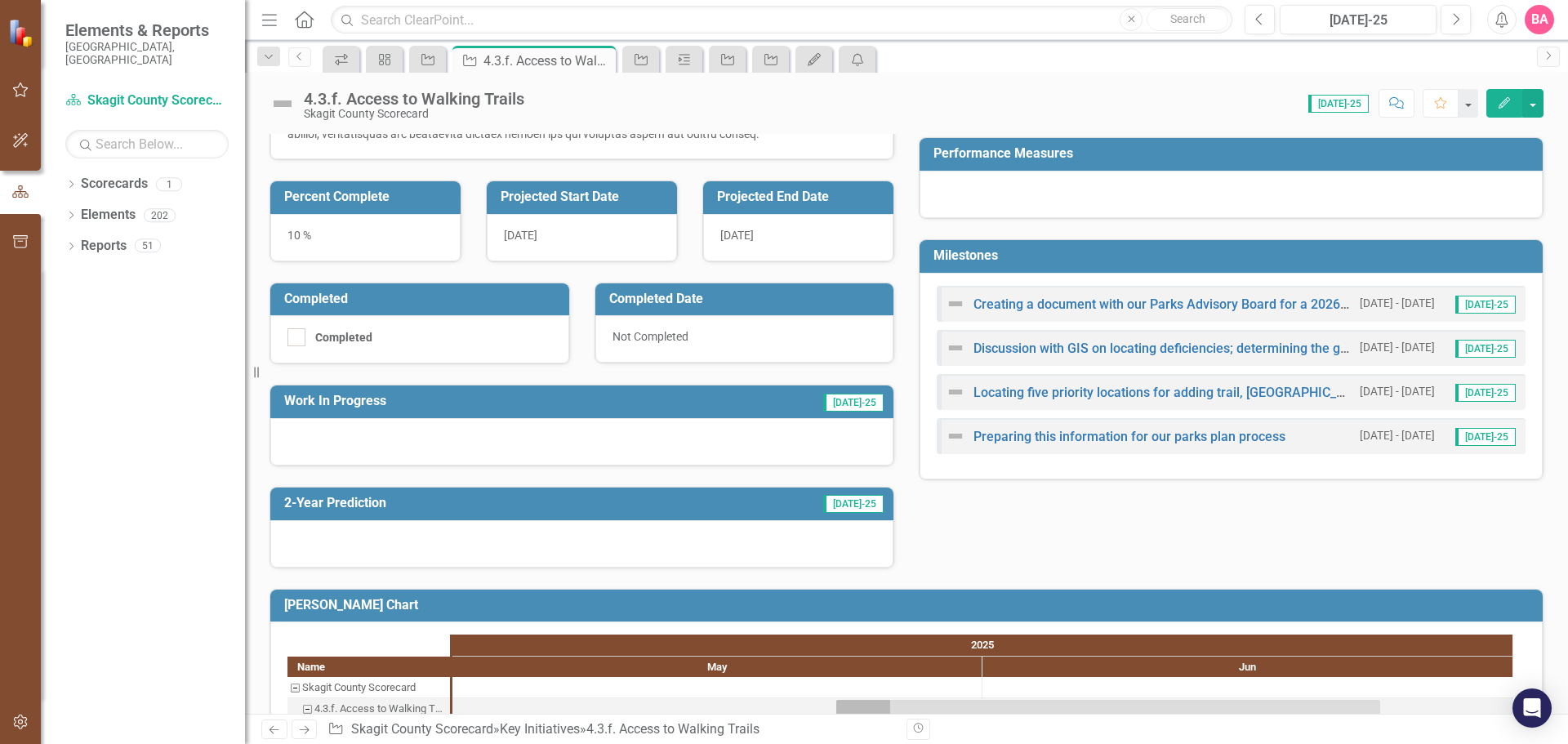
scroll to position [409, 0]
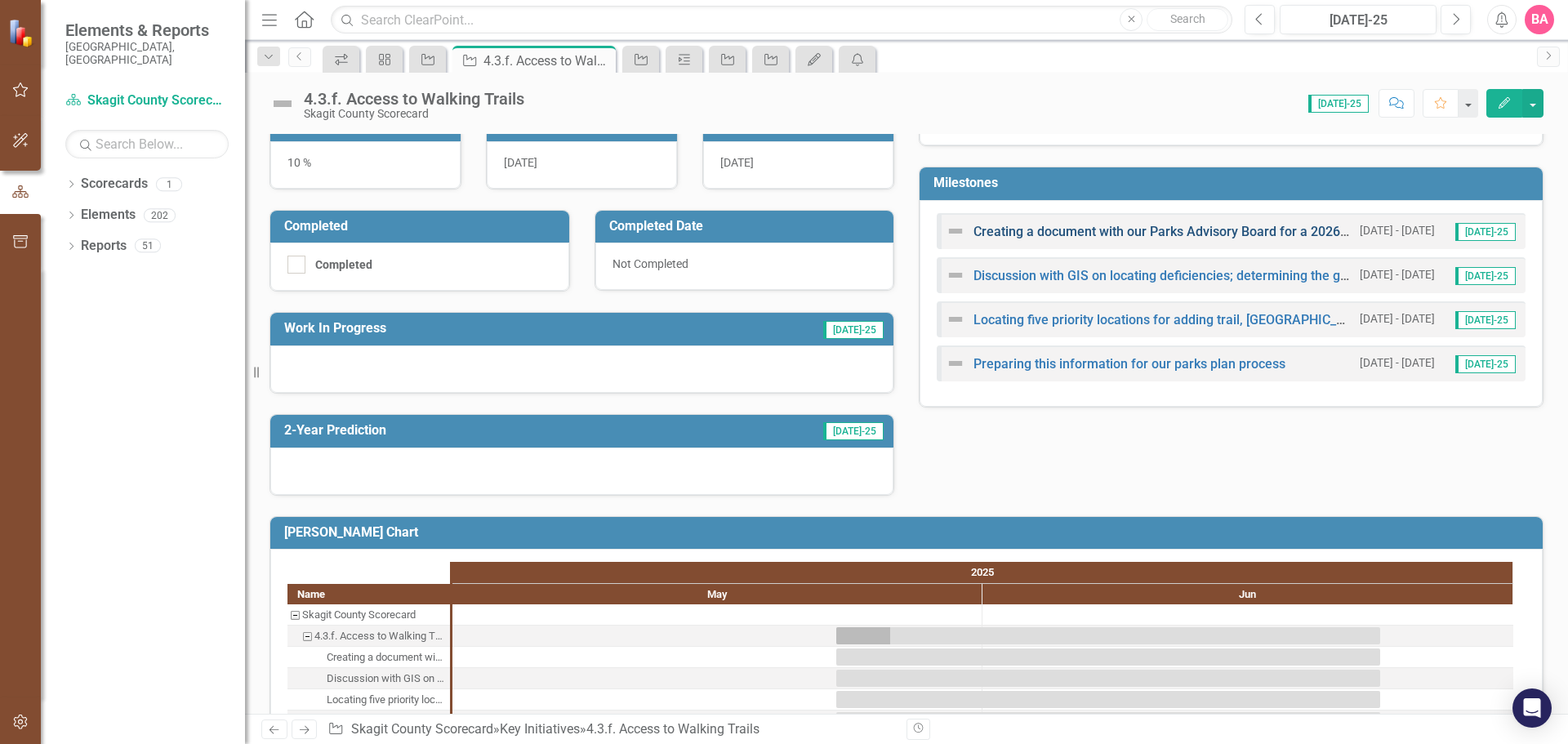
click at [1116, 229] on link "Creating a document with our Parks Advisory Board for a 2026 amendment to our P…" at bounding box center [1245, 232] width 544 height 16
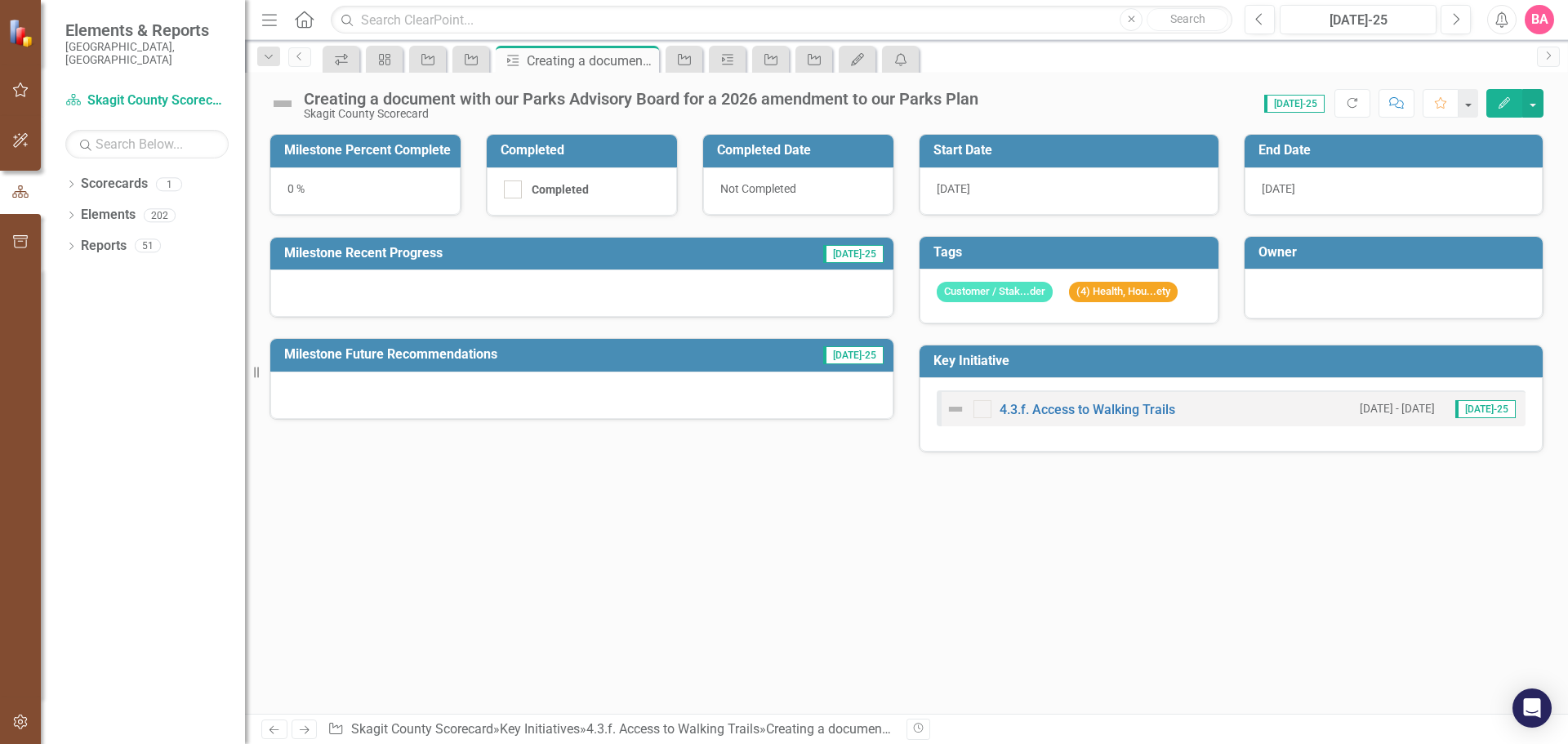
click at [409, 293] on div at bounding box center [581, 293] width 623 height 47
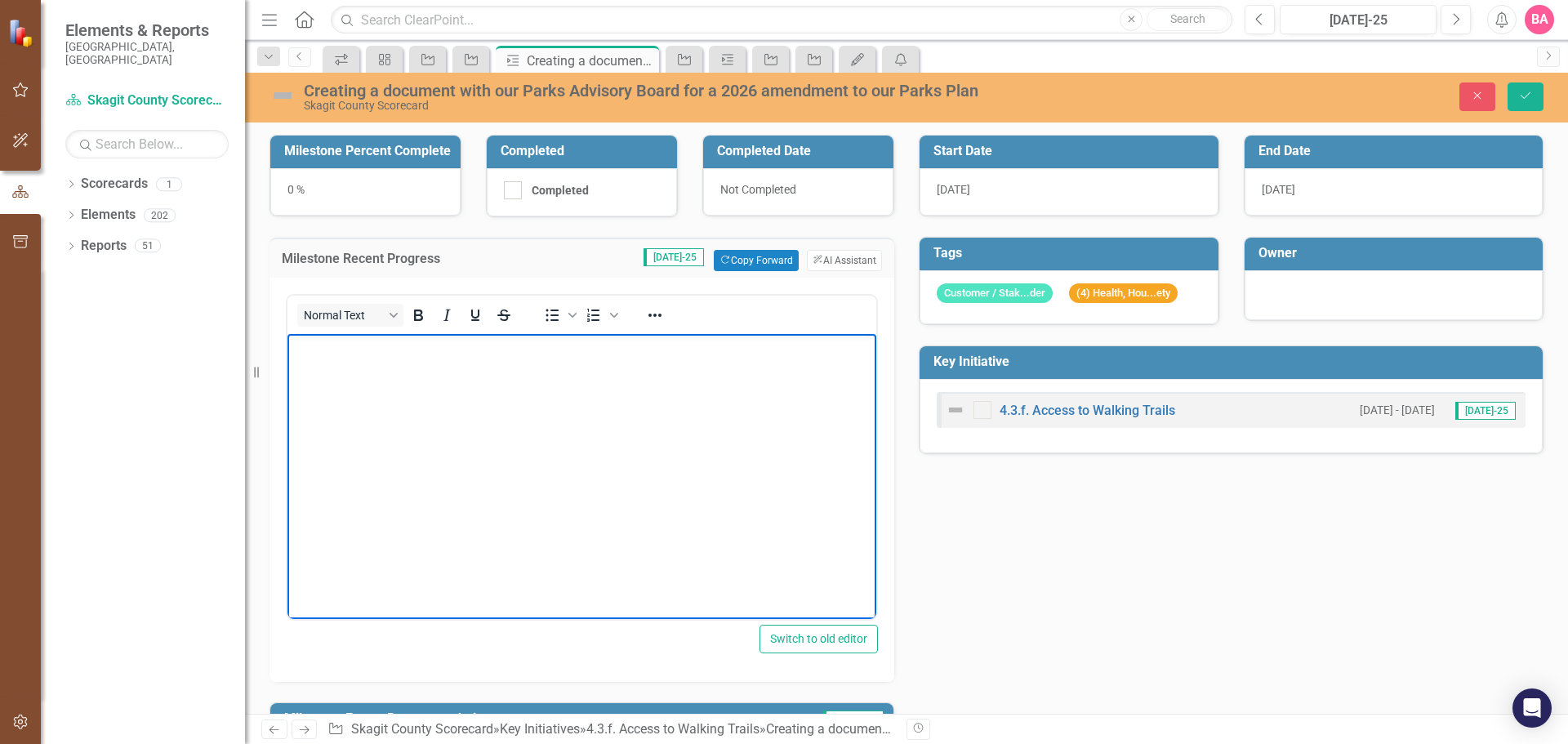
click at [373, 374] on body "Rich Text Area. Press ALT-0 for help." at bounding box center [582, 456] width 589 height 245
click at [398, 382] on body "Rich Text Area. Press ALT-0 for help." at bounding box center [582, 456] width 589 height 245
drag, startPoint x: 558, startPoint y: 350, endPoint x: 601, endPoint y: 352, distance: 43.0
click at [601, 352] on p "The [GEOGRAPHIC_DATA] Plan is going to be updated" at bounding box center [581, 348] width 580 height 19
click at [704, 352] on p "The [GEOGRAPHIC_DATA] Plan will need to be updated" at bounding box center [581, 348] width 580 height 19
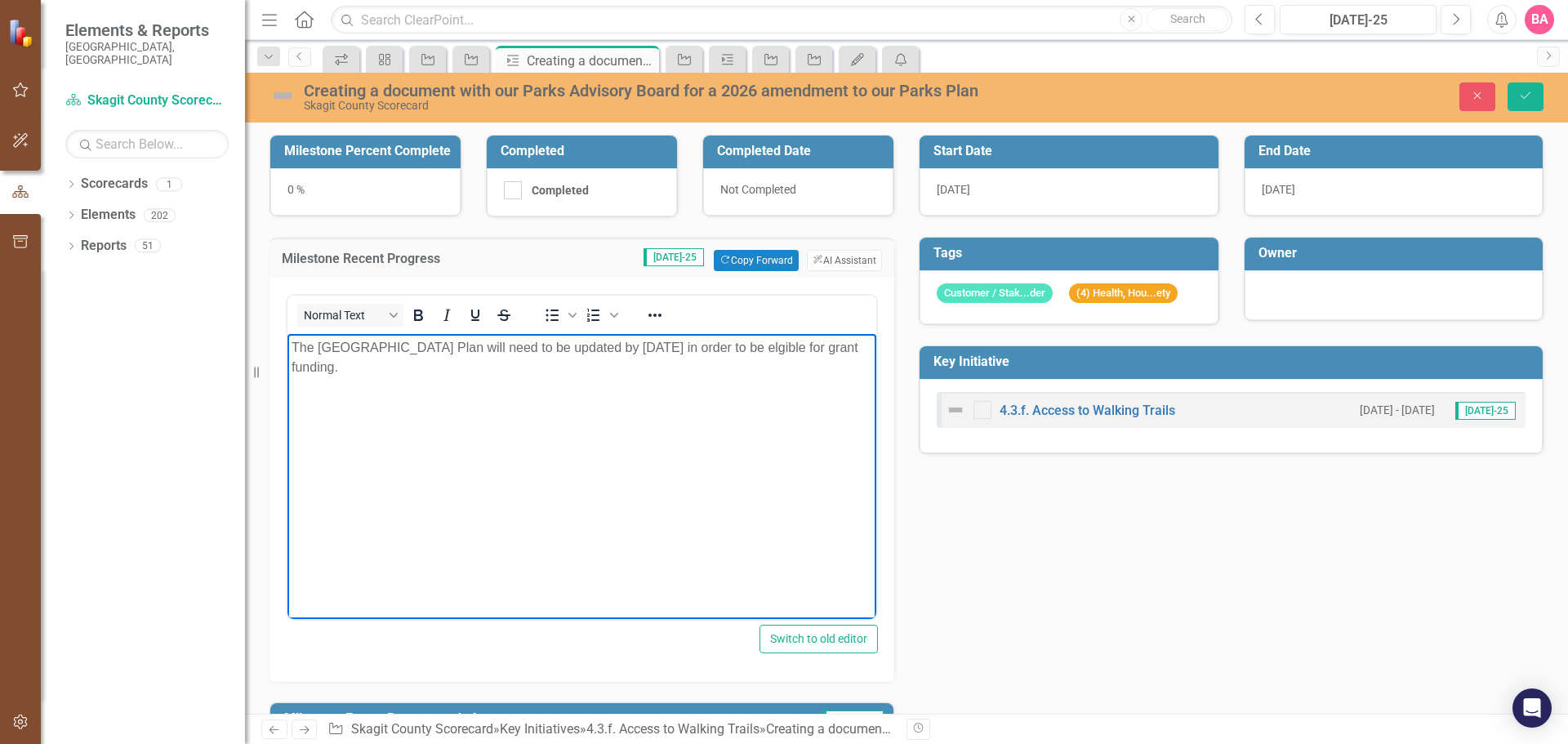
click at [320, 363] on p "The [GEOGRAPHIC_DATA] Plan will need to be updated by [DATE] in order to be elg…" at bounding box center [581, 357] width 580 height 39
click at [325, 366] on p "The [GEOGRAPHIC_DATA] Plan will need to be updated by [DATE] in order to be elg…" at bounding box center [581, 357] width 580 height 39
drag, startPoint x: 450, startPoint y: 371, endPoint x: 287, endPoint y: 340, distance: 165.9
click at [288, 340] on html "The [GEOGRAPHIC_DATA] Plan will need to be updated by [DATE] in order to be elg…" at bounding box center [582, 456] width 589 height 245
drag, startPoint x: 460, startPoint y: 370, endPoint x: 573, endPoint y: 698, distance: 346.9
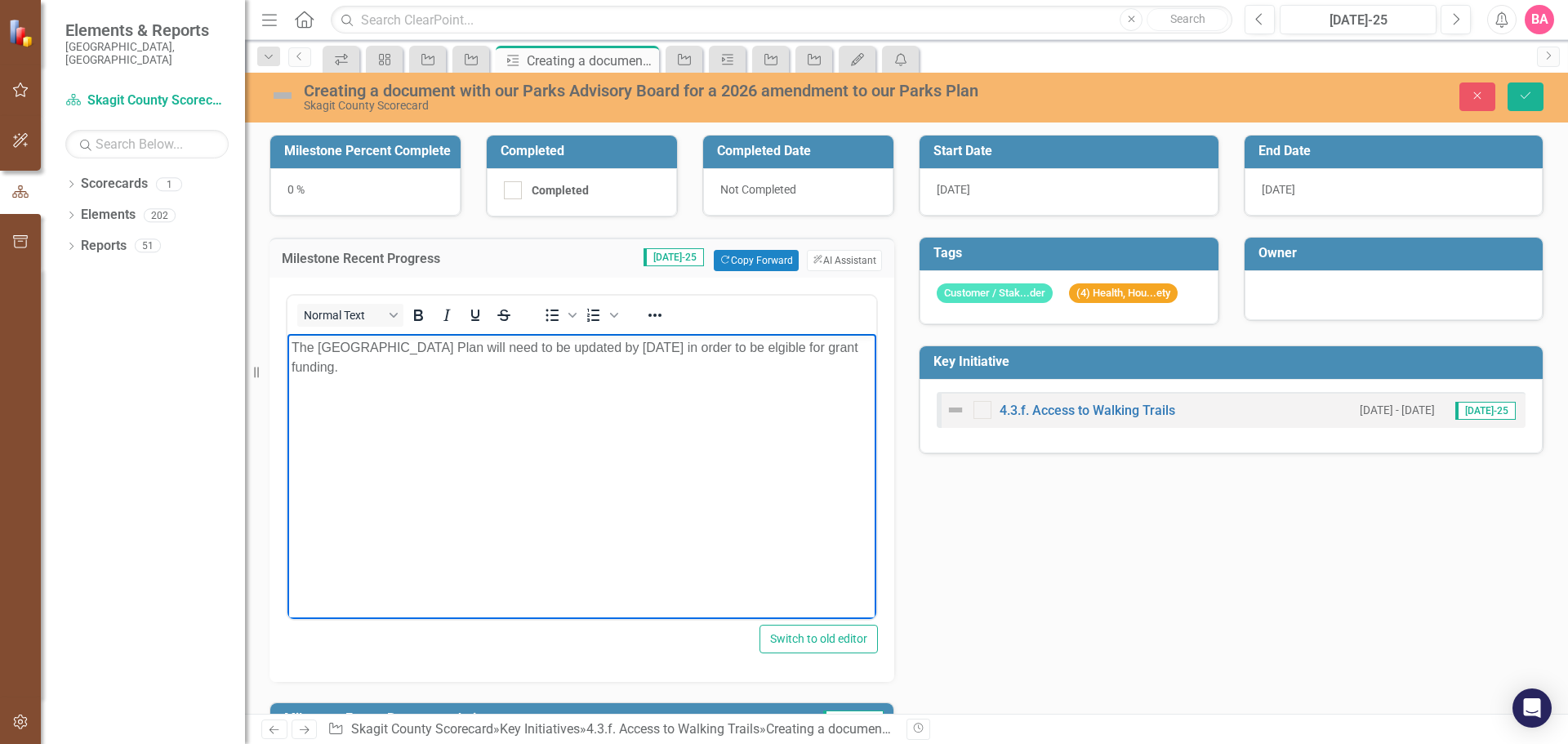
click at [288, 347] on html "The [GEOGRAPHIC_DATA] Plan will need to be updated by [DATE] in order to be elg…" at bounding box center [582, 456] width 589 height 245
copy p "The [GEOGRAPHIC_DATA] Plan will need to be updated by [DATE] in order to be elg…"
click at [415, 434] on body "The [GEOGRAPHIC_DATA] Plan will need to be updated by [DATE] in order to be elg…" at bounding box center [582, 456] width 589 height 245
click at [498, 399] on body "The [GEOGRAPHIC_DATA] Plan will need to be updated by [DATE] in order to be elg…" at bounding box center [582, 456] width 589 height 245
drag, startPoint x: 455, startPoint y: 372, endPoint x: 292, endPoint y: 356, distance: 163.8
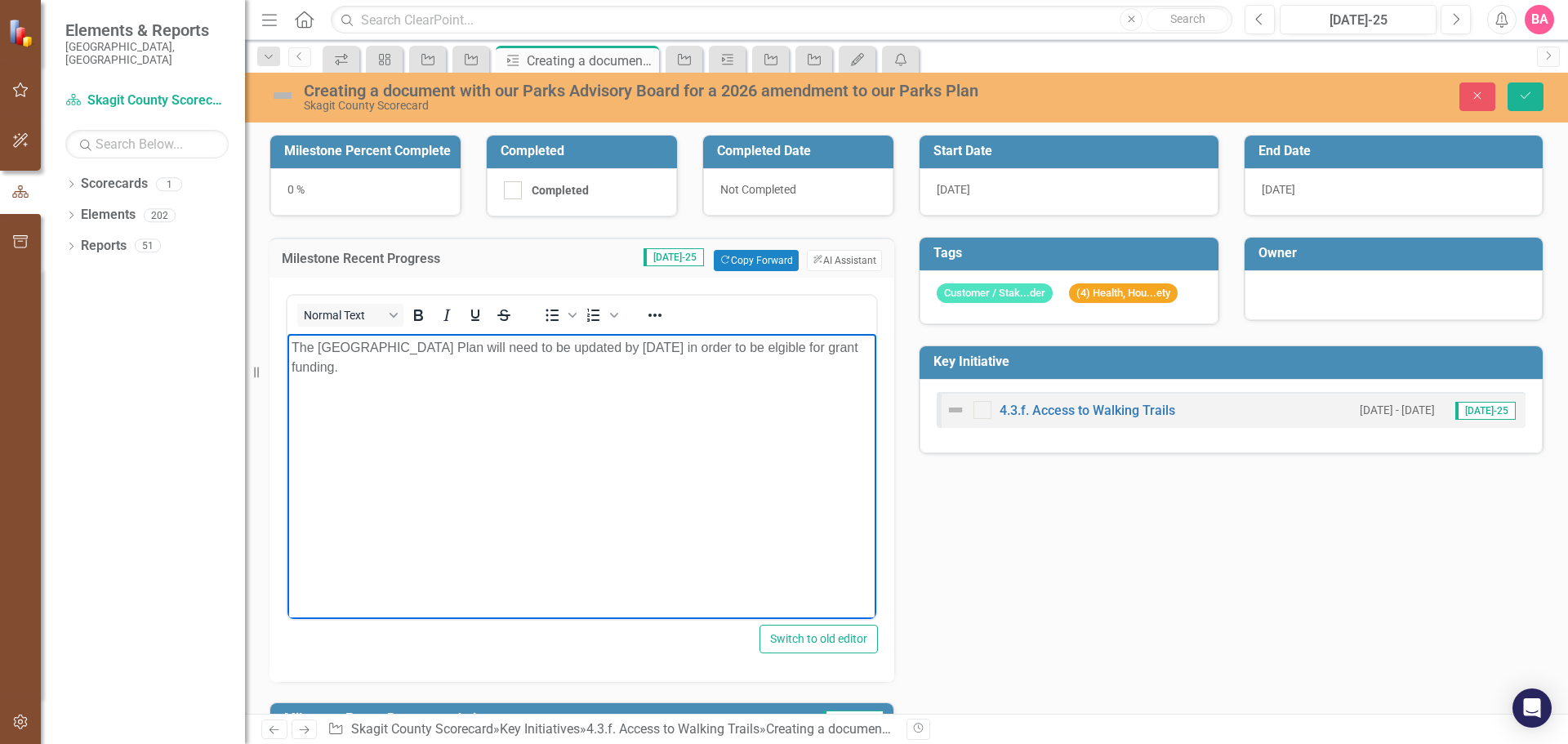
click at [292, 356] on p "The [GEOGRAPHIC_DATA] Plan will need to be updated by [DATE] in order to be elg…" at bounding box center [581, 357] width 580 height 39
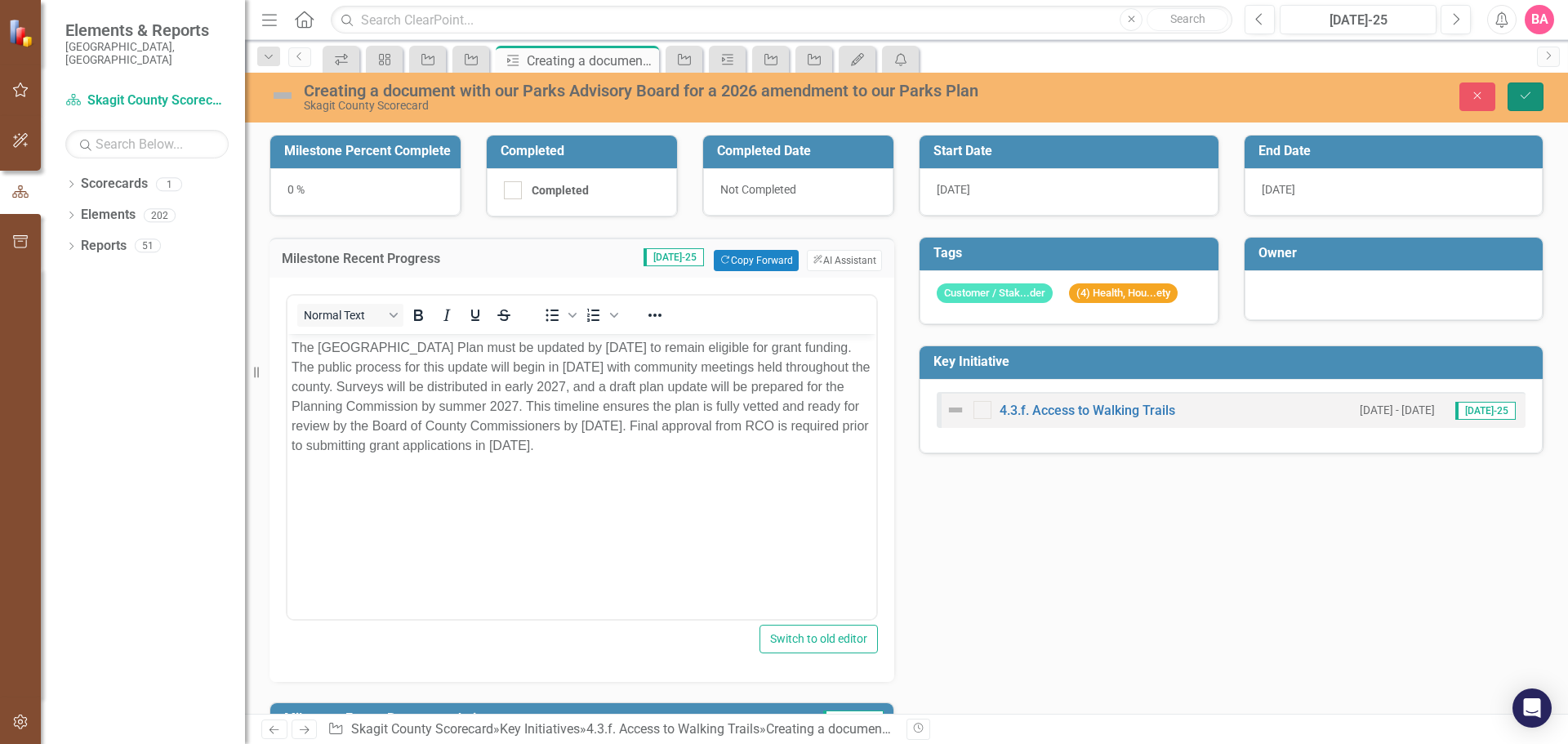
click at [1524, 90] on icon "Save" at bounding box center [1524, 96] width 15 height 12
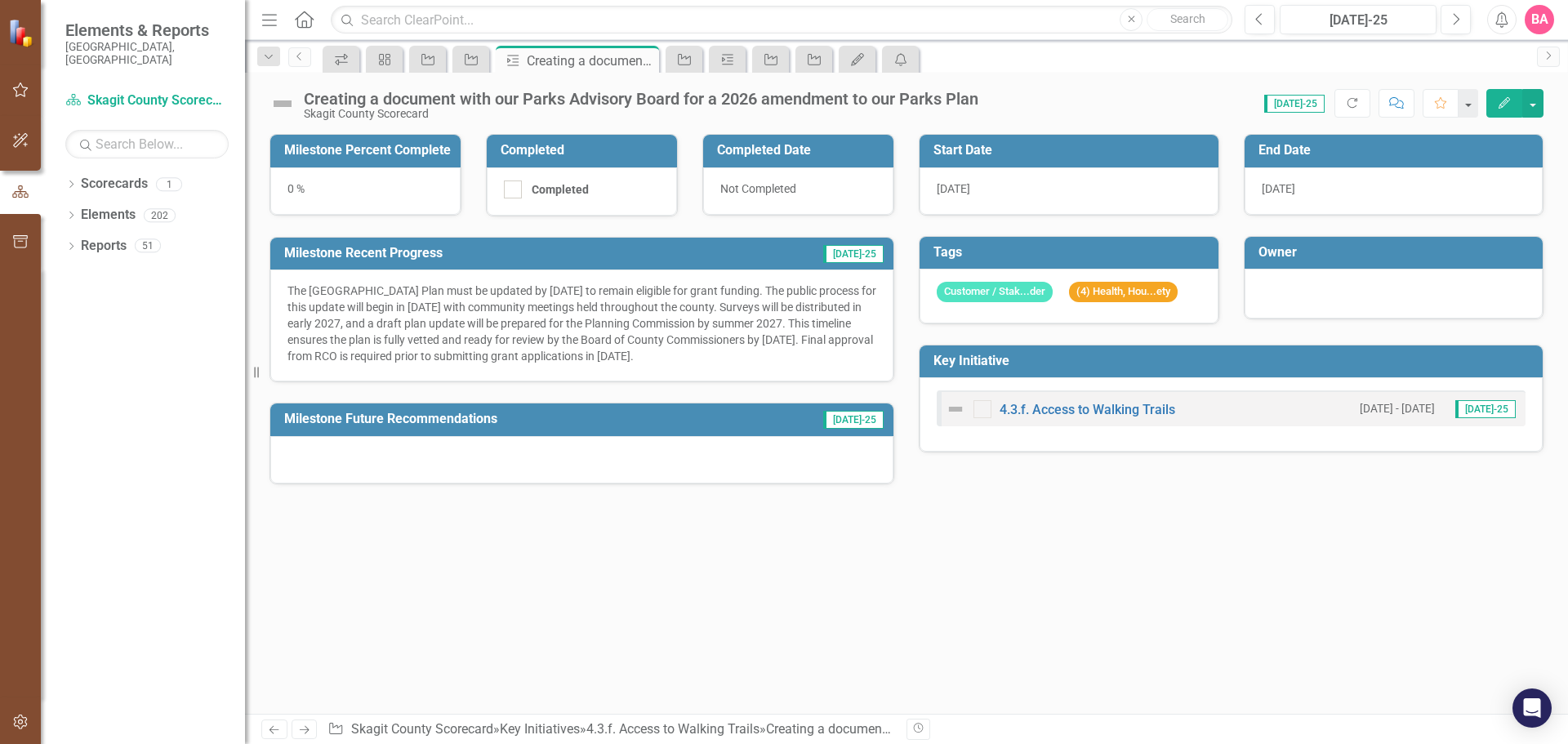
click at [352, 165] on td "Milestone Percent Complete" at bounding box center [368, 152] width 169 height 27
click at [294, 189] on div "0 %" at bounding box center [365, 191] width 190 height 47
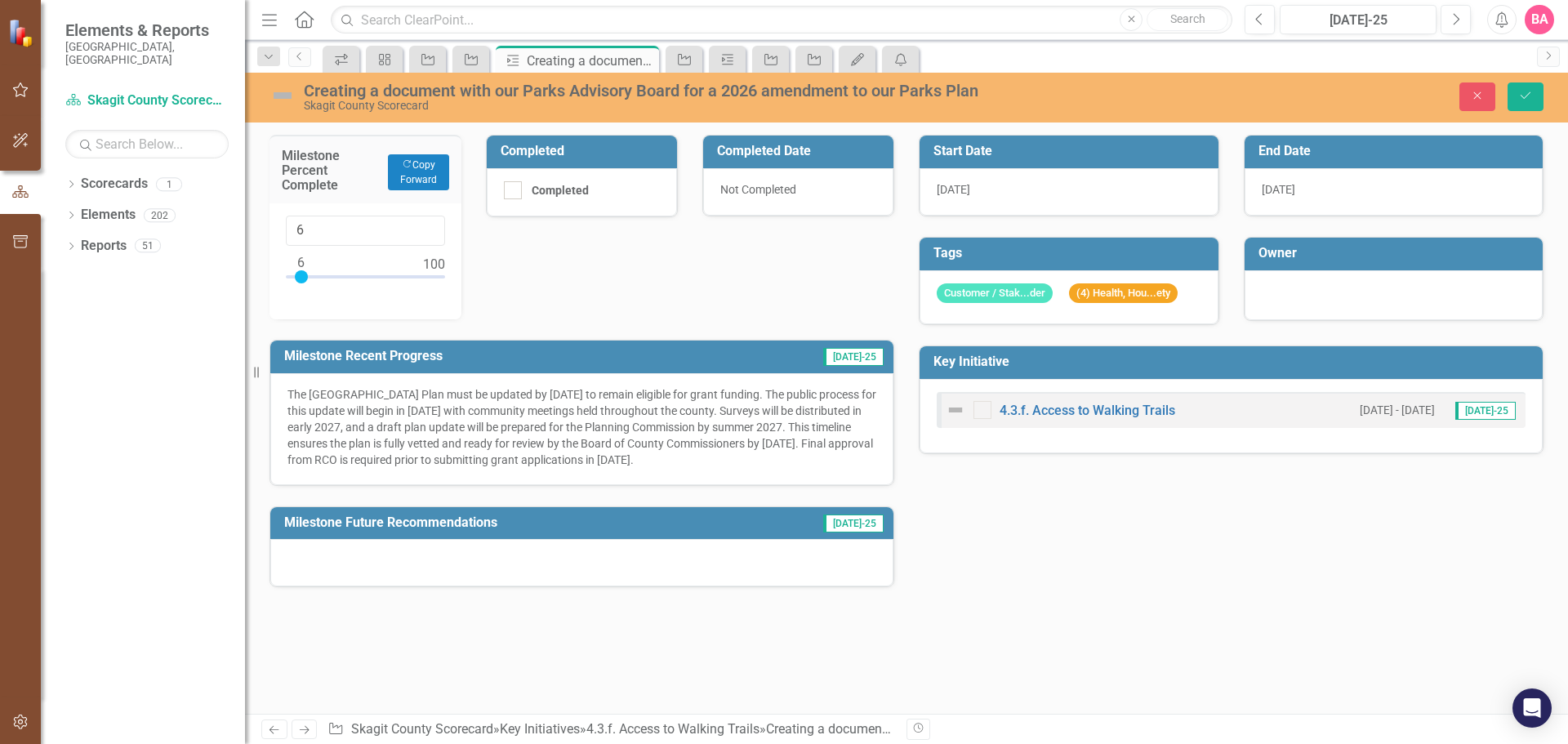
type input "5"
click at [299, 279] on div at bounding box center [299, 276] width 13 height 13
click at [548, 268] on div "Milestone Percent Complete Copy Forward Copy Forward 5 Completed Completed Comp…" at bounding box center [582, 351] width 649 height 473
click at [1525, 85] on button "Save" at bounding box center [1524, 97] width 36 height 29
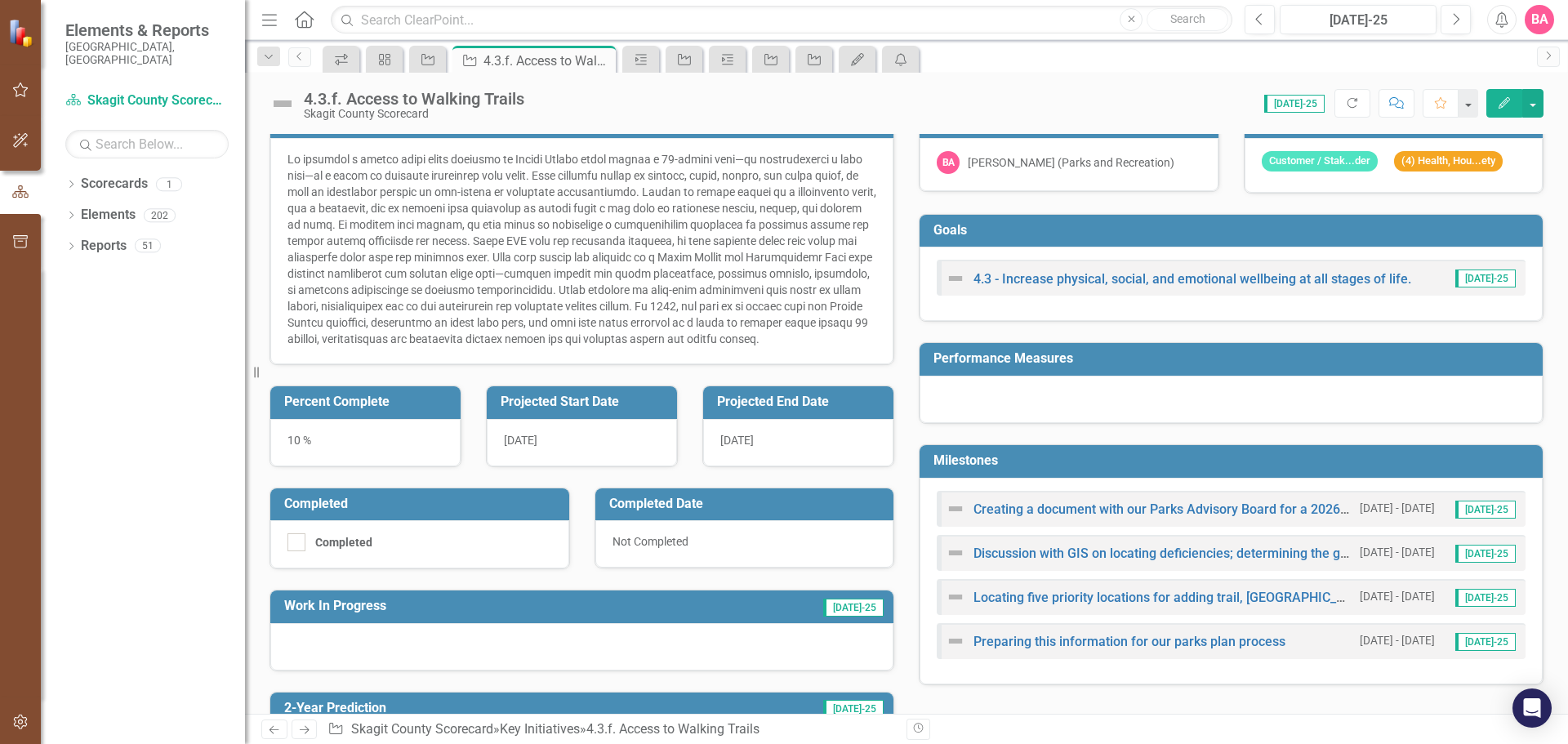
scroll to position [81, 0]
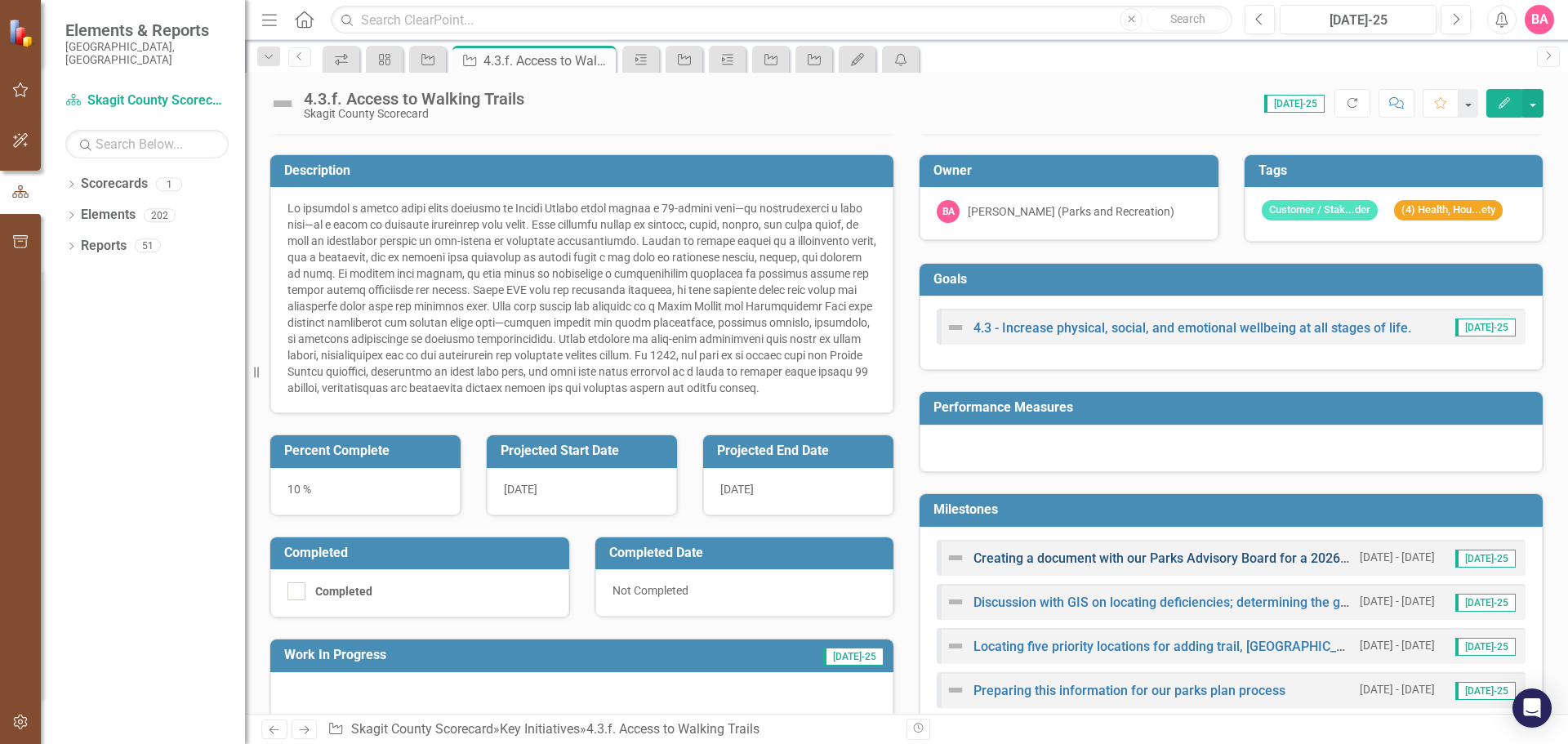
click at [1105, 555] on link "Creating a document with our Parks Advisory Board for a 2026 amendment to our P…" at bounding box center [1245, 558] width 544 height 16
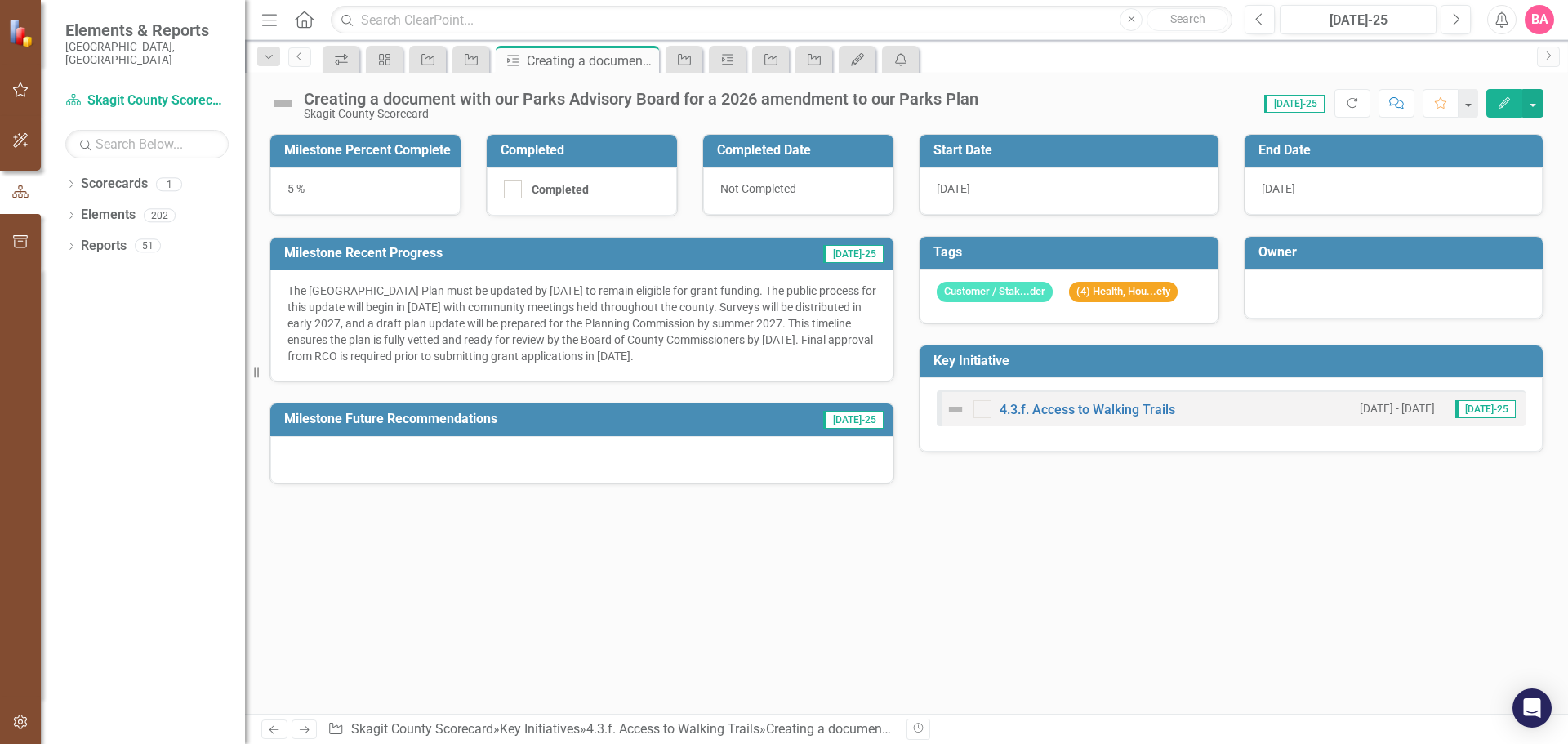
click at [1307, 190] on div "[DATE]" at bounding box center [1394, 191] width 299 height 47
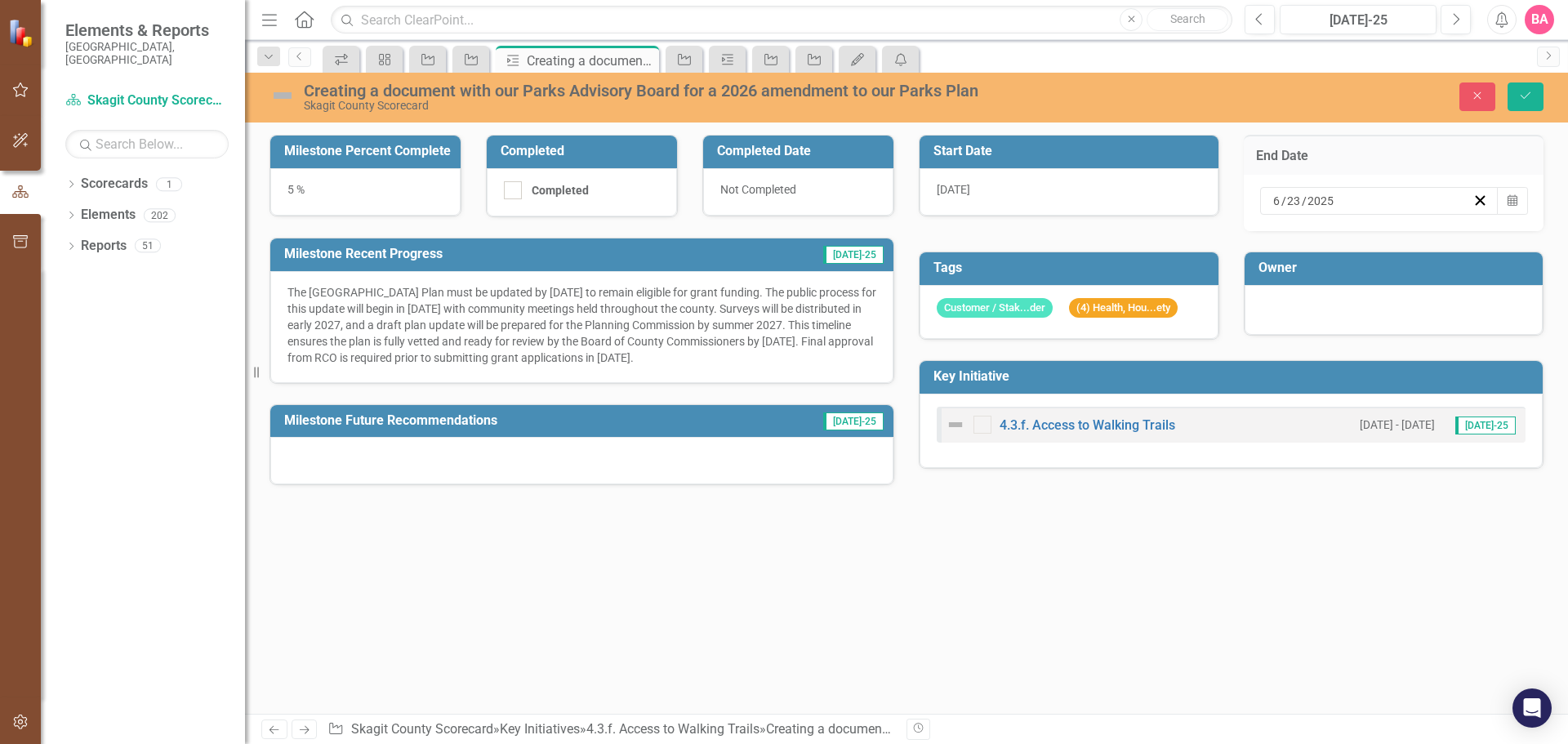
click at [1336, 201] on div "[DATE]" at bounding box center [1371, 201] width 201 height 16
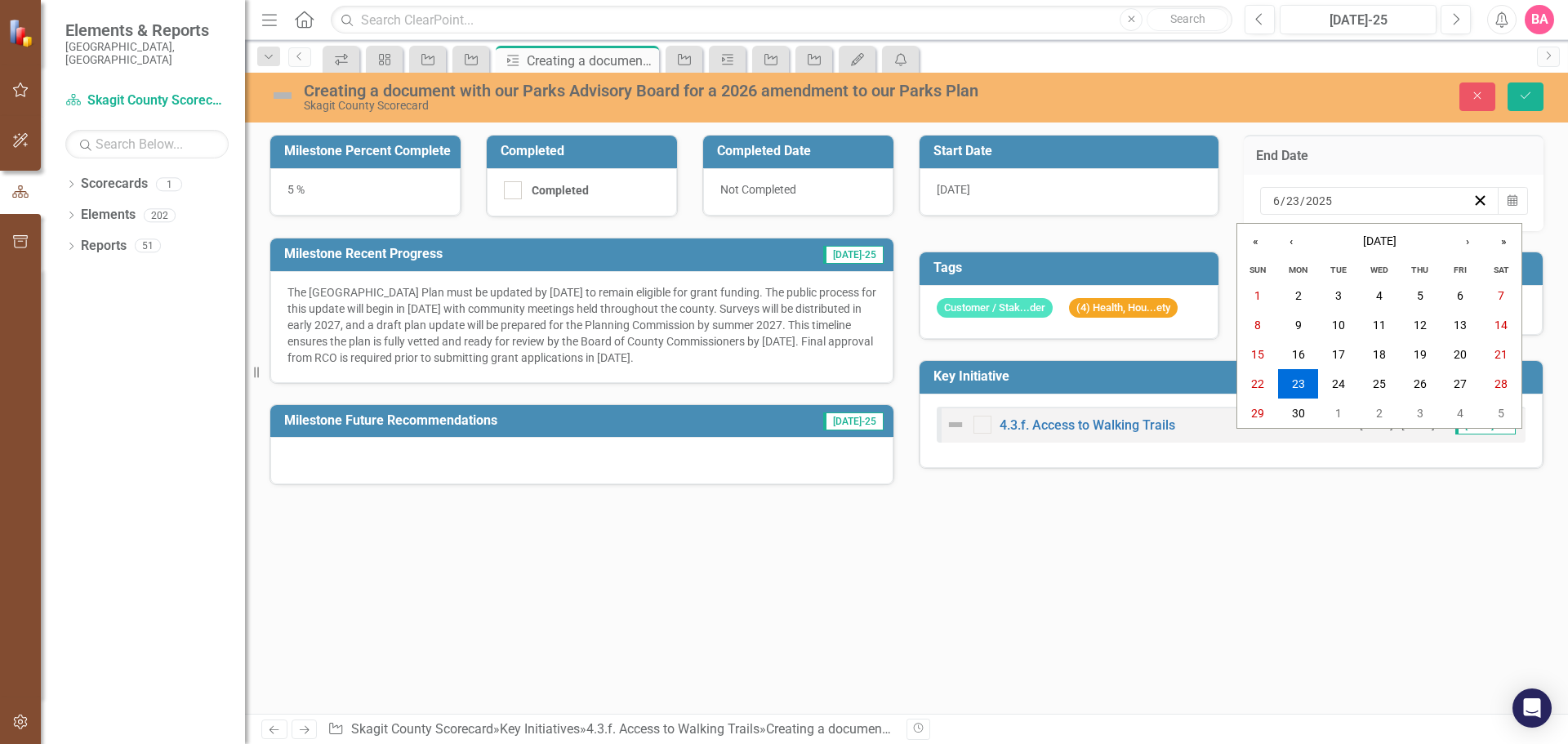
click at [1331, 201] on input "2025" at bounding box center [1318, 201] width 28 height 16
type input "2026"
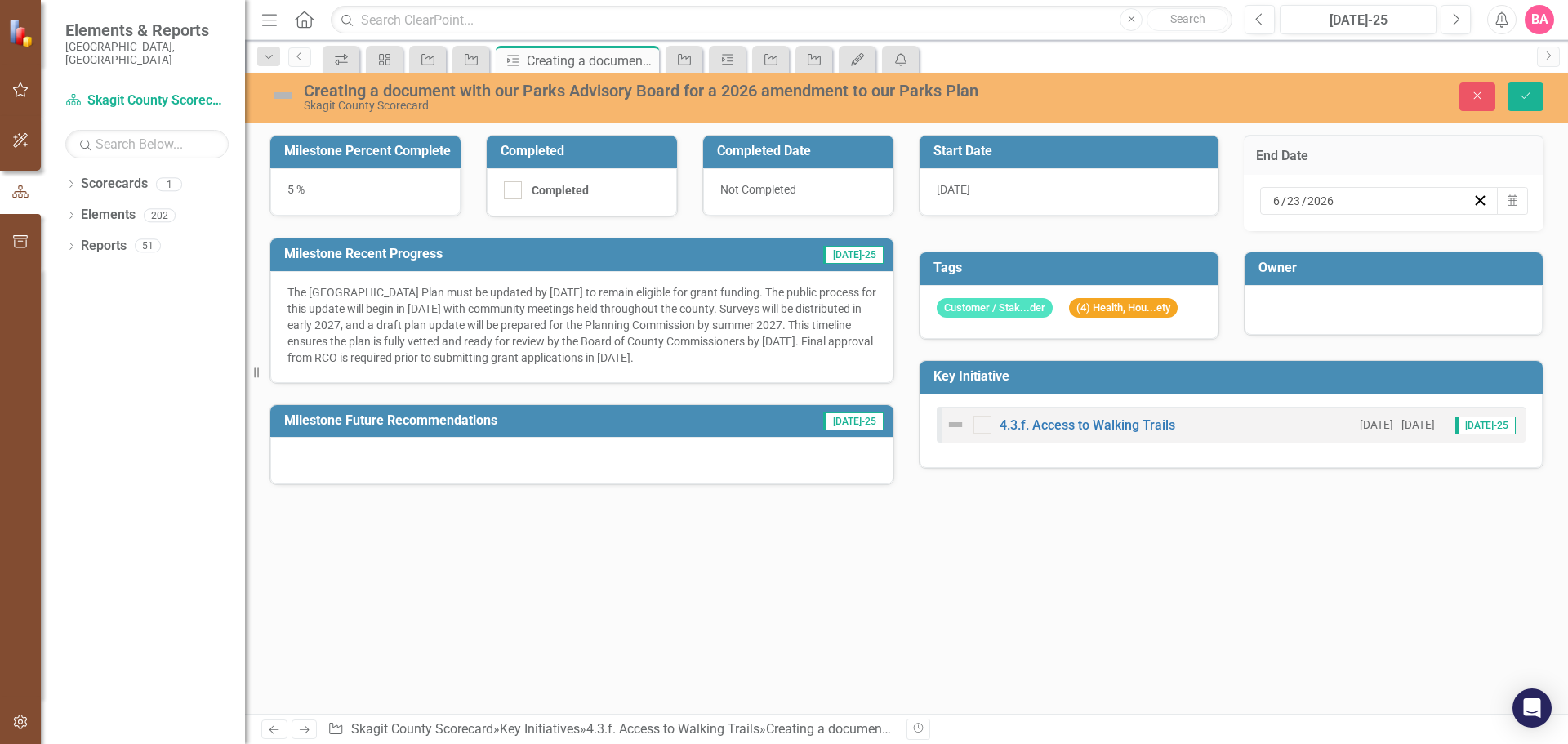
click at [1247, 595] on div "Milestone Percent Complete 5 % Completed Completed Completed Date Not Completed…" at bounding box center [907, 424] width 1323 height 579
click at [1298, 203] on input "23" at bounding box center [1294, 201] width 15 height 16
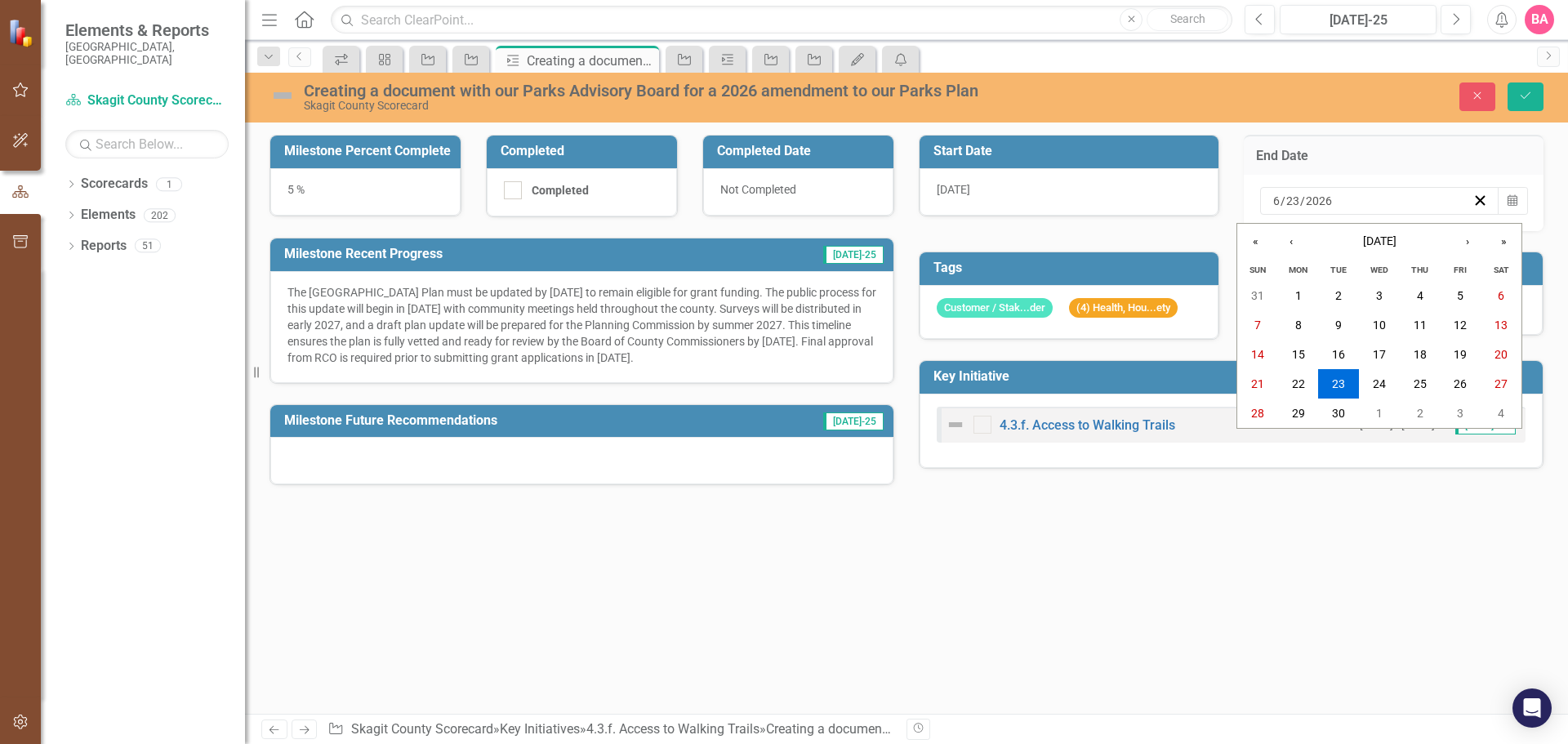
click at [1297, 199] on input "23" at bounding box center [1292, 201] width 15 height 16
type input "30"
click at [1330, 580] on div "Milestone Percent Complete 5 % Completed Completed Completed Date Not Completed…" at bounding box center [907, 424] width 1323 height 579
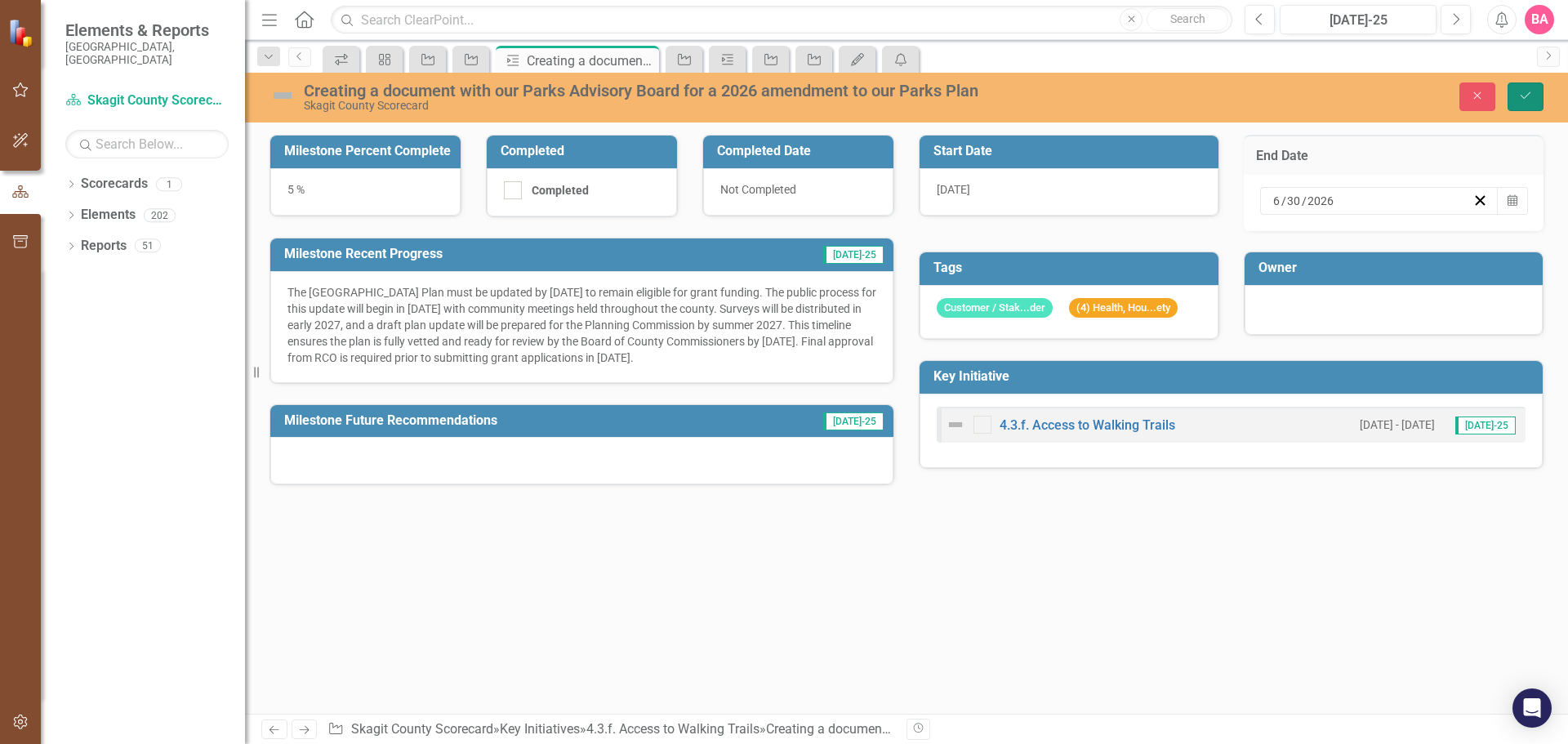
click at [1525, 91] on icon "Save" at bounding box center [1524, 96] width 15 height 12
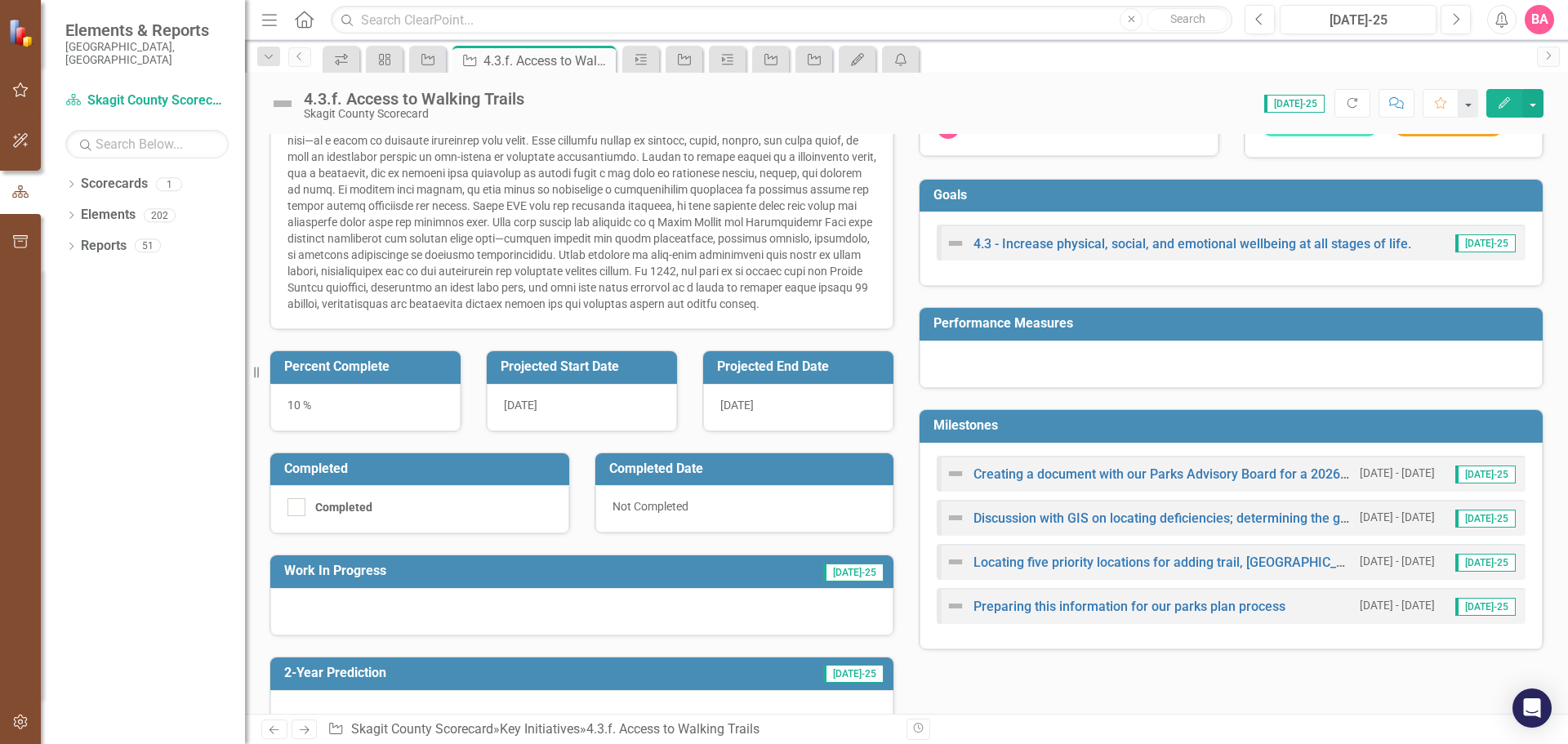
scroll to position [245, 0]
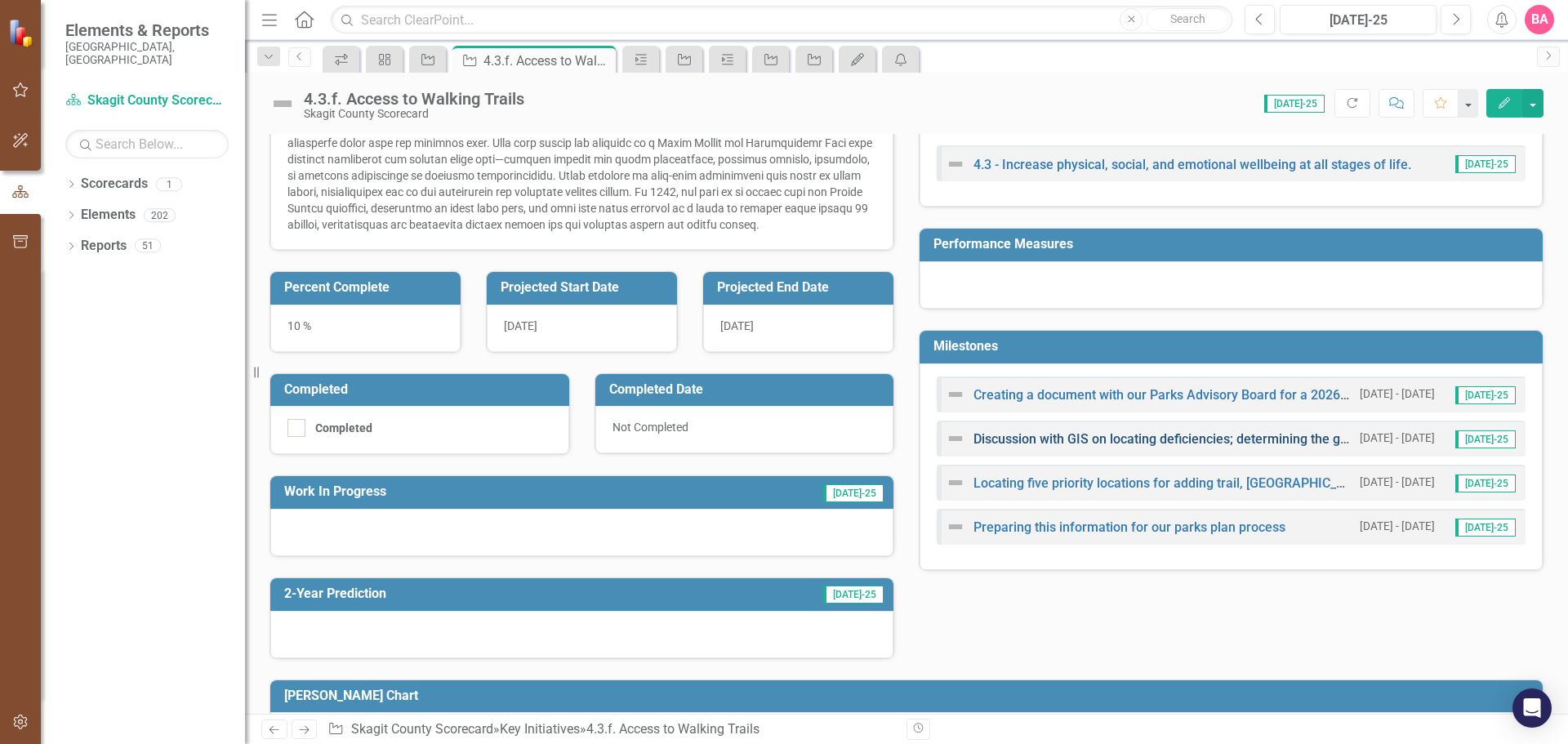
click at [1053, 437] on link "Discussion with GIS on locating deficiencies; determining the greatest distance…" at bounding box center [1343, 439] width 740 height 16
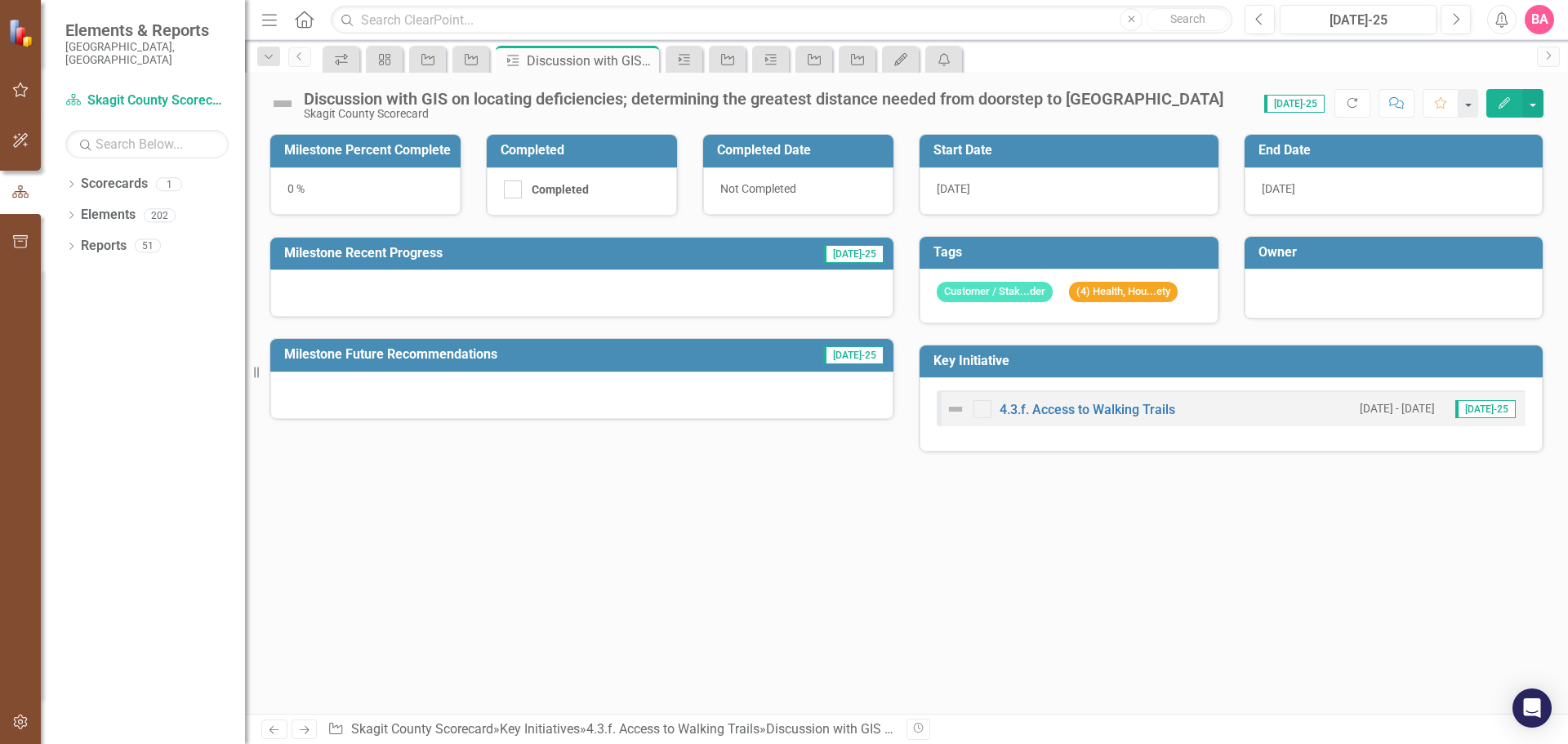
click at [293, 189] on div "0 %" at bounding box center [365, 191] width 190 height 47
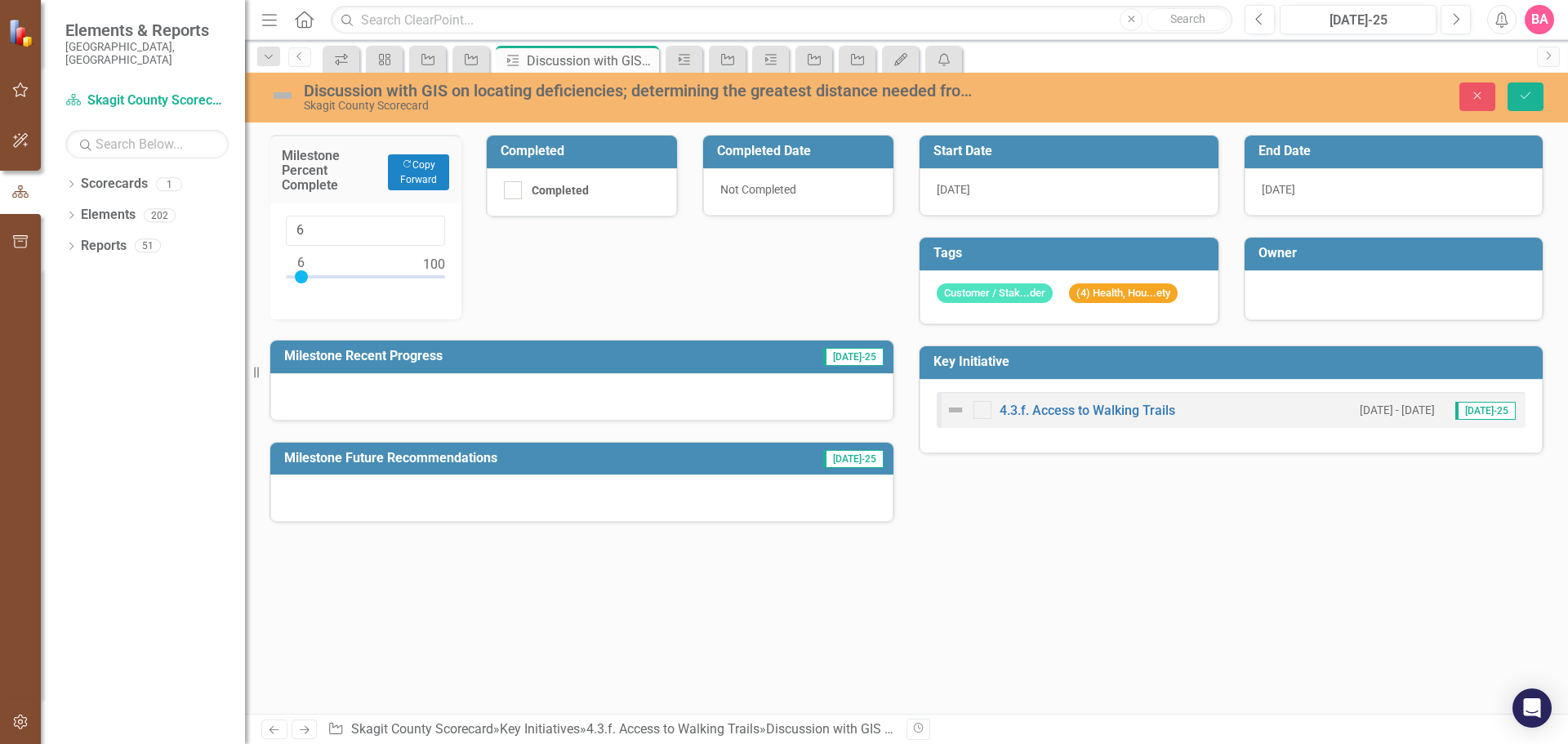
type input "5"
click at [298, 274] on div at bounding box center [299, 276] width 13 height 13
click at [597, 247] on div "Milestone Percent Complete Copy Forward Copy Forward 5 Completed Completed Comp…" at bounding box center [582, 319] width 649 height 409
click at [1307, 181] on div "[DATE]" at bounding box center [1394, 192] width 299 height 47
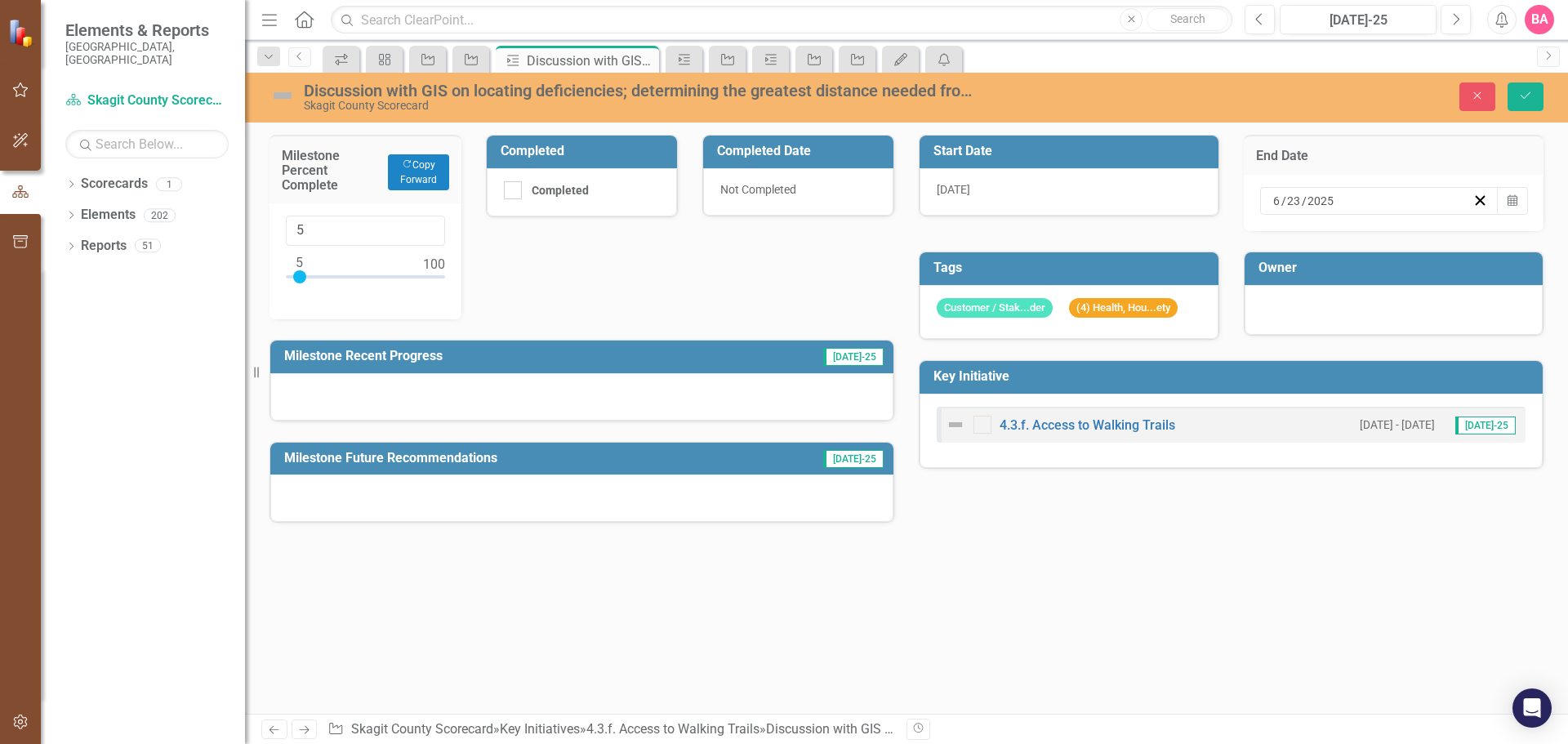
click at [1337, 201] on div "[DATE]" at bounding box center [1371, 201] width 201 height 16
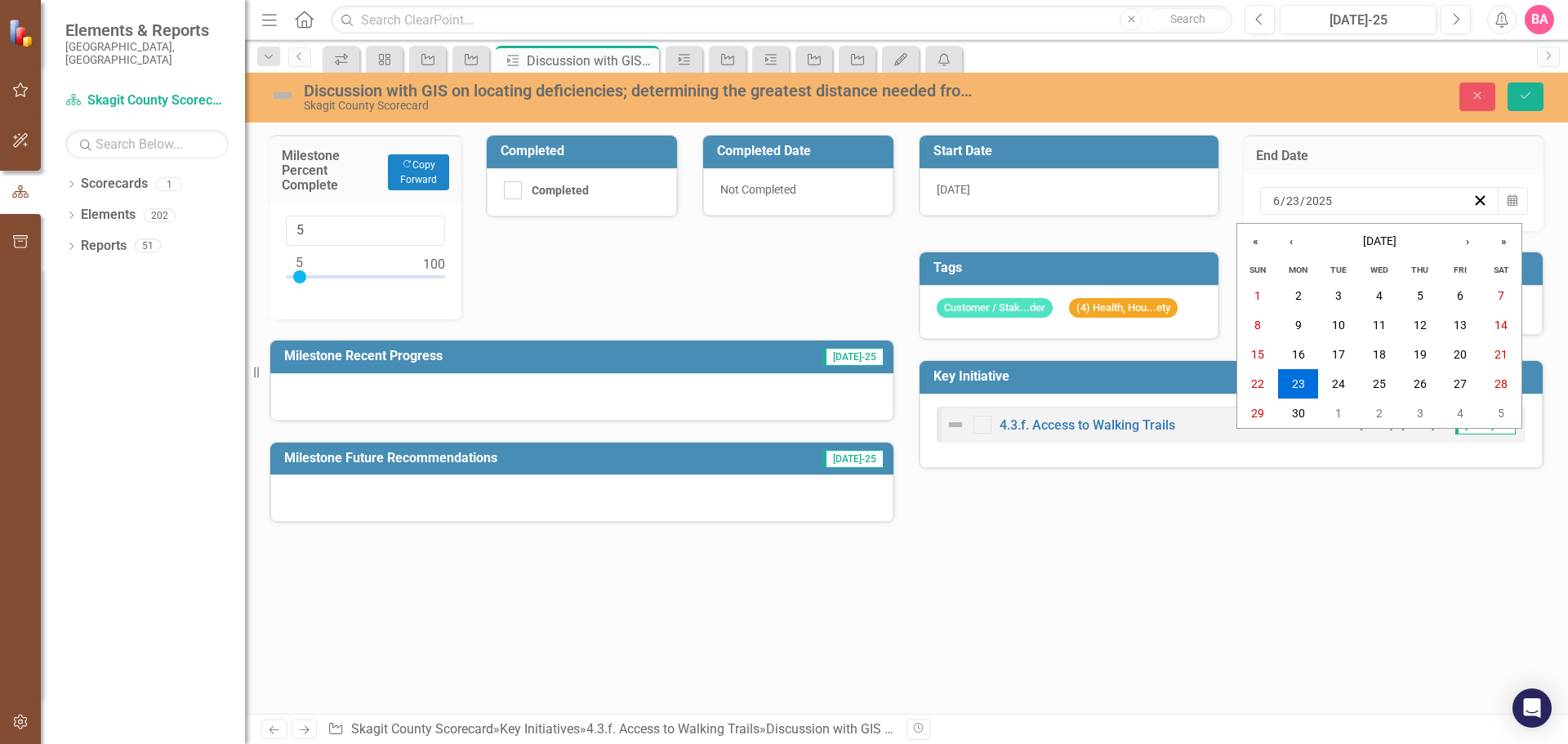
click at [1333, 200] on div "[DATE] [DATE]" at bounding box center [1371, 201] width 201 height 16
click at [1336, 200] on div "[DATE] [DATE]" at bounding box center [1371, 201] width 201 height 16
click at [1335, 200] on div "[DATE] [DATE]" at bounding box center [1371, 201] width 201 height 16
click at [1298, 409] on abbr "30" at bounding box center [1298, 413] width 13 height 13
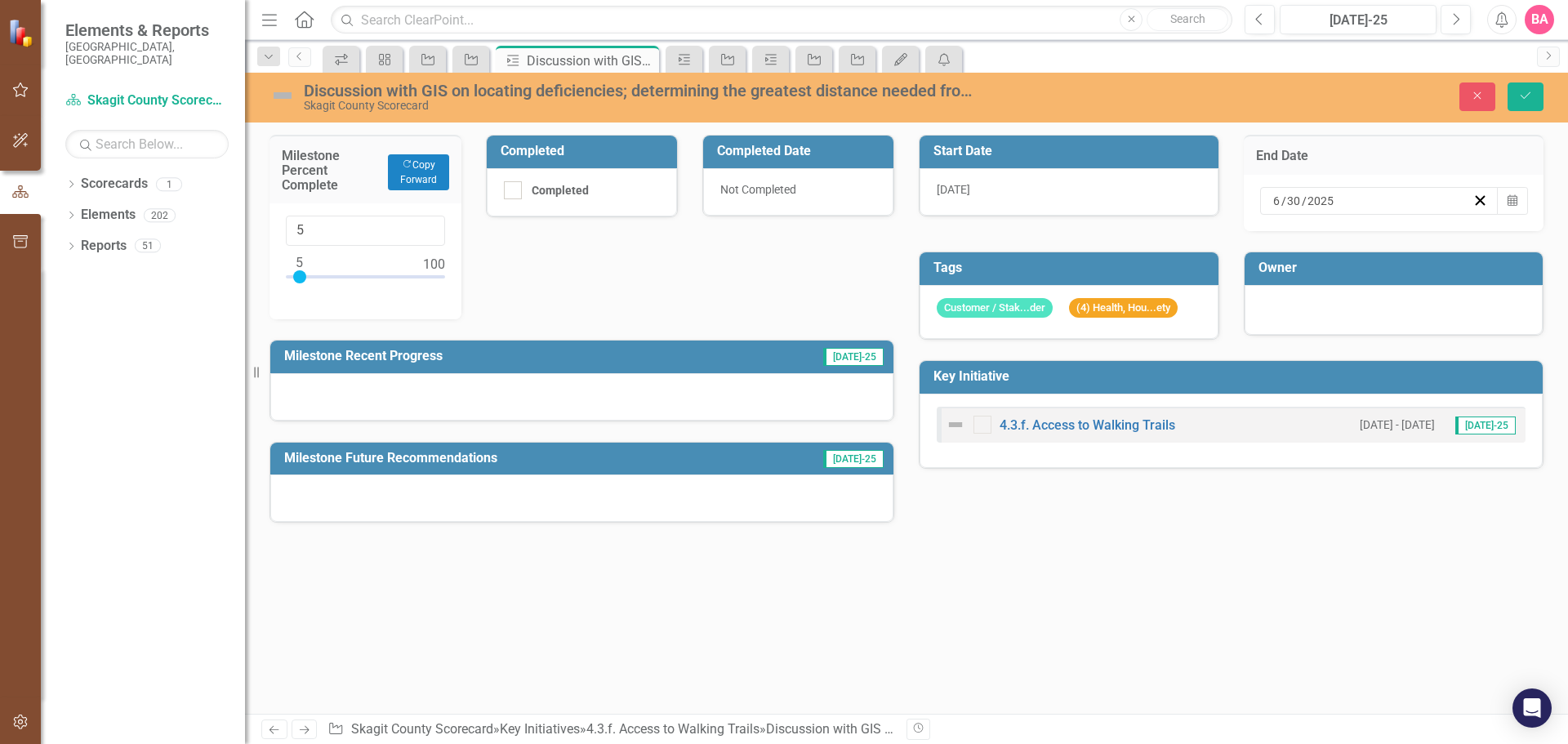
click at [1344, 203] on div "[DATE]" at bounding box center [1371, 201] width 201 height 16
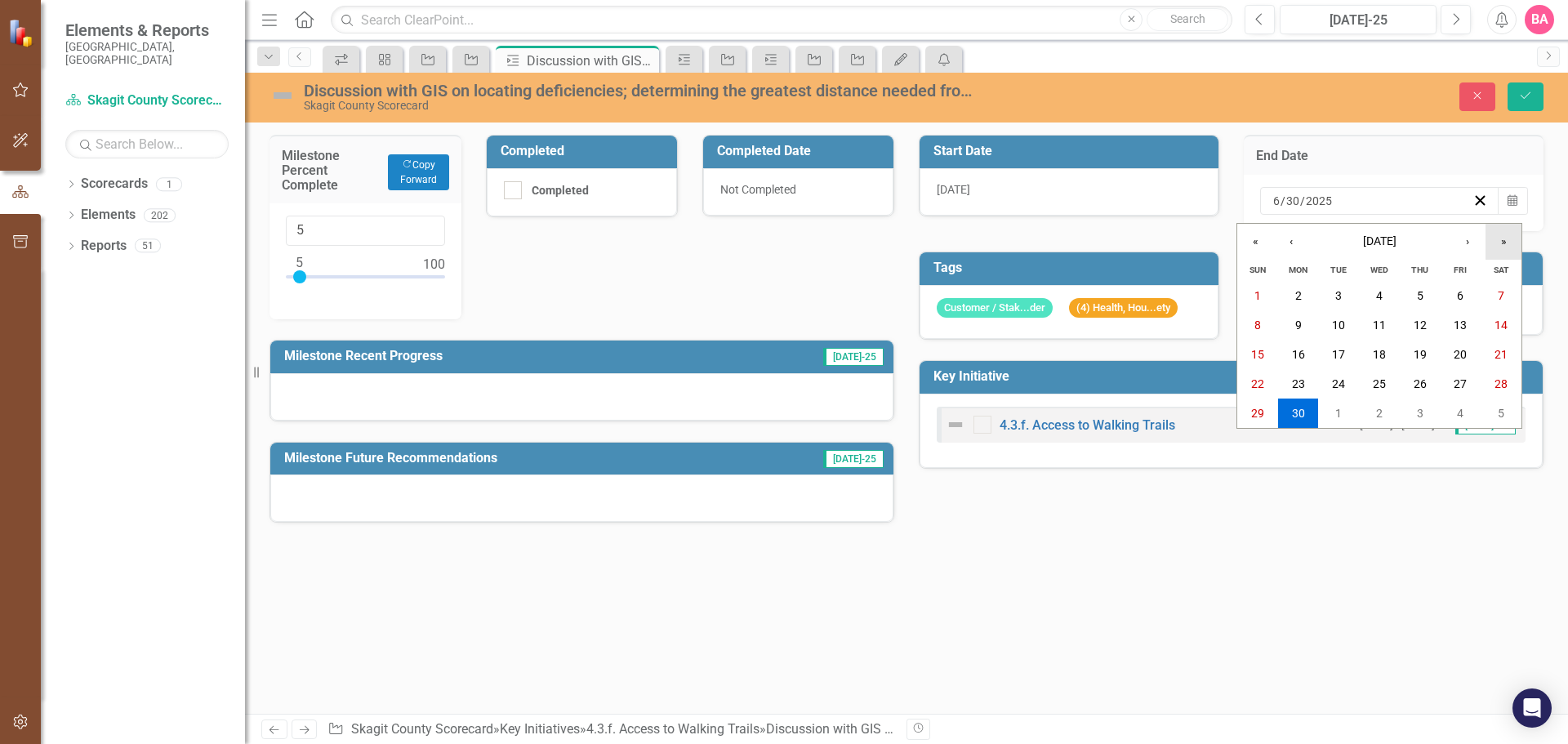
click at [1505, 236] on button "»" at bounding box center [1503, 241] width 36 height 36
click at [1341, 409] on abbr "30" at bounding box center [1337, 413] width 13 height 13
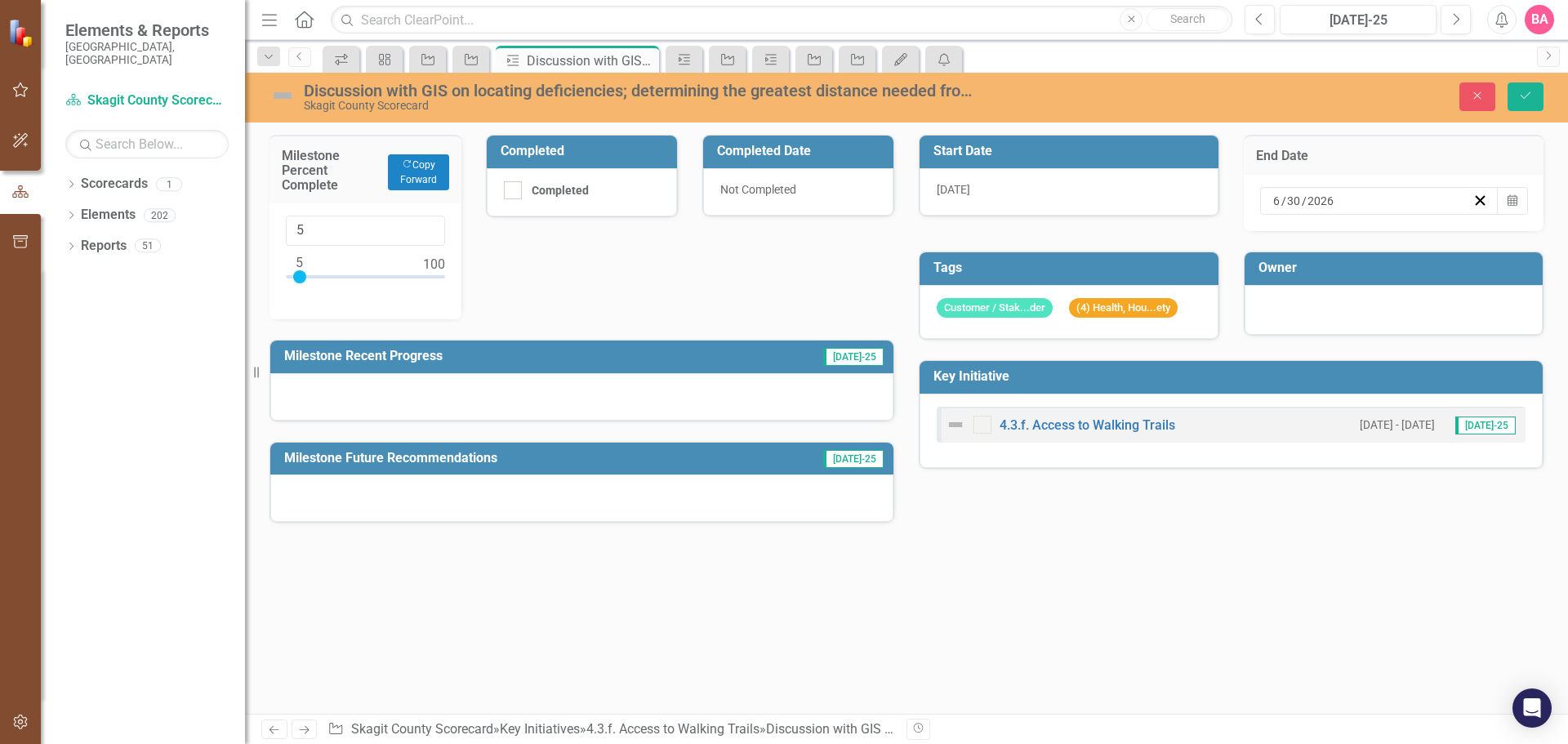
click at [1317, 626] on div "Milestone Percent Complete Copy Forward Copy Forward 5 Completed Completed Comp…" at bounding box center [907, 424] width 1323 height 579
click at [377, 393] on div at bounding box center [581, 396] width 623 height 47
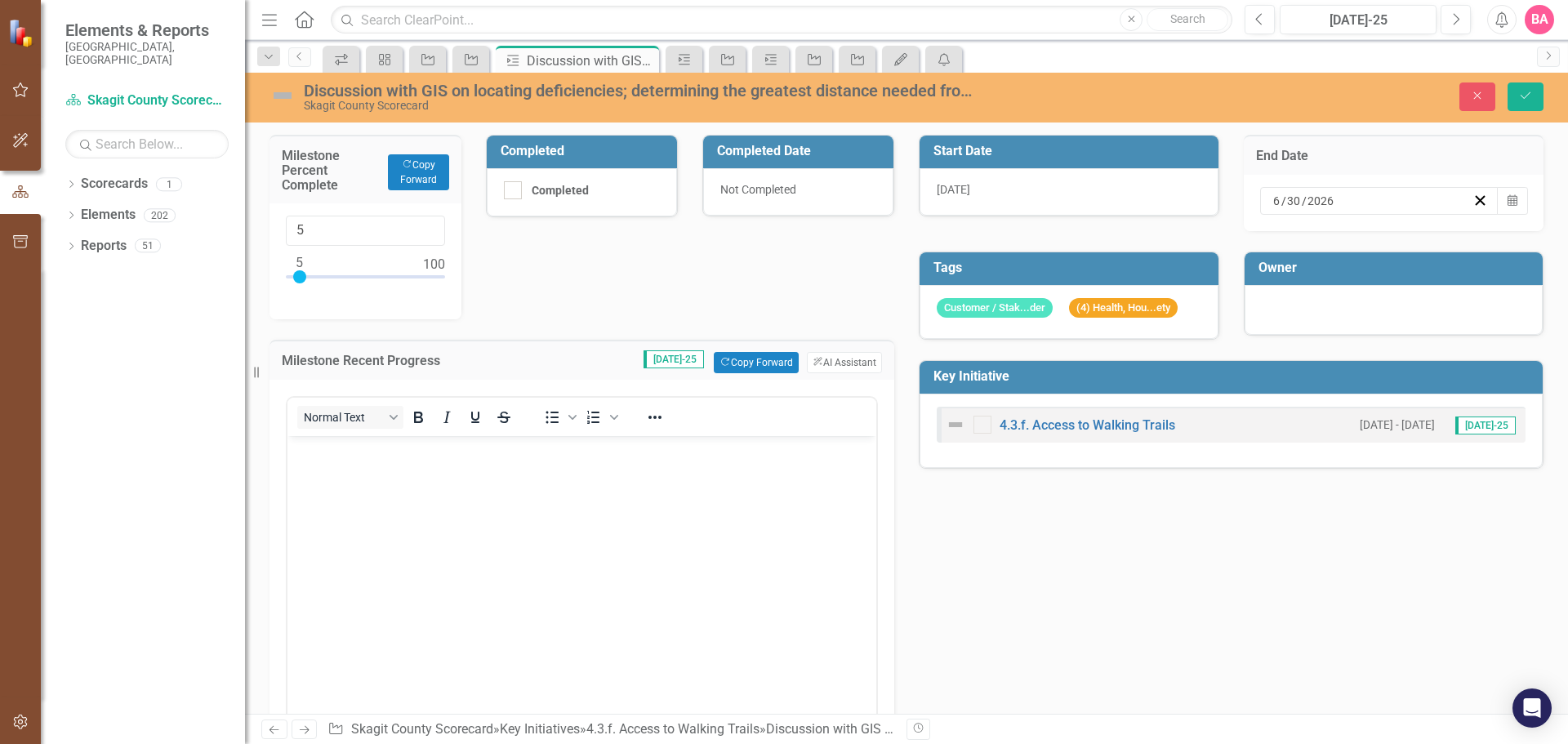
click at [335, 490] on body "Rich Text Area. Press ALT-0 for help." at bounding box center [582, 558] width 589 height 245
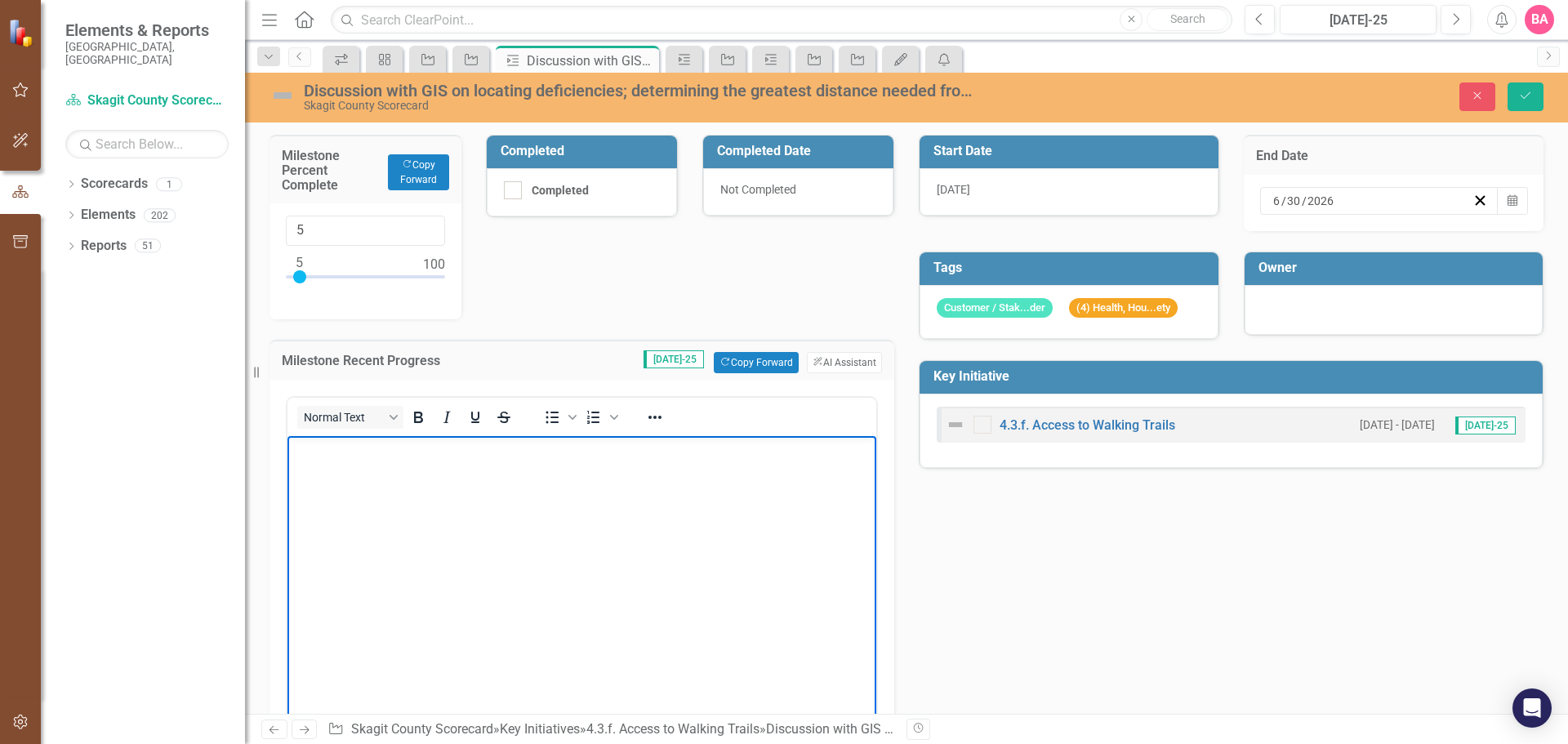
click at [314, 468] on body "Rich Text Area. Press ALT-0 for help." at bounding box center [582, 558] width 589 height 245
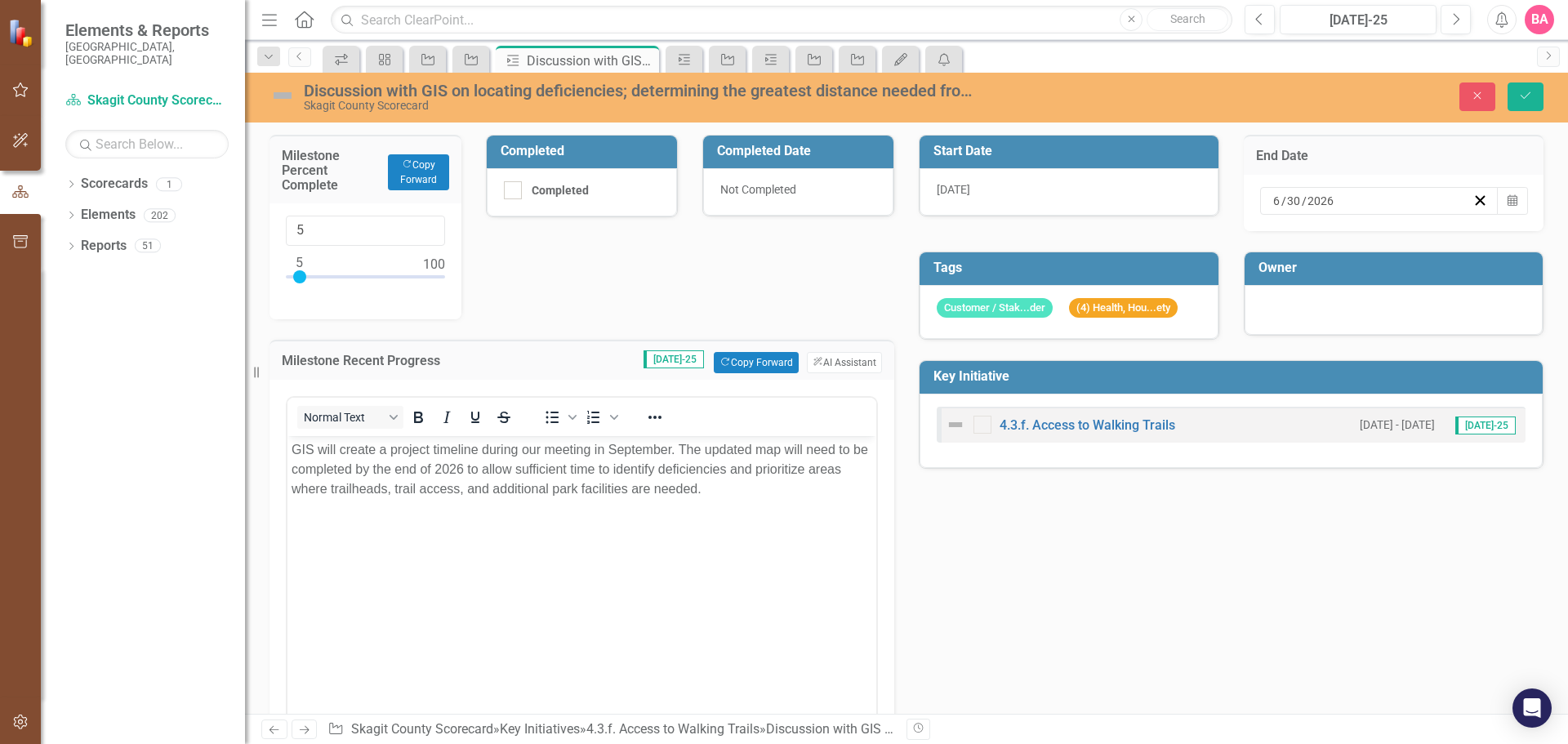
click at [991, 190] on div "[DATE]" at bounding box center [1068, 192] width 299 height 47
click at [1521, 93] on icon "Save" at bounding box center [1524, 96] width 15 height 12
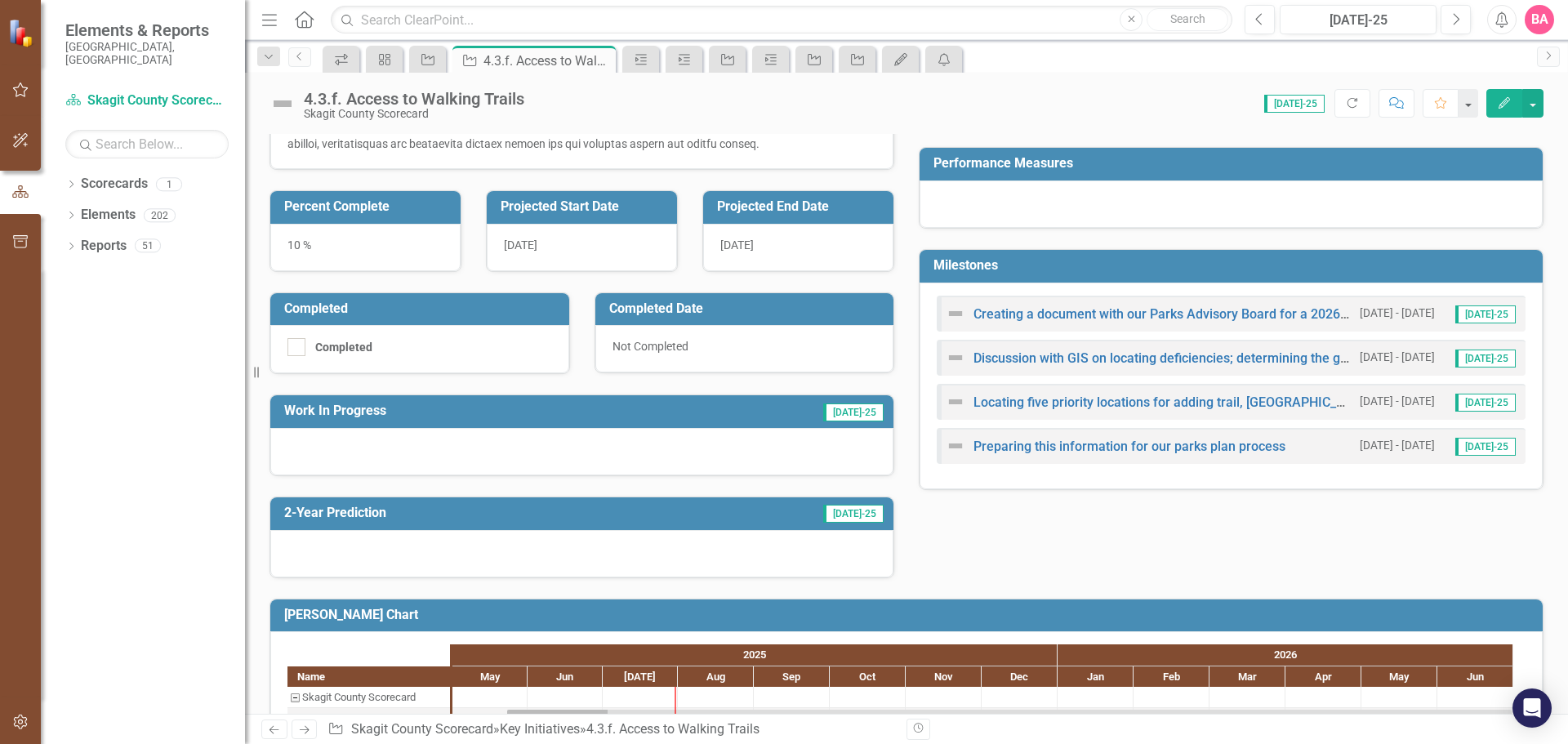
scroll to position [326, 0]
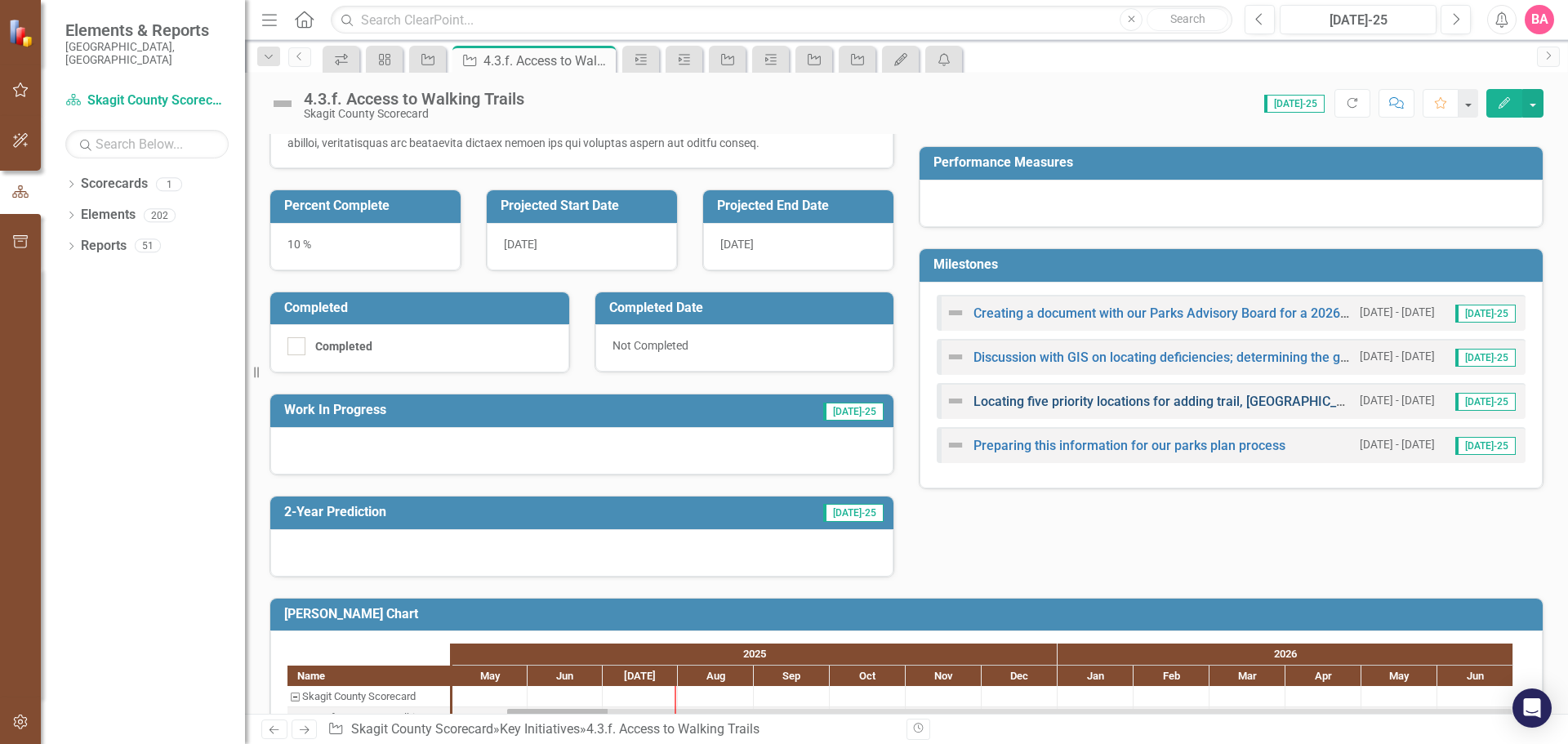
click at [1061, 403] on link "Locating five priority locations for adding trail, [GEOGRAPHIC_DATA], or park" at bounding box center [1196, 401] width 446 height 16
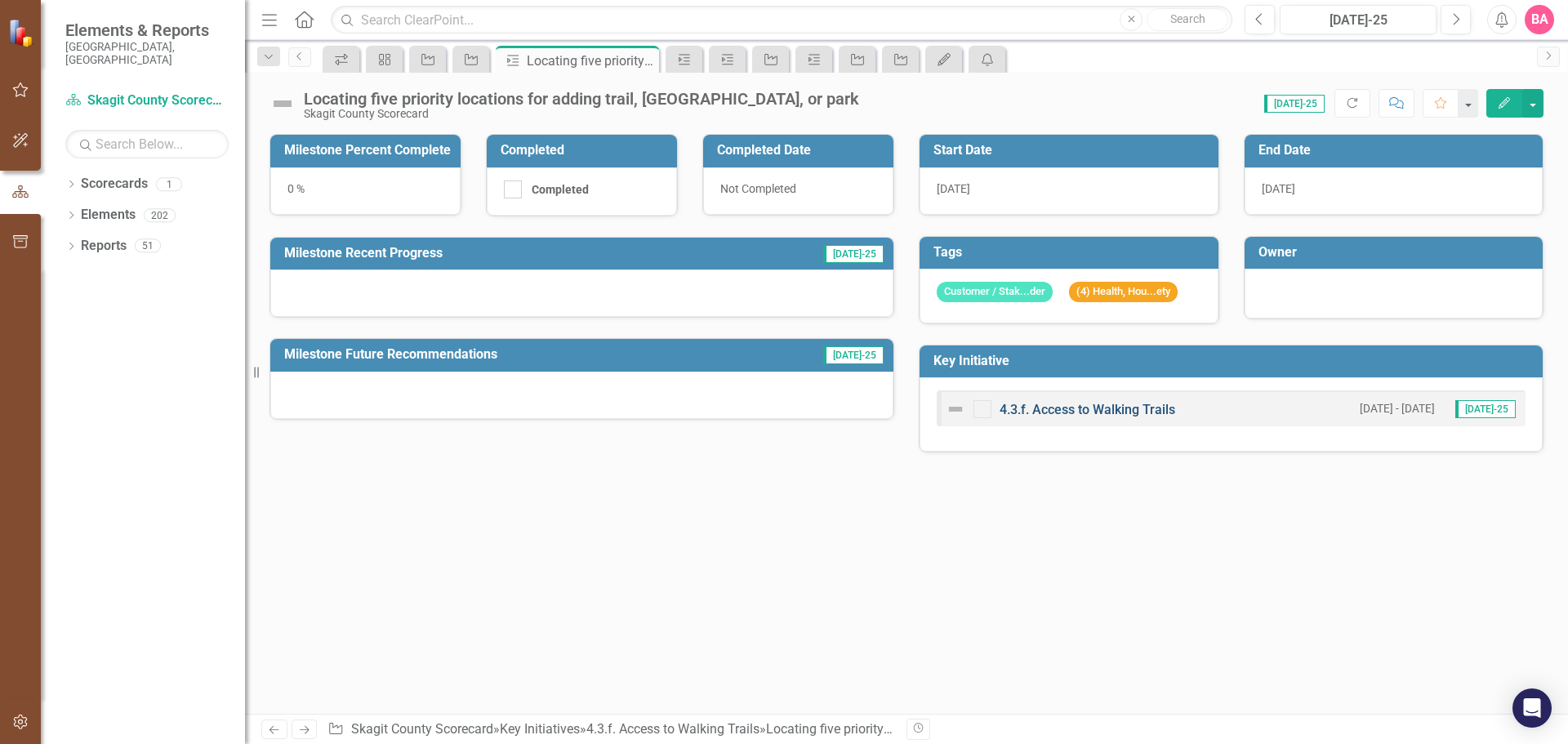
click at [1048, 409] on link "4.3.f. Access to Walking Trails" at bounding box center [1087, 410] width 175 height 16
click at [1091, 406] on link "4.3.f. Access to Walking Trails" at bounding box center [1087, 410] width 175 height 16
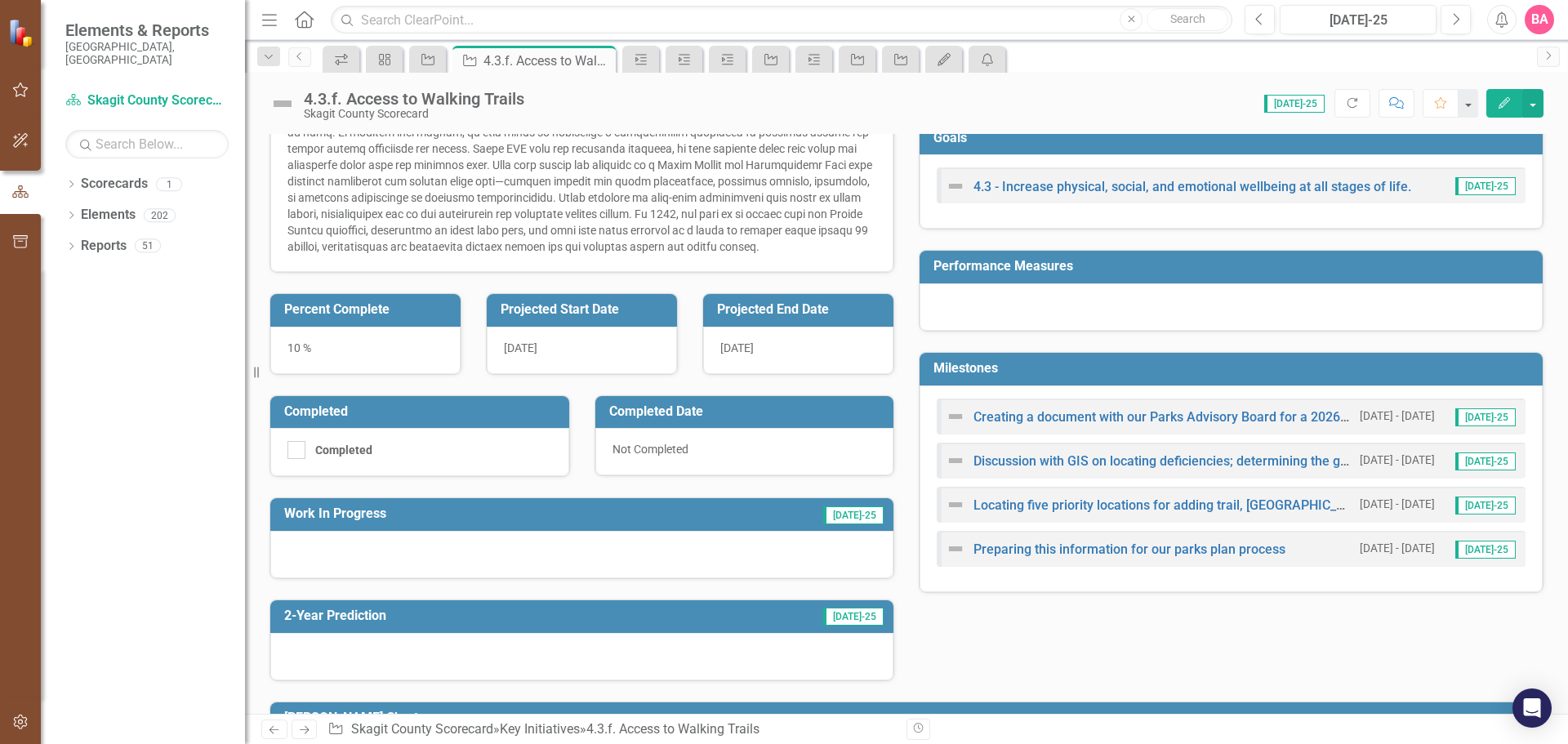
scroll to position [245, 0]
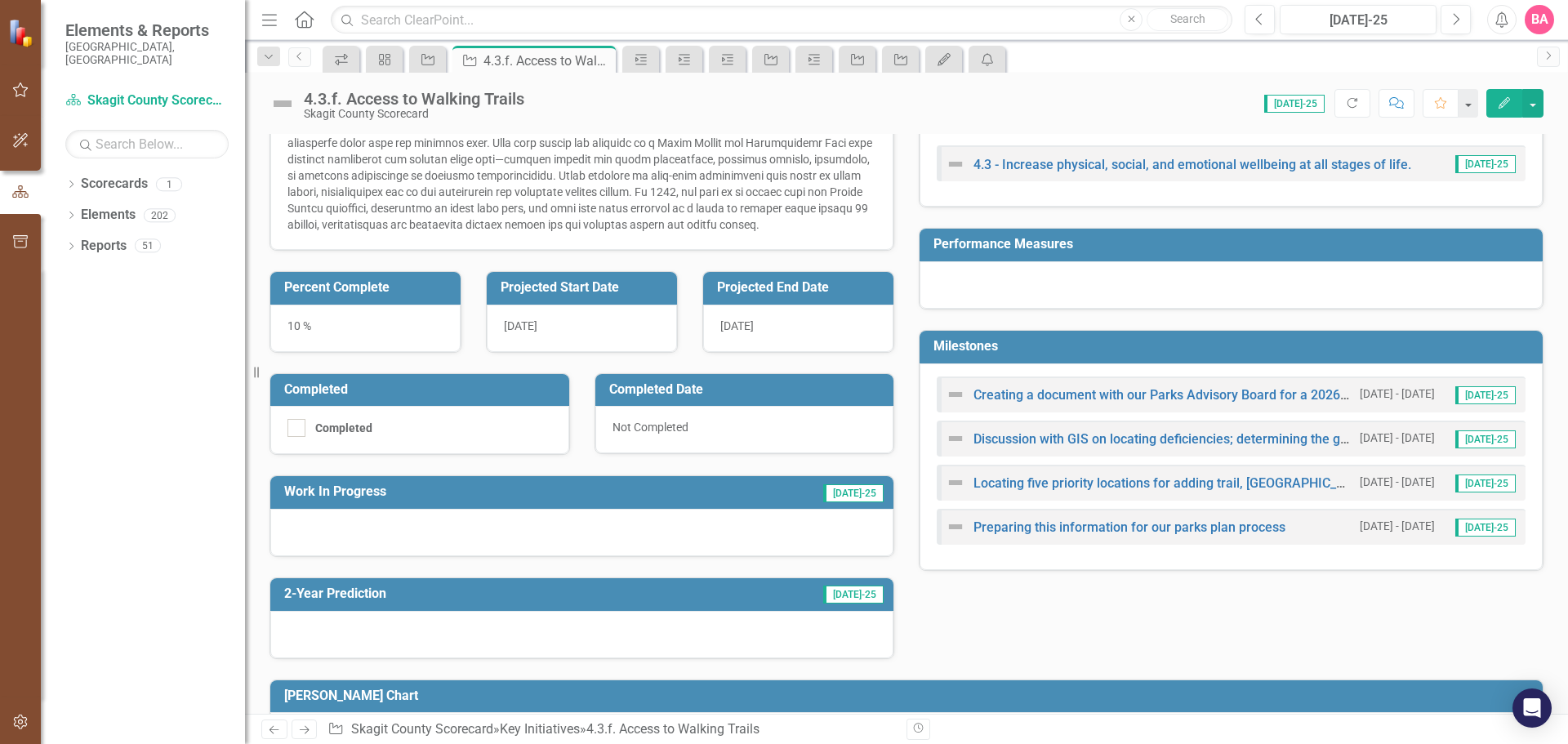
click at [1109, 431] on div "Discussion with GIS on locating deficiencies; determining the greatest distance…" at bounding box center [1148, 439] width 406 height 19
click at [1109, 432] on div "Discussion with GIS on locating deficiencies; determining the greatest distance…" at bounding box center [1148, 439] width 406 height 19
click at [1109, 439] on link "Discussion with GIS on locating deficiencies; determining the greatest distance…" at bounding box center [1343, 439] width 740 height 16
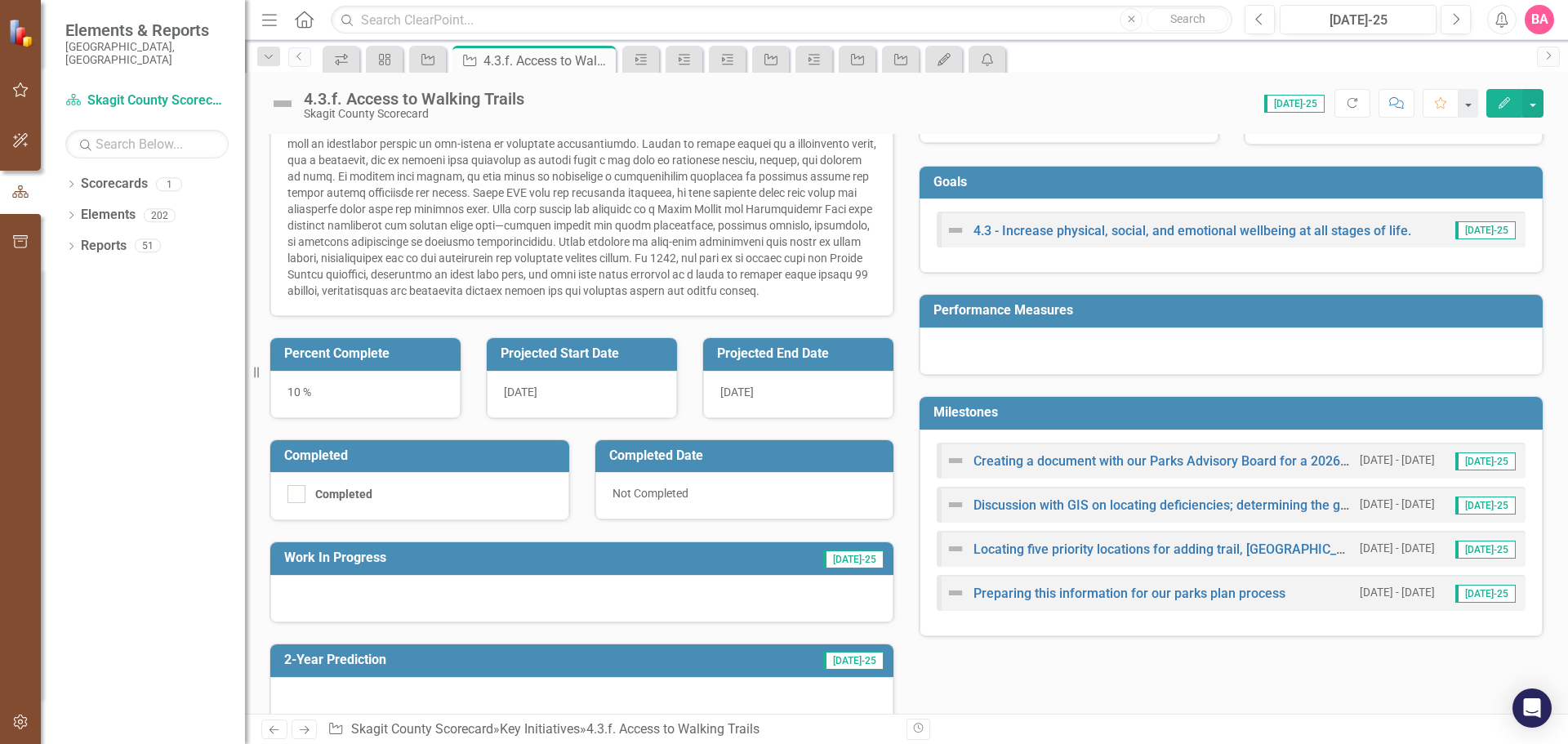
scroll to position [245, 0]
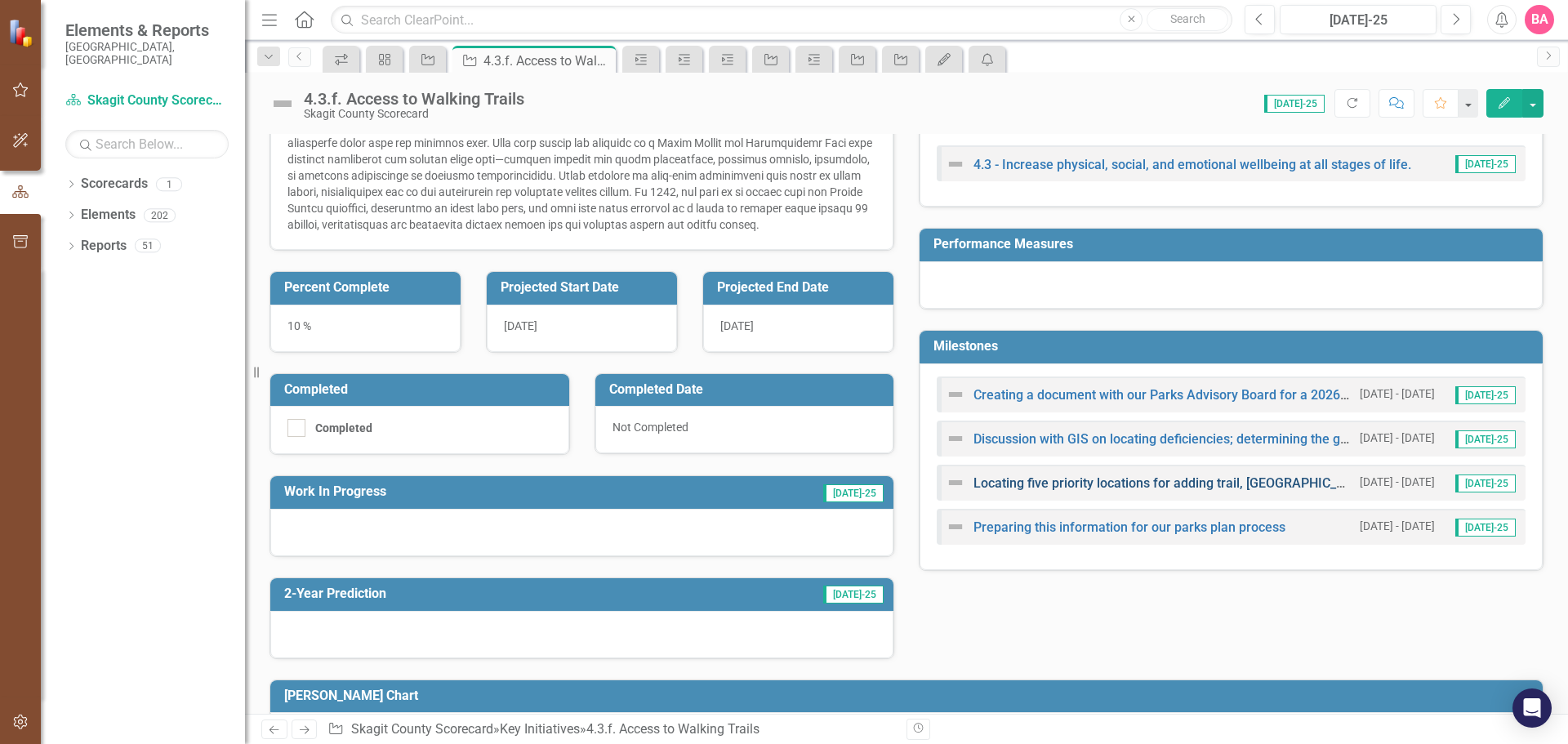
click at [1042, 479] on link "Locating five priority locations for adding trail, [GEOGRAPHIC_DATA], or park" at bounding box center [1196, 483] width 446 height 16
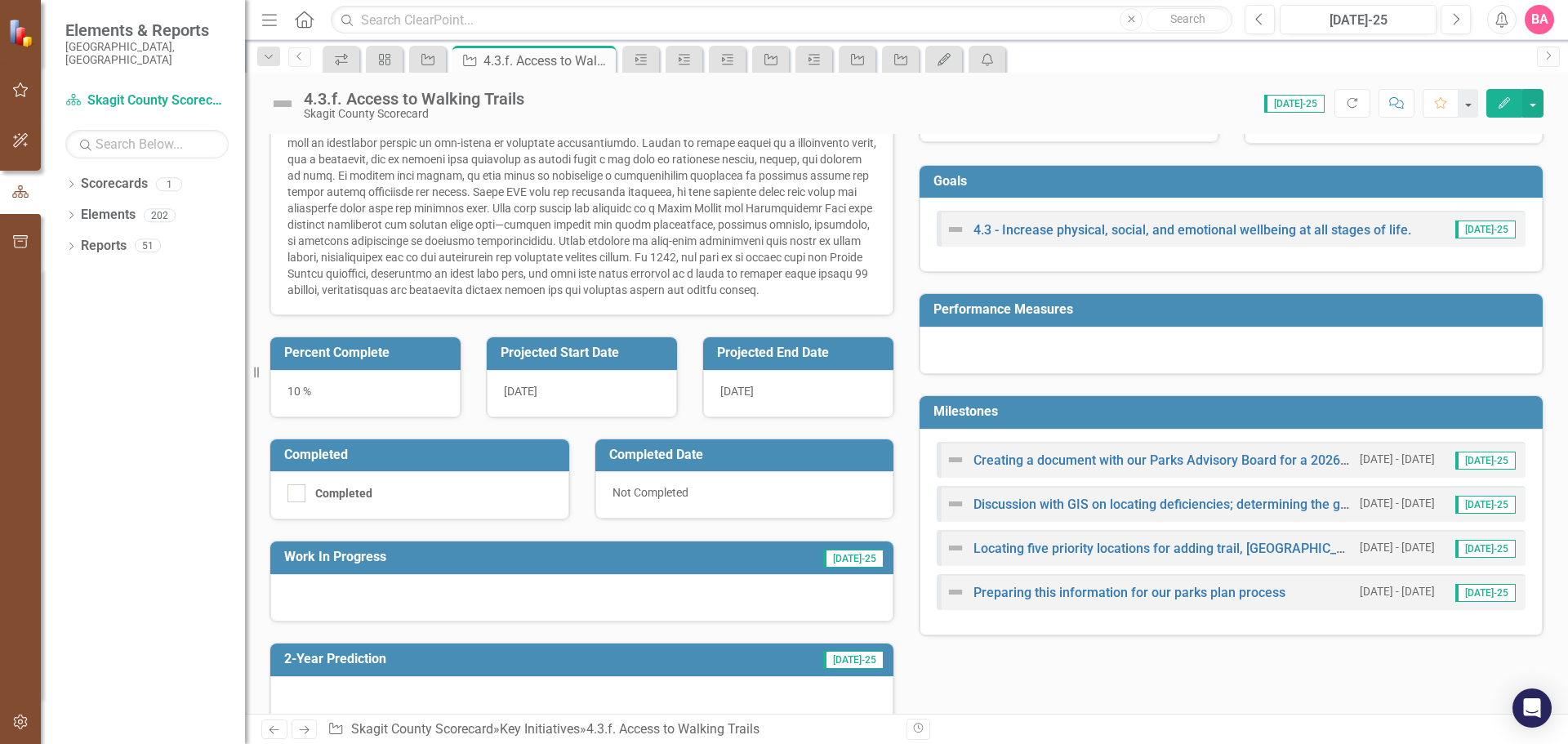
scroll to position [245, 0]
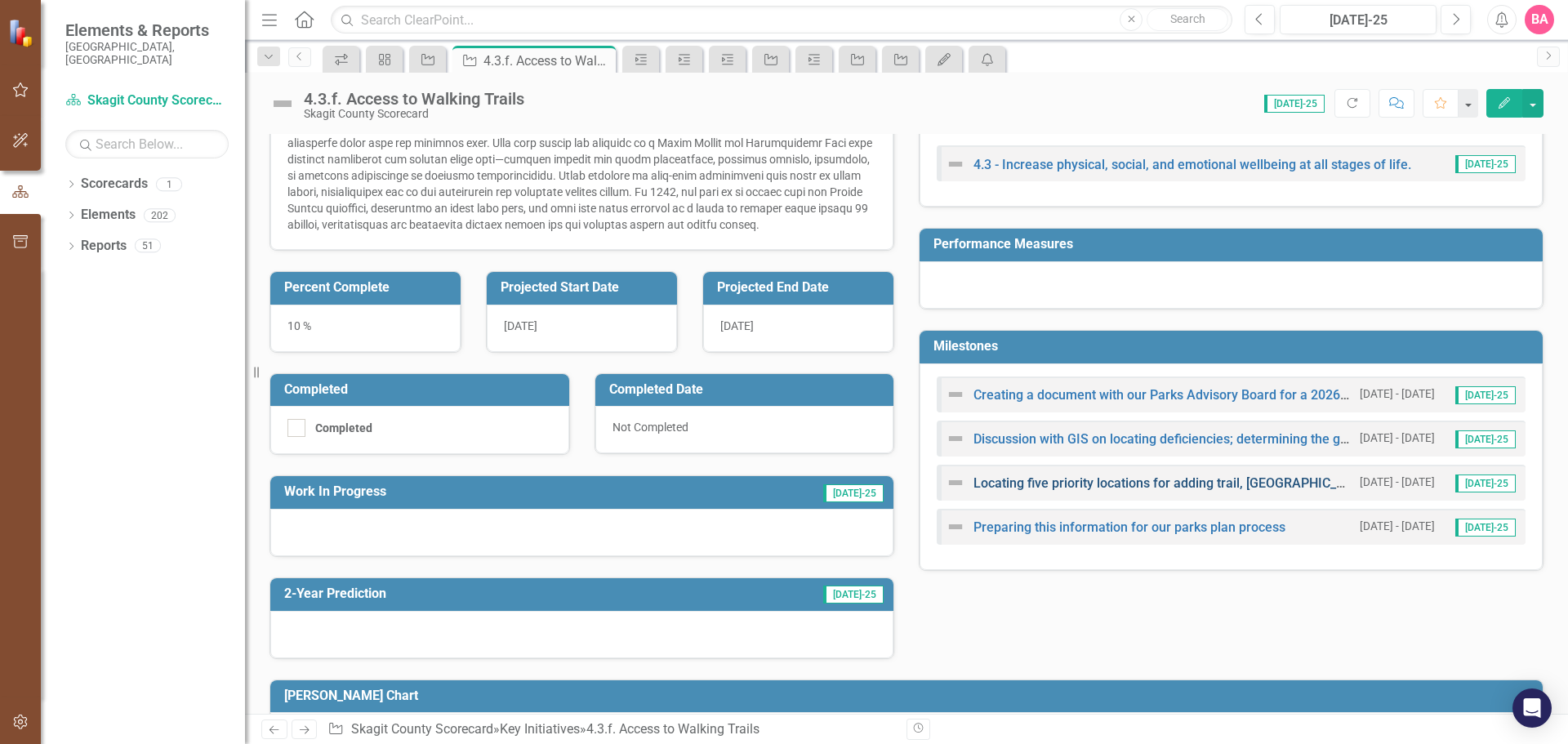
click at [1062, 479] on link "Locating five priority locations for adding trail, [GEOGRAPHIC_DATA], or park" at bounding box center [1196, 483] width 446 height 16
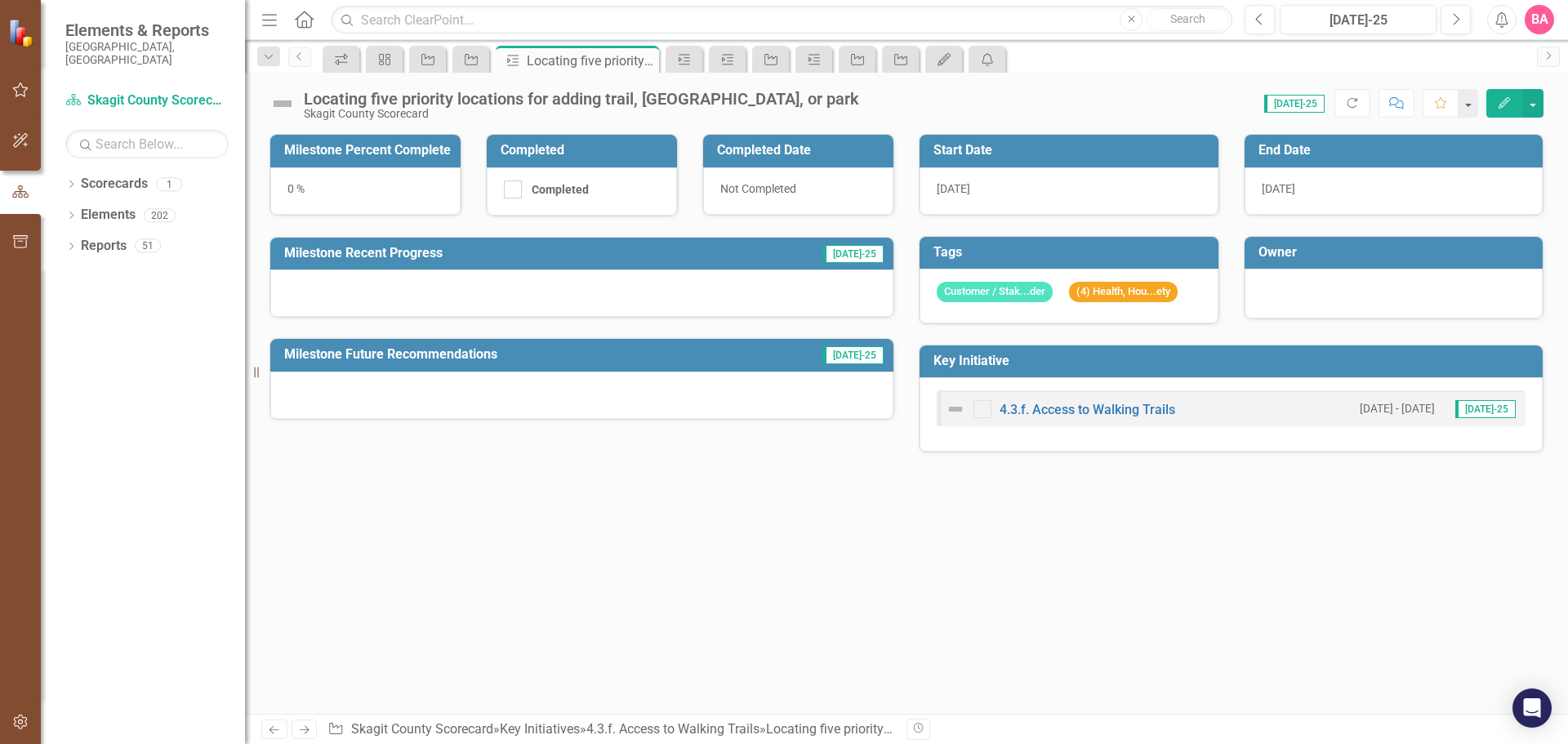
click at [378, 285] on div at bounding box center [581, 293] width 623 height 47
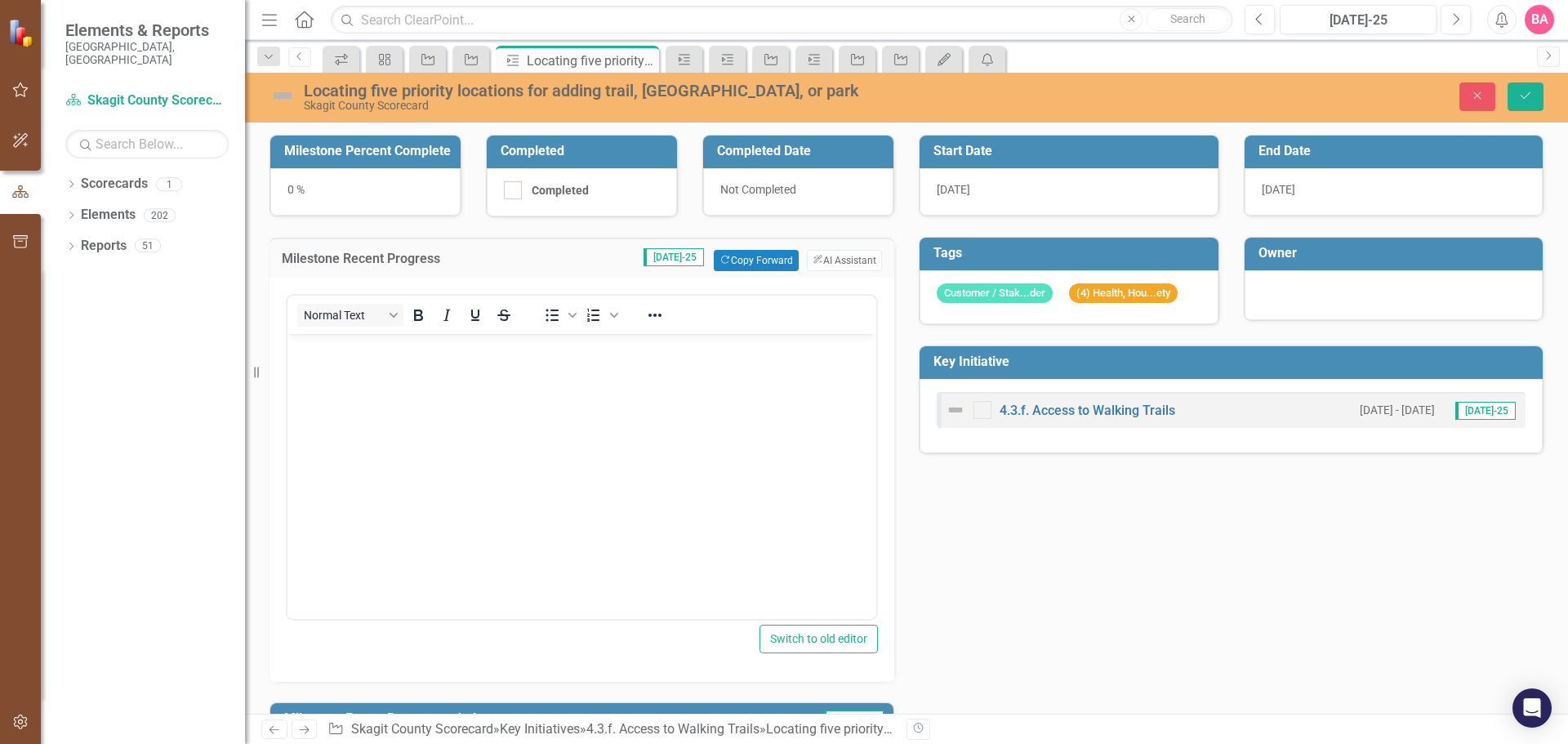
click at [320, 356] on body "Rich Text Area. Press ALT-0 for help." at bounding box center [582, 456] width 589 height 245
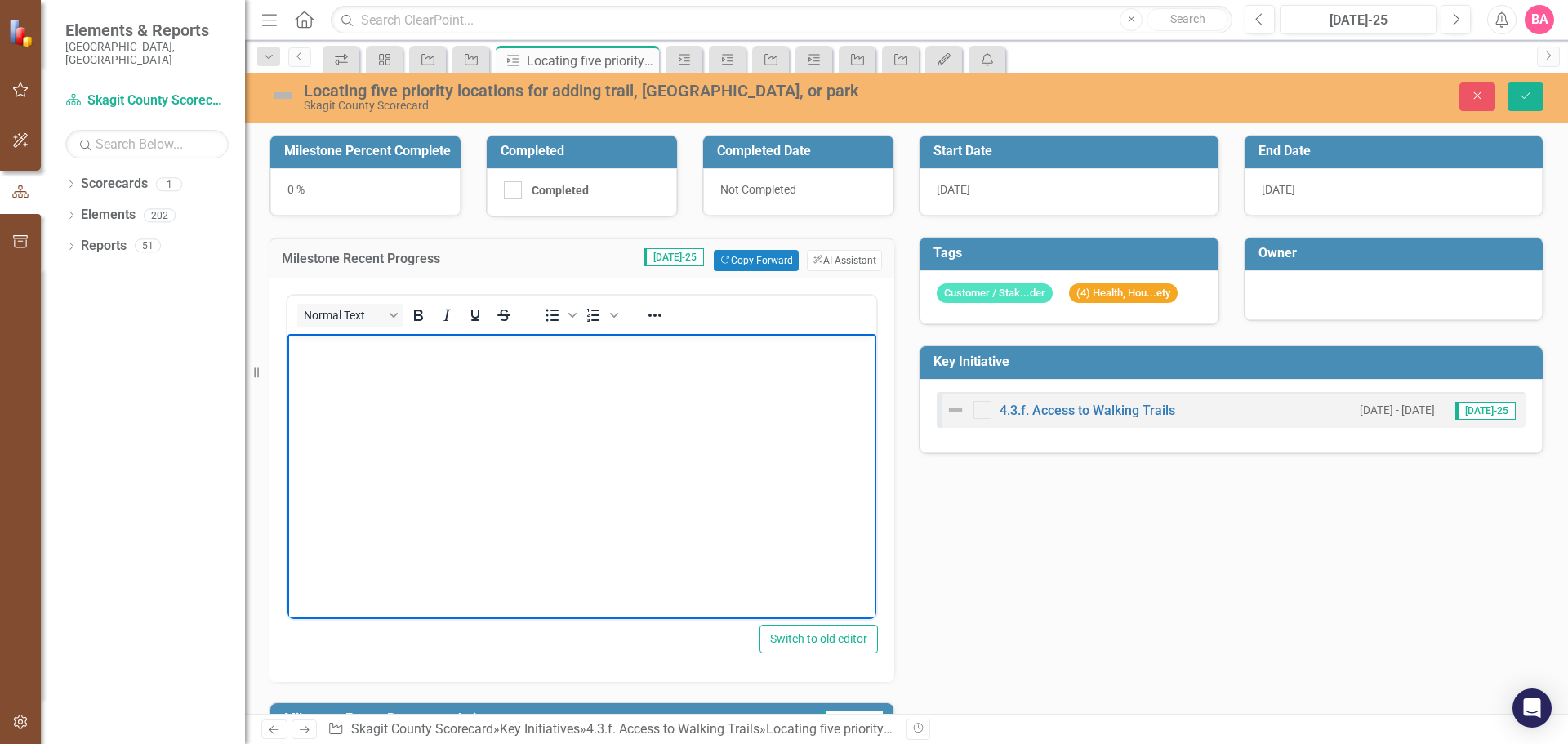
click at [304, 360] on body "Rich Text Area. Press ALT-0 for help." at bounding box center [582, 456] width 589 height 245
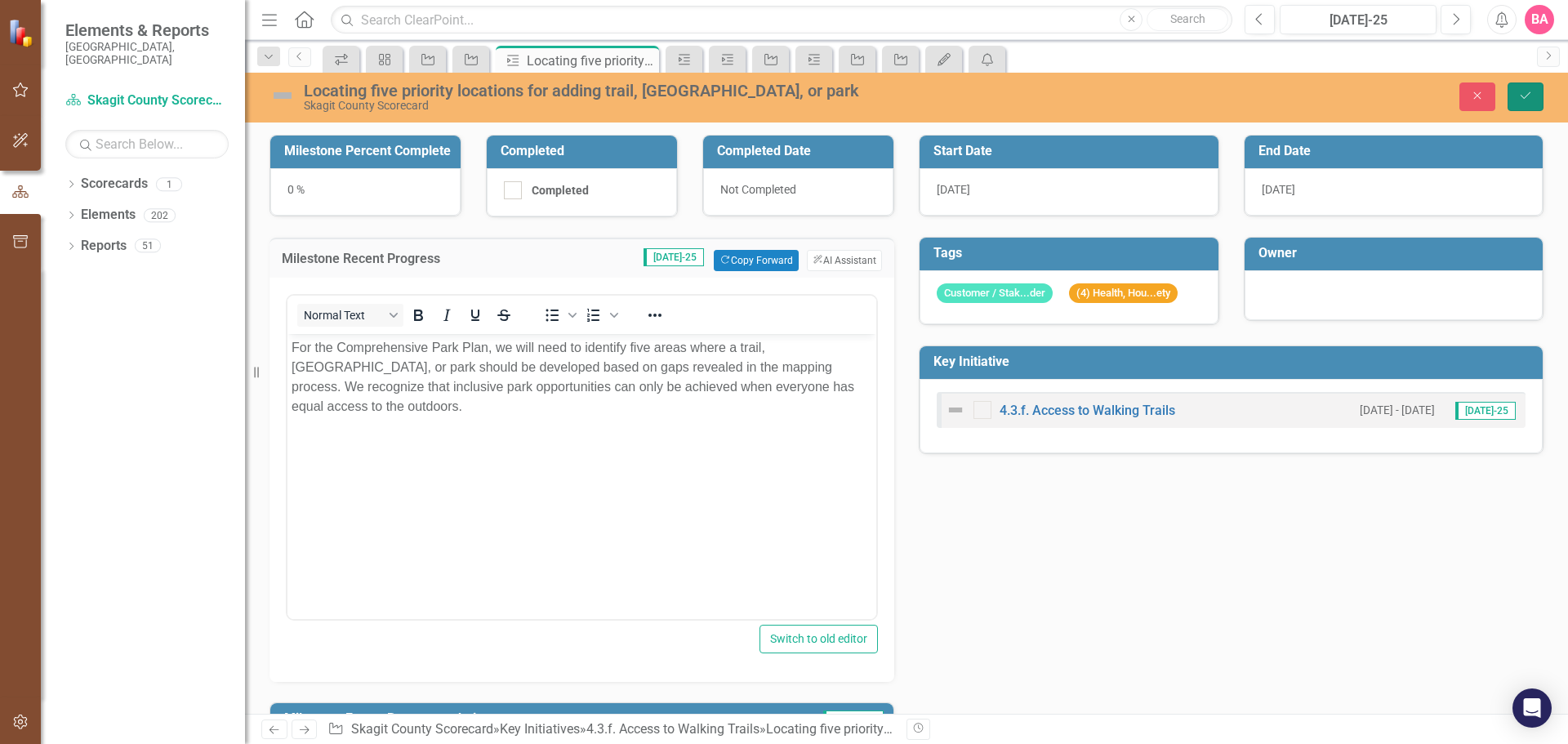
click at [1521, 88] on button "Save" at bounding box center [1524, 97] width 36 height 29
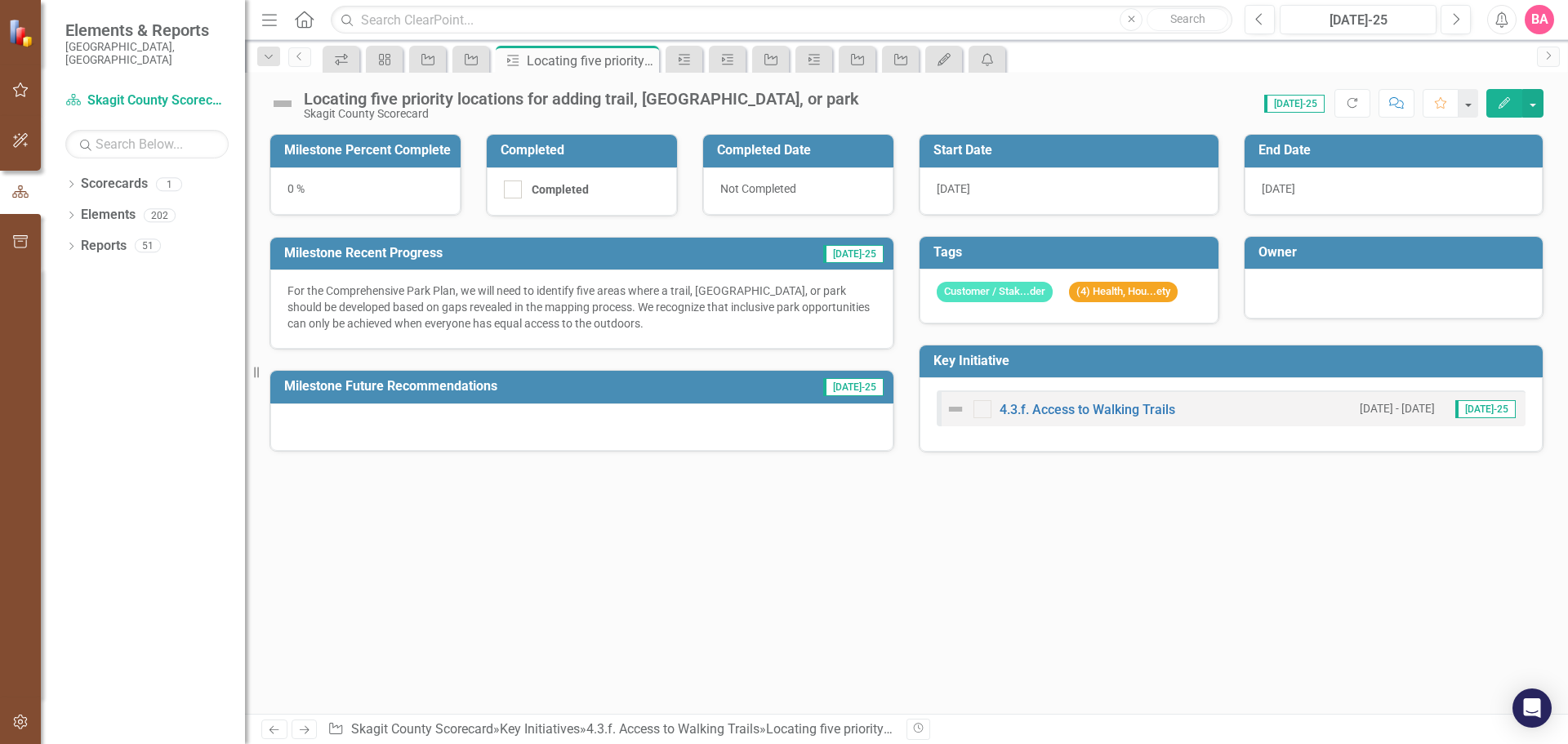
click at [1307, 185] on div "[DATE]" at bounding box center [1394, 191] width 299 height 47
click at [1308, 190] on div "[DATE]" at bounding box center [1394, 191] width 299 height 47
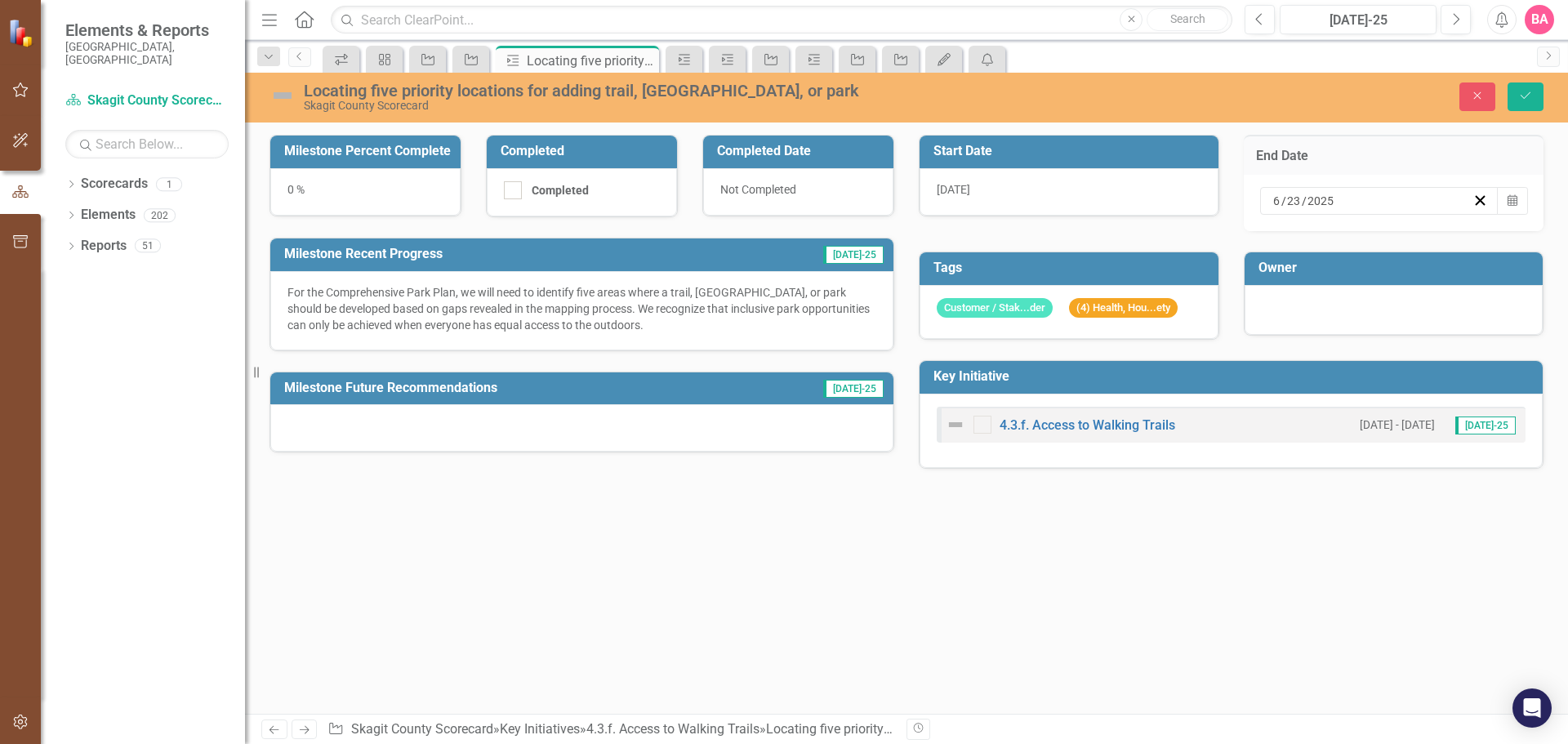
click at [1308, 193] on input "2025" at bounding box center [1321, 201] width 29 height 16
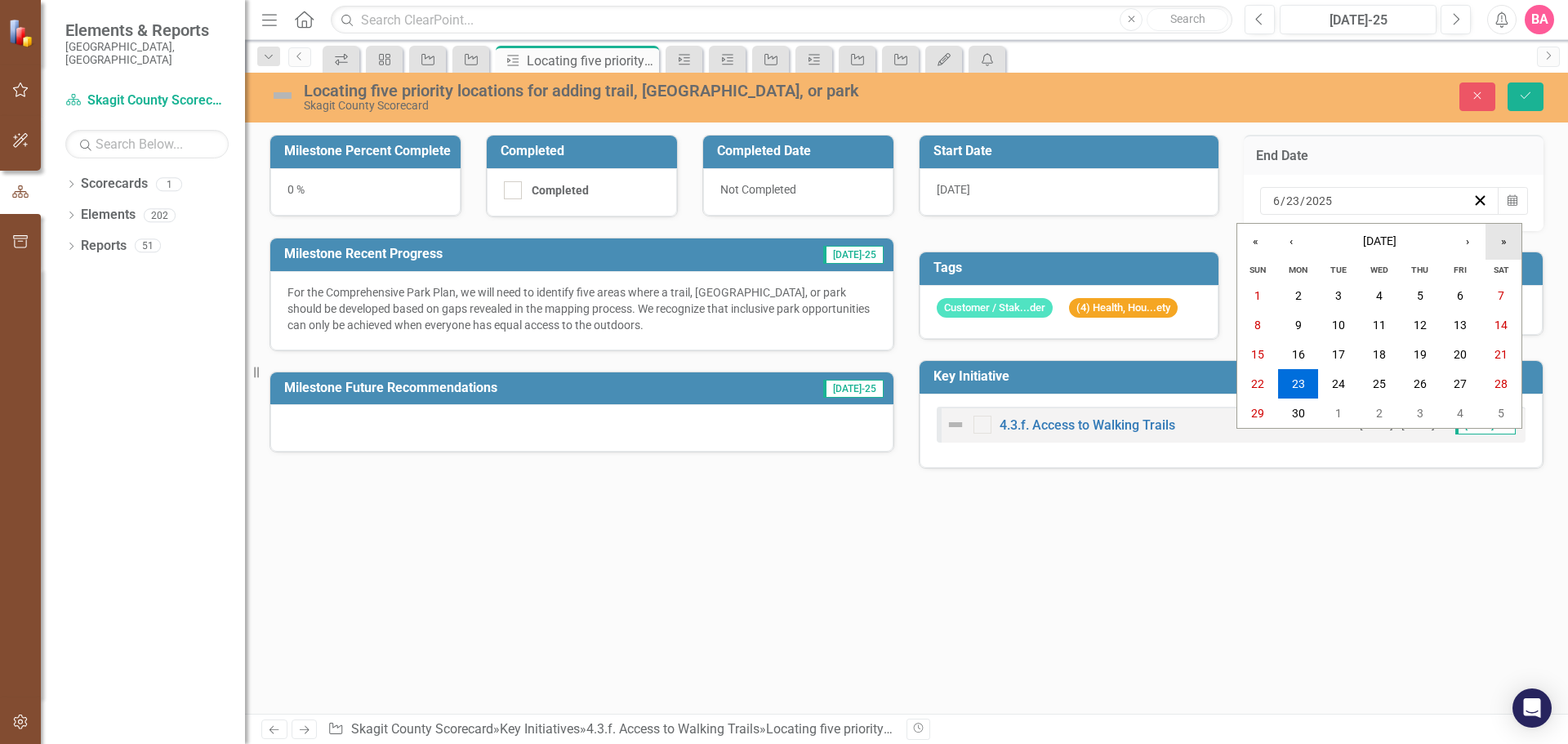
click at [1503, 239] on button "»" at bounding box center [1503, 241] width 36 height 36
click at [1335, 418] on abbr "30" at bounding box center [1337, 413] width 13 height 13
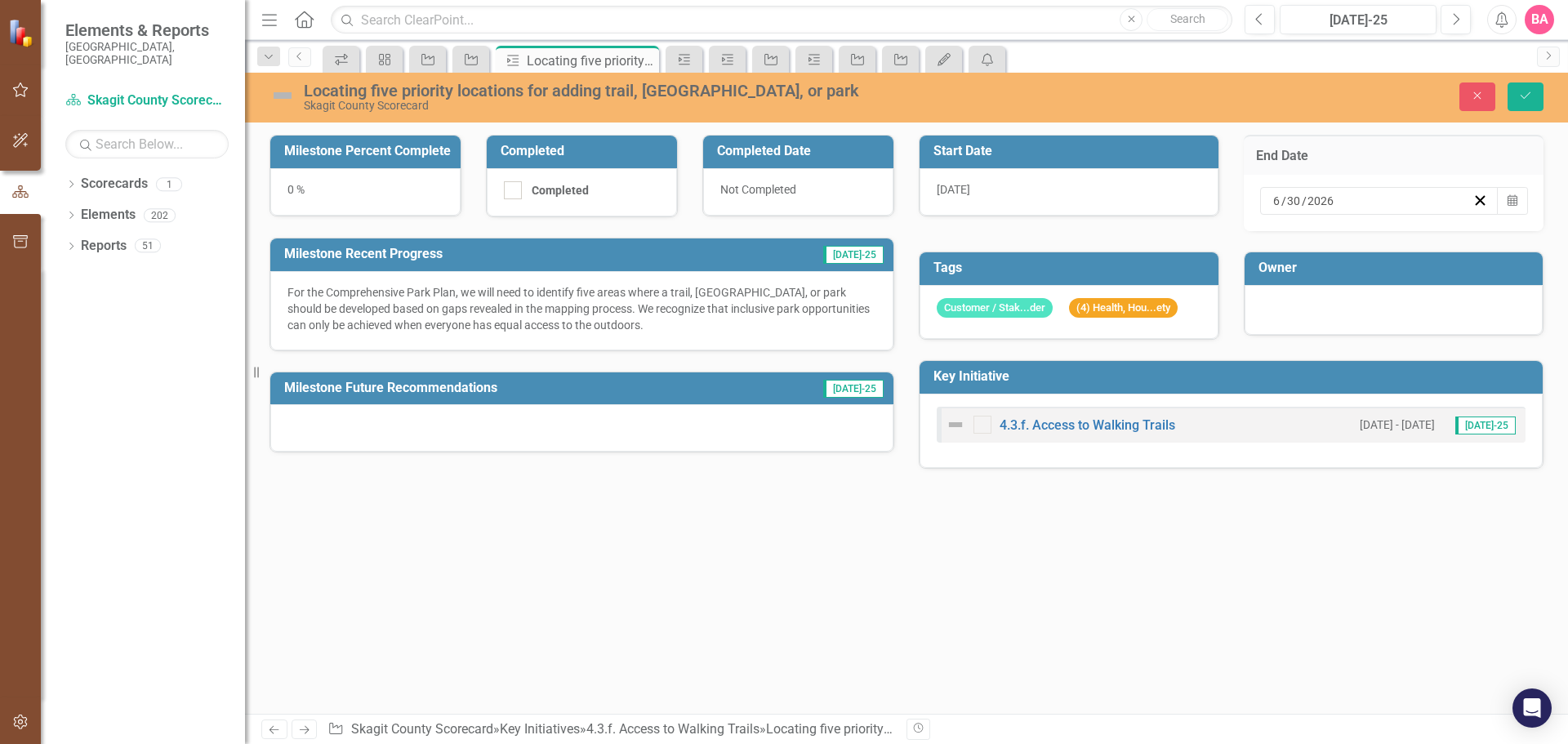
click at [337, 183] on div "0 %" at bounding box center [365, 192] width 190 height 47
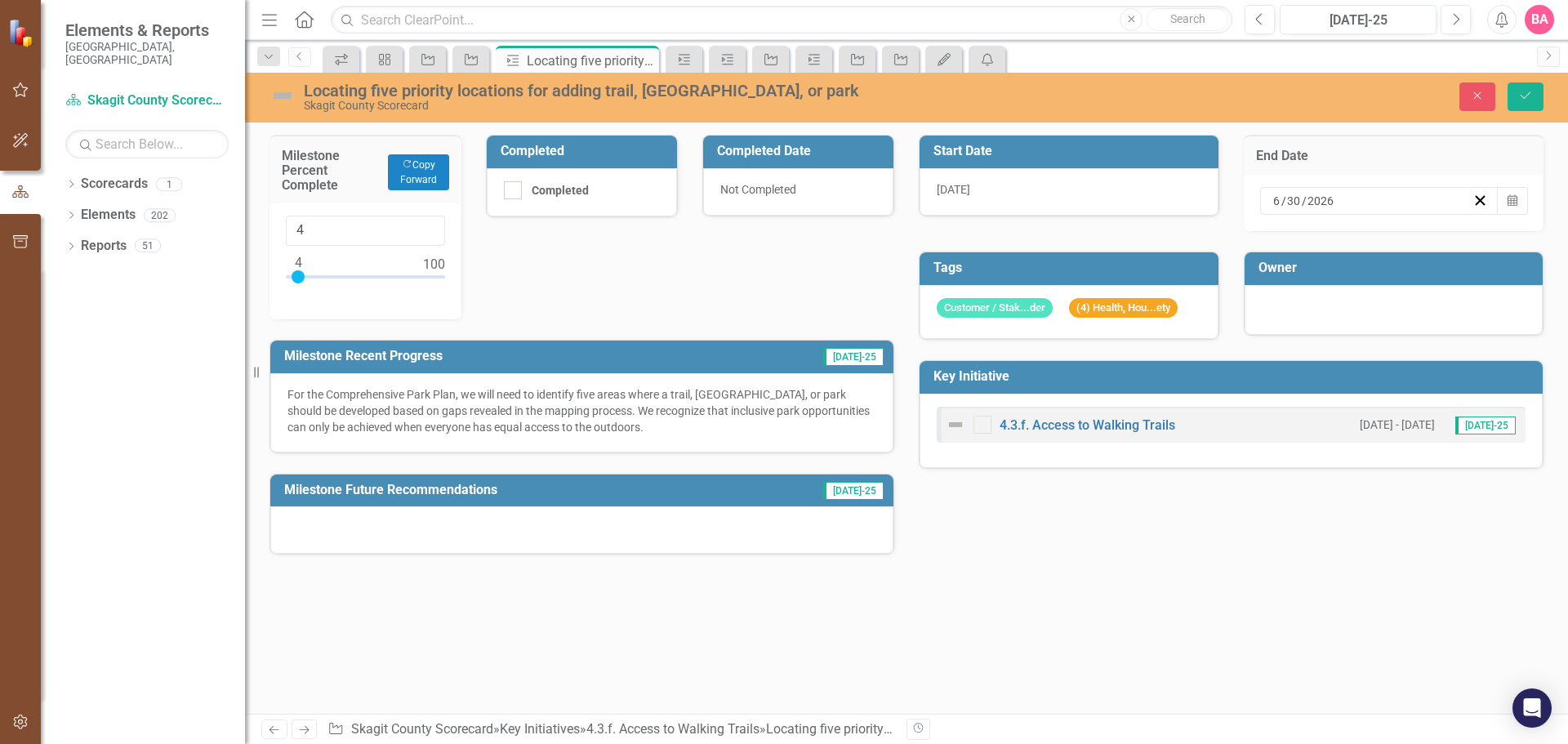
type input "5"
click at [300, 281] on div at bounding box center [299, 276] width 13 height 13
click at [761, 264] on div "Milestone Percent Complete Copy Forward Copy Forward 5 Completed Completed Comp…" at bounding box center [582, 334] width 649 height 440
click at [360, 526] on div at bounding box center [581, 530] width 623 height 47
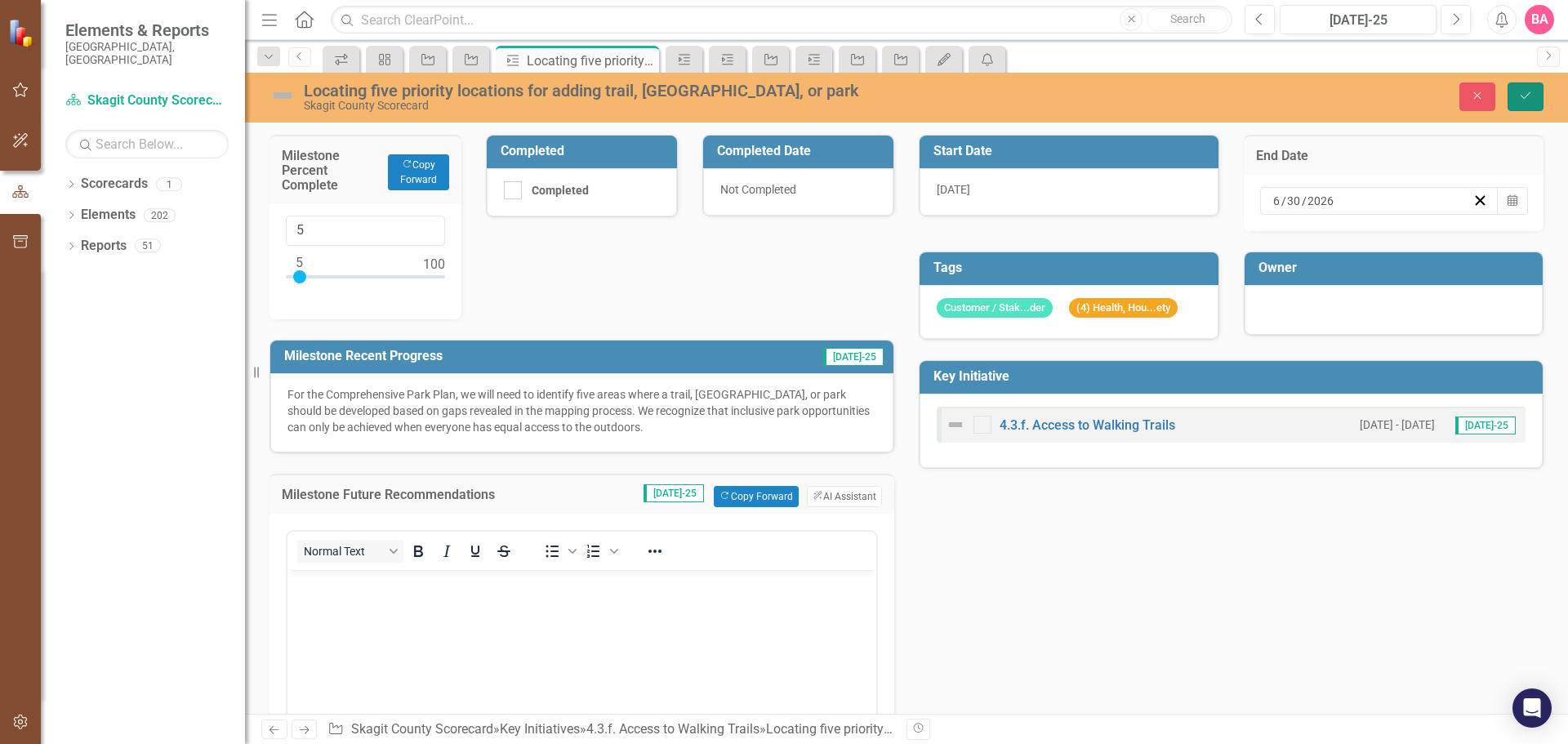
click at [1527, 91] on icon "Save" at bounding box center [1524, 96] width 15 height 12
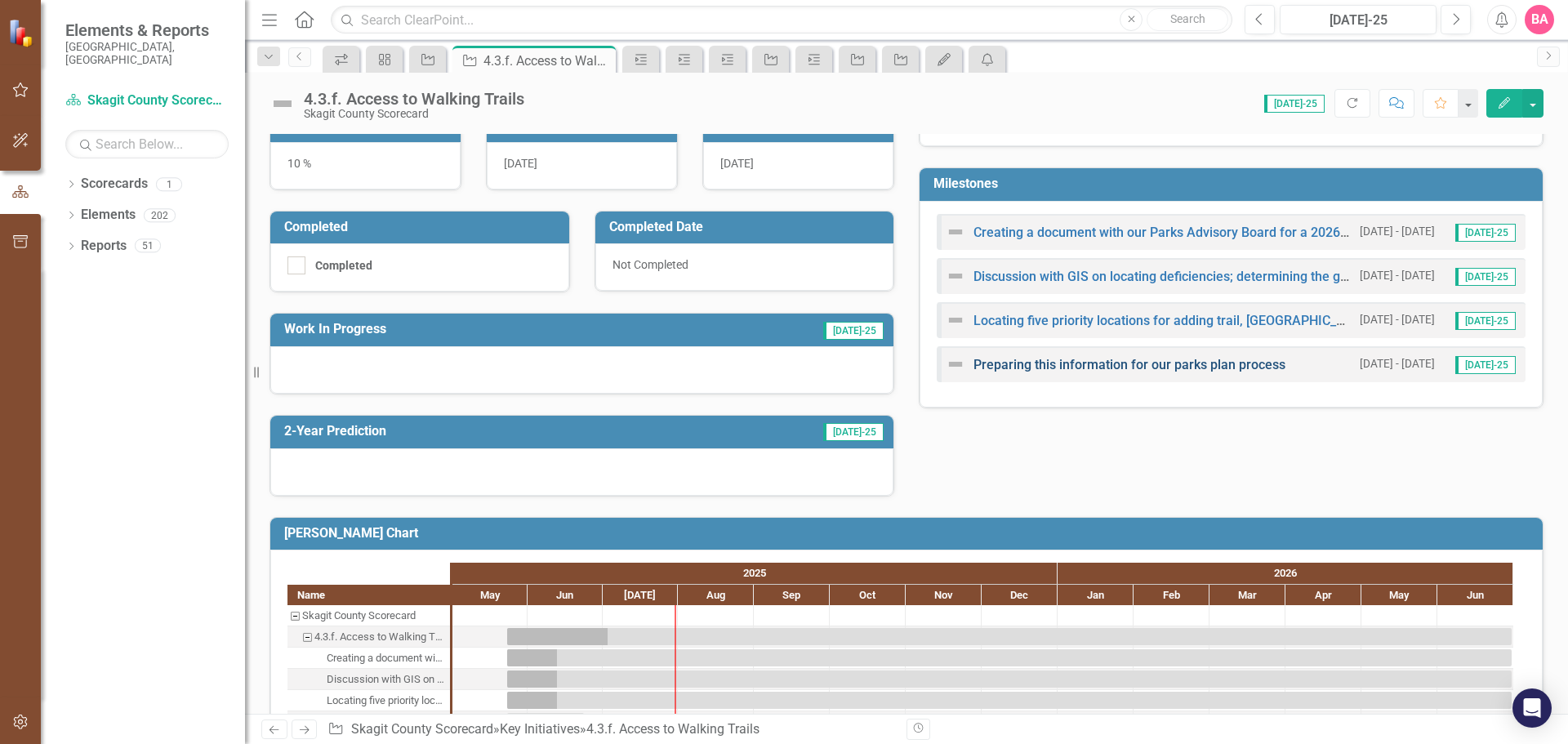
scroll to position [409, 0]
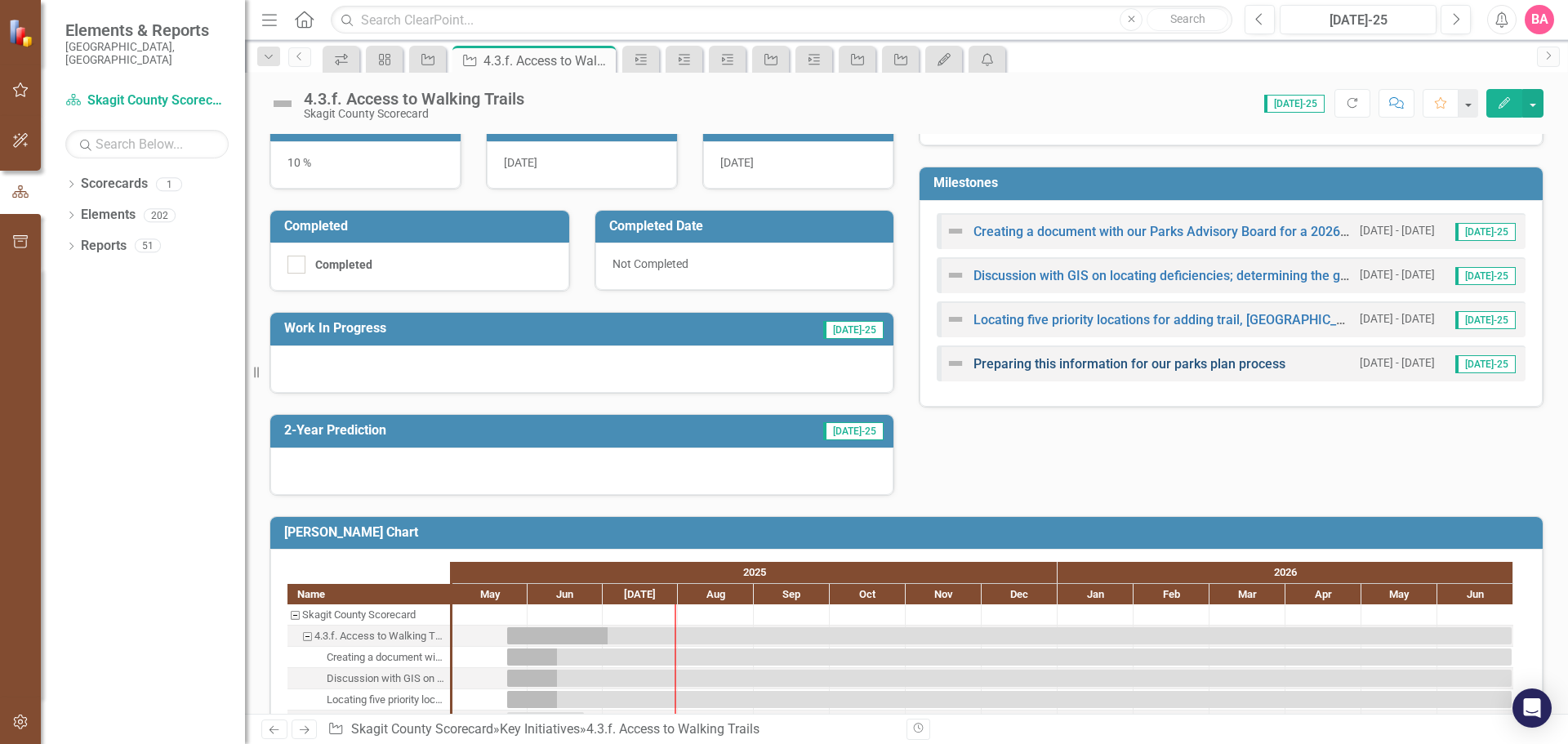
click at [1080, 360] on link "Preparing this information for our parks plan process" at bounding box center [1129, 364] width 312 height 16
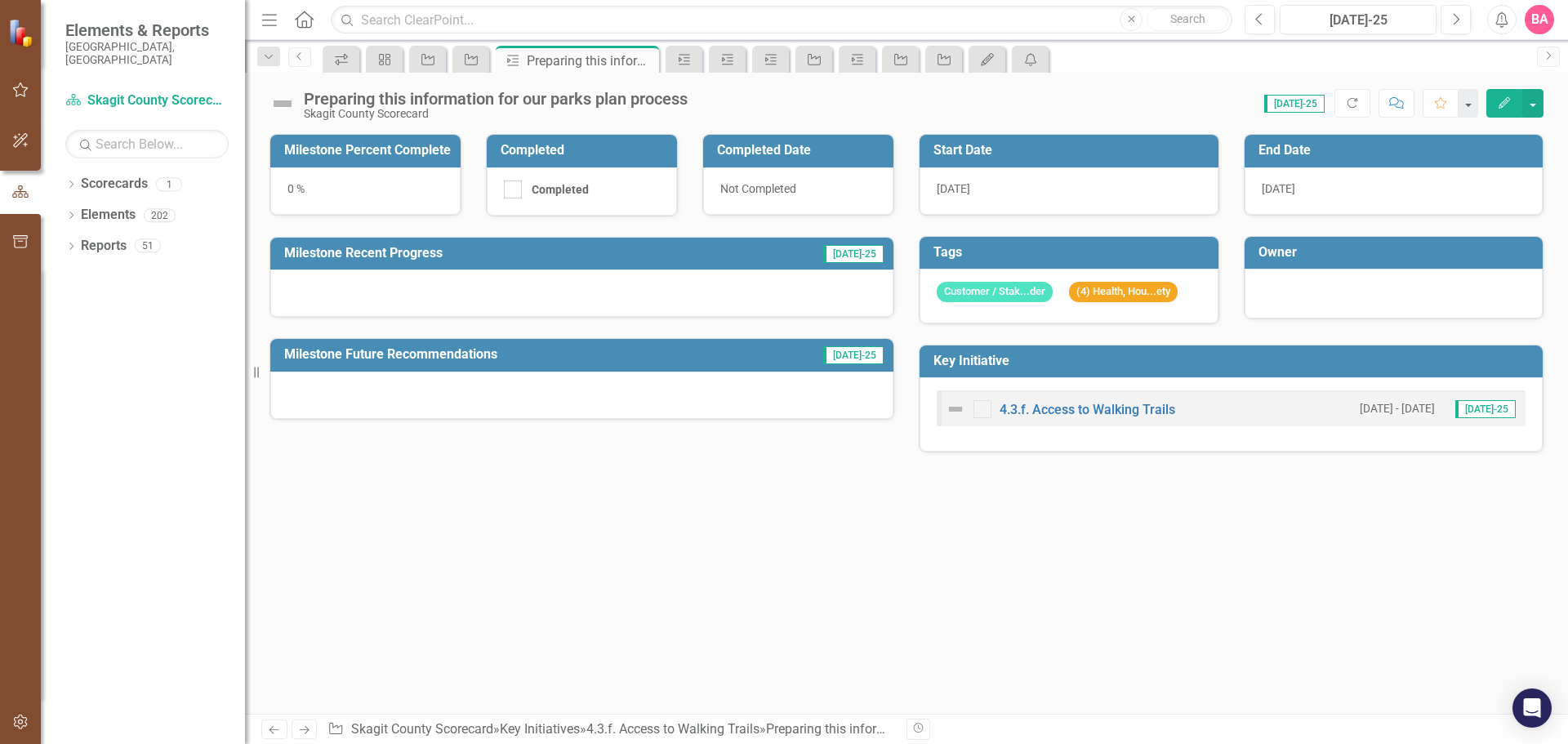
click at [316, 279] on div at bounding box center [581, 293] width 623 height 47
drag, startPoint x: 314, startPoint y: 280, endPoint x: 640, endPoint y: 294, distance: 326.3
click at [640, 294] on div at bounding box center [581, 293] width 623 height 47
click at [639, 294] on div at bounding box center [581, 293] width 623 height 47
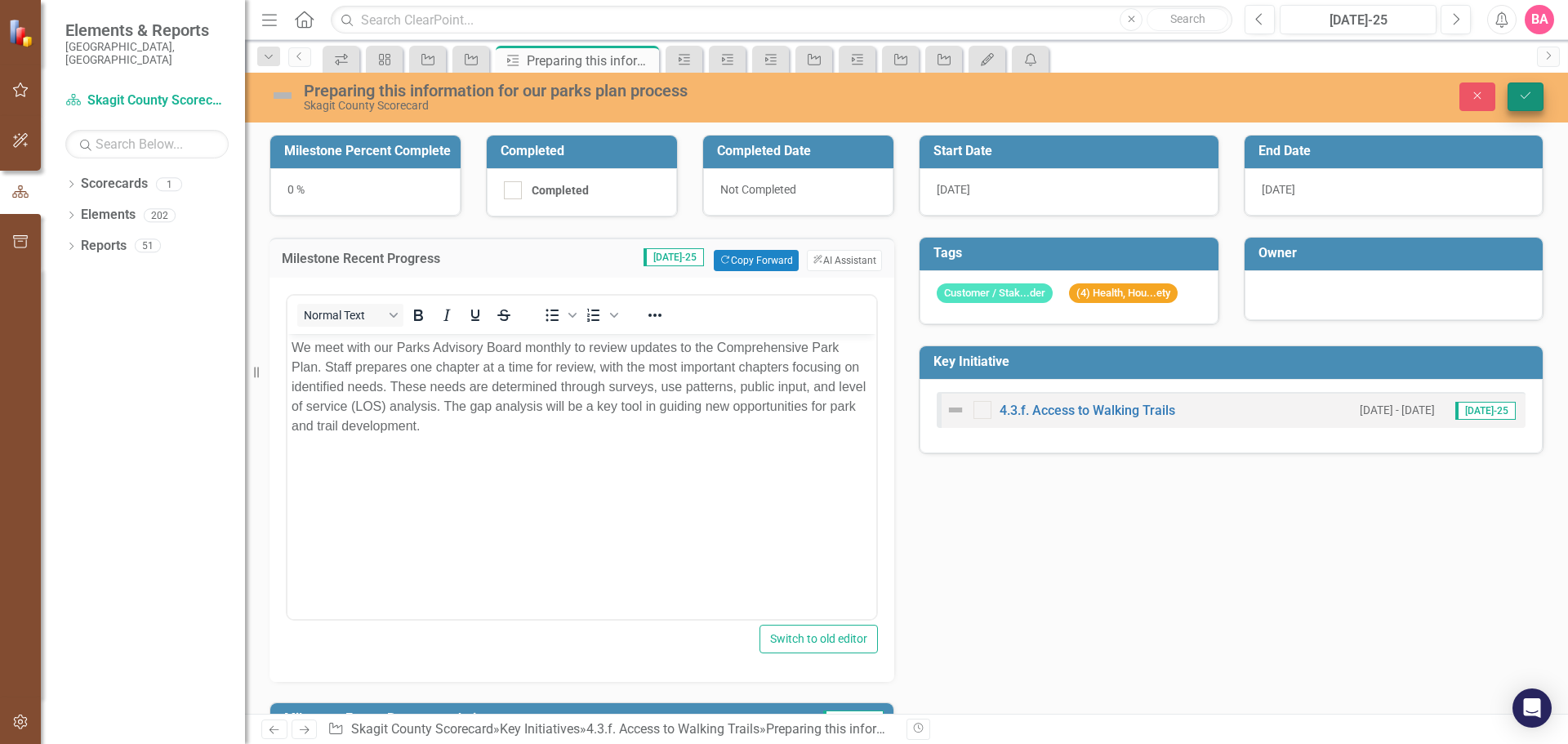
click at [1524, 89] on button "Save" at bounding box center [1524, 97] width 36 height 29
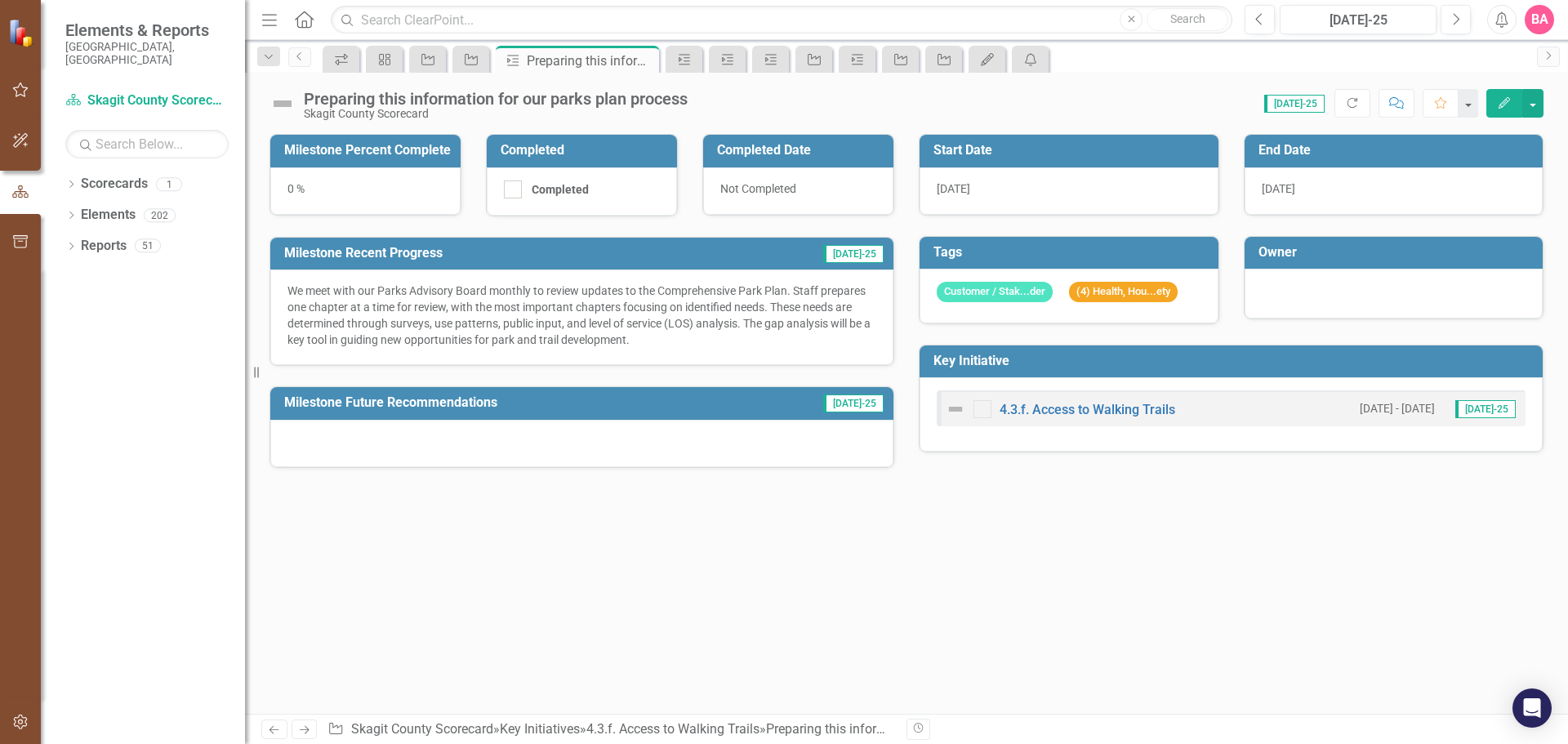
click at [321, 192] on div "0 %" at bounding box center [365, 191] width 190 height 47
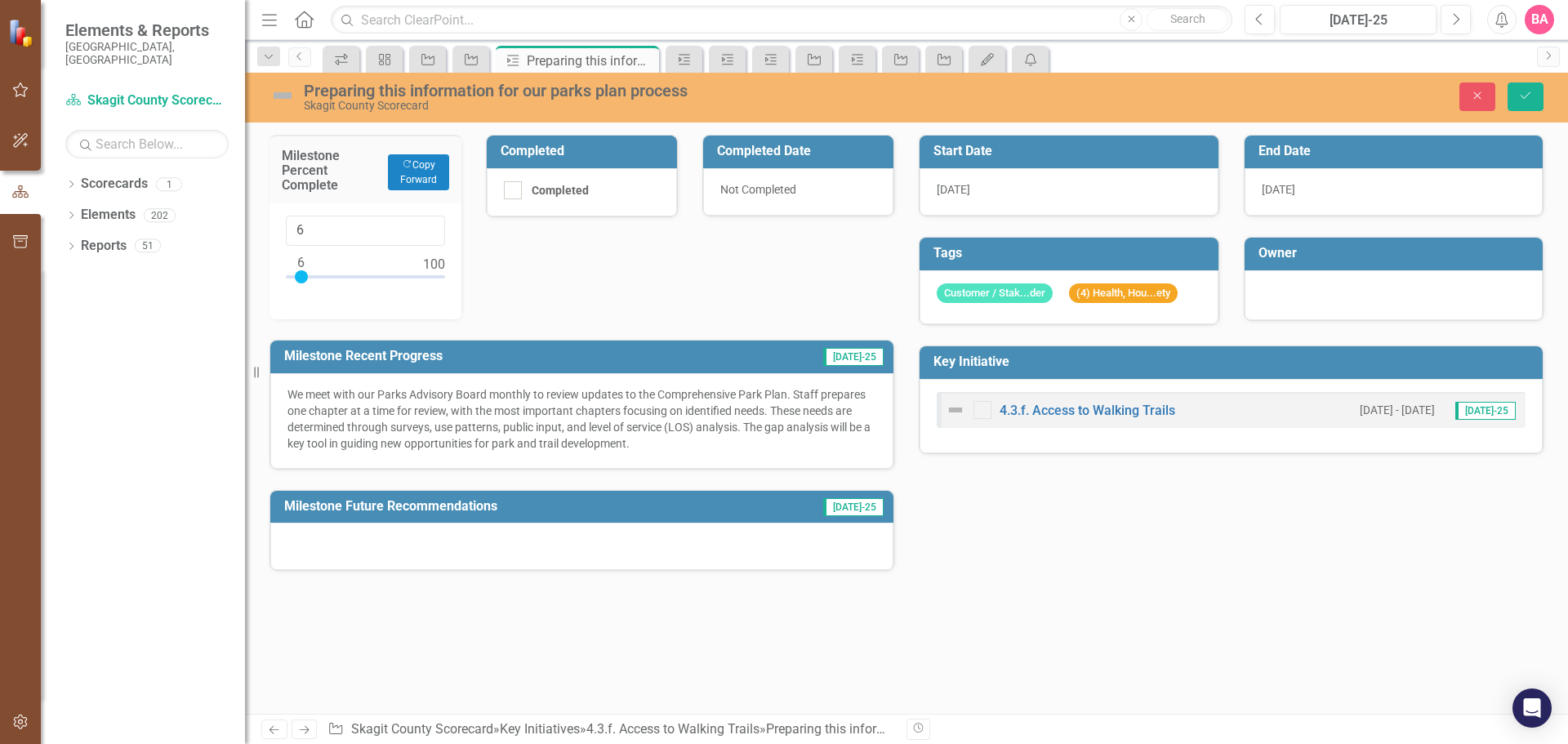
type input "5"
click at [299, 275] on div at bounding box center [299, 276] width 13 height 13
click at [1355, 194] on div "[DATE]" at bounding box center [1394, 192] width 299 height 47
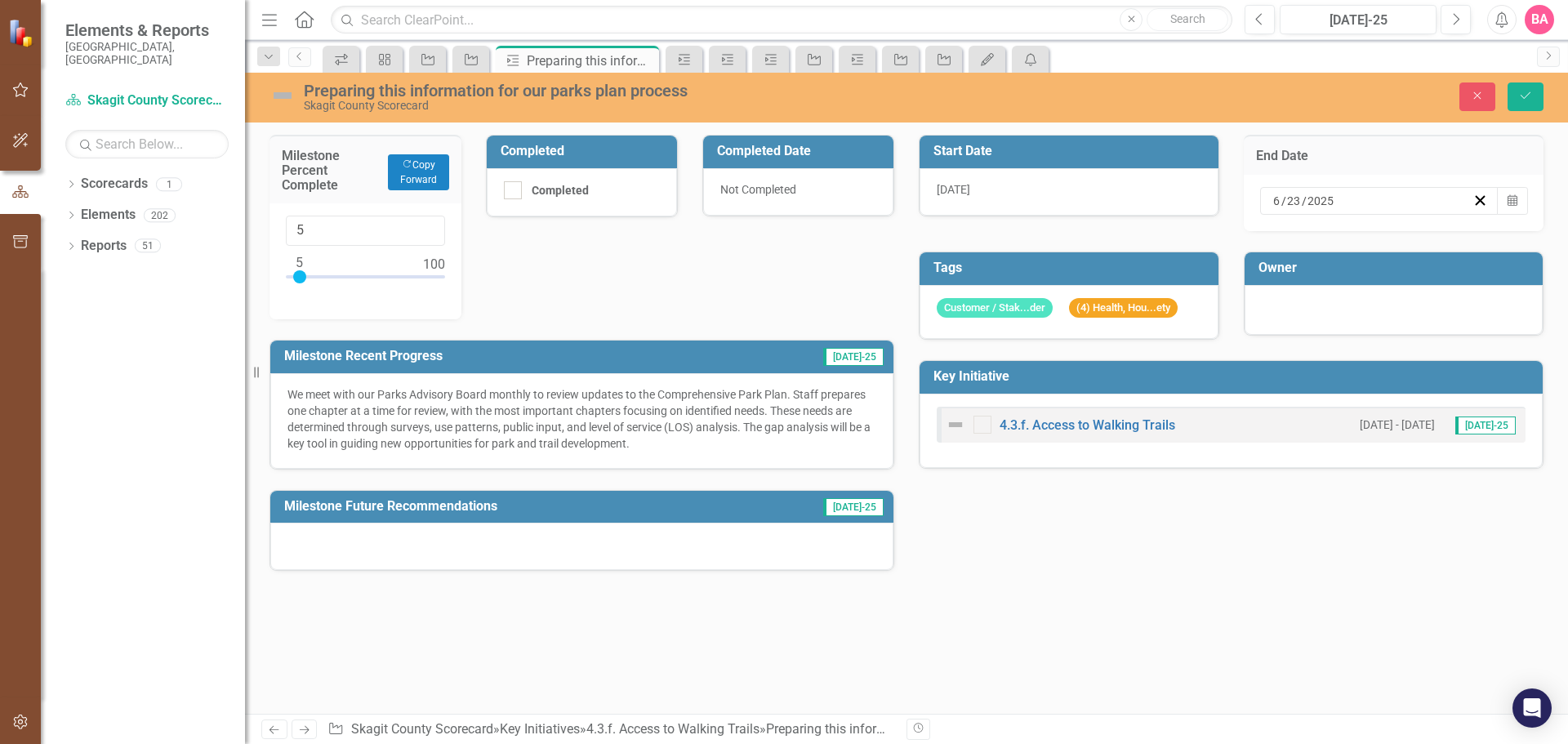
click at [1348, 195] on div "[DATE]" at bounding box center [1371, 201] width 201 height 16
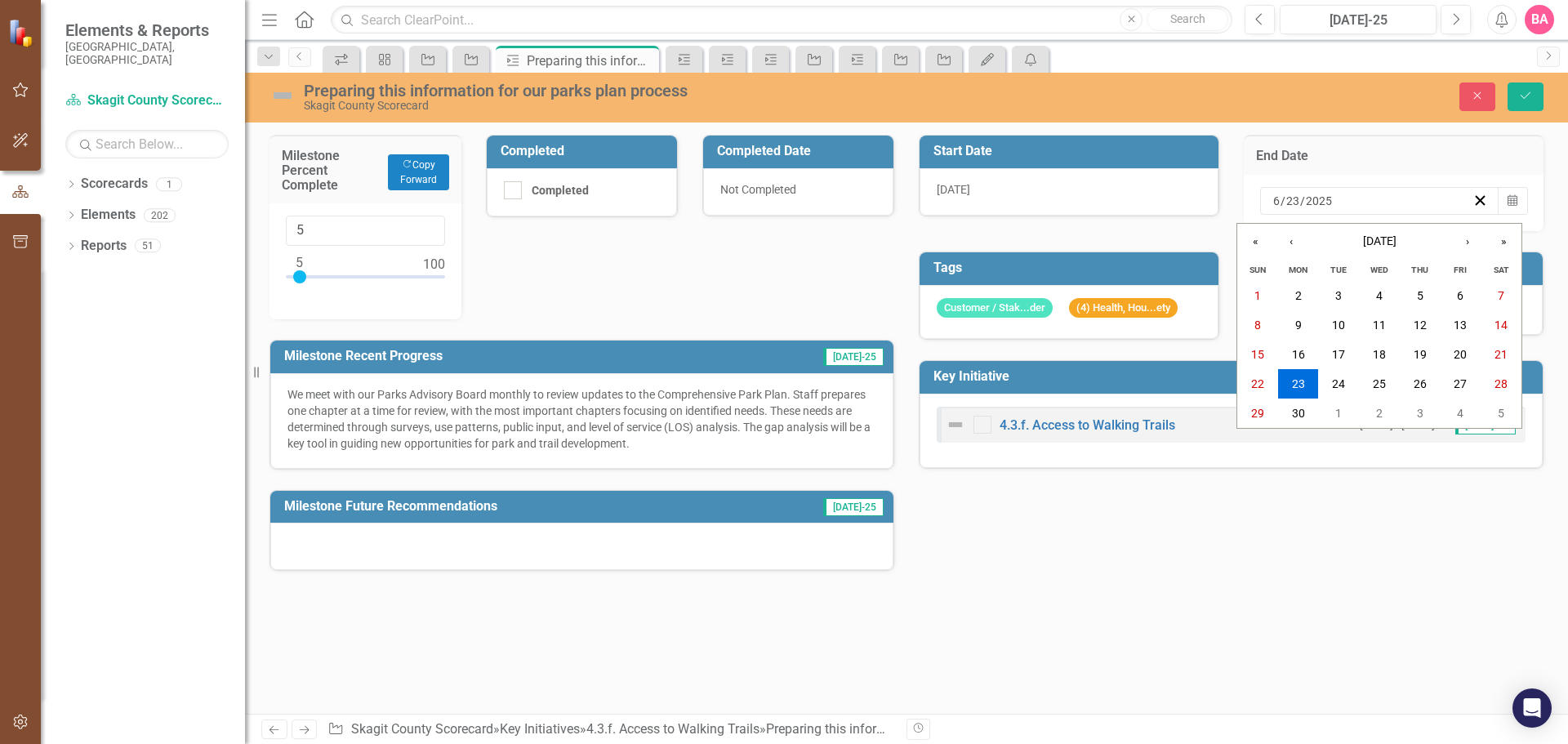
click at [1348, 195] on div "[DATE] [DATE]" at bounding box center [1371, 201] width 201 height 16
click at [1499, 240] on button "»" at bounding box center [1503, 241] width 36 height 36
click at [1335, 416] on abbr "30" at bounding box center [1337, 413] width 13 height 13
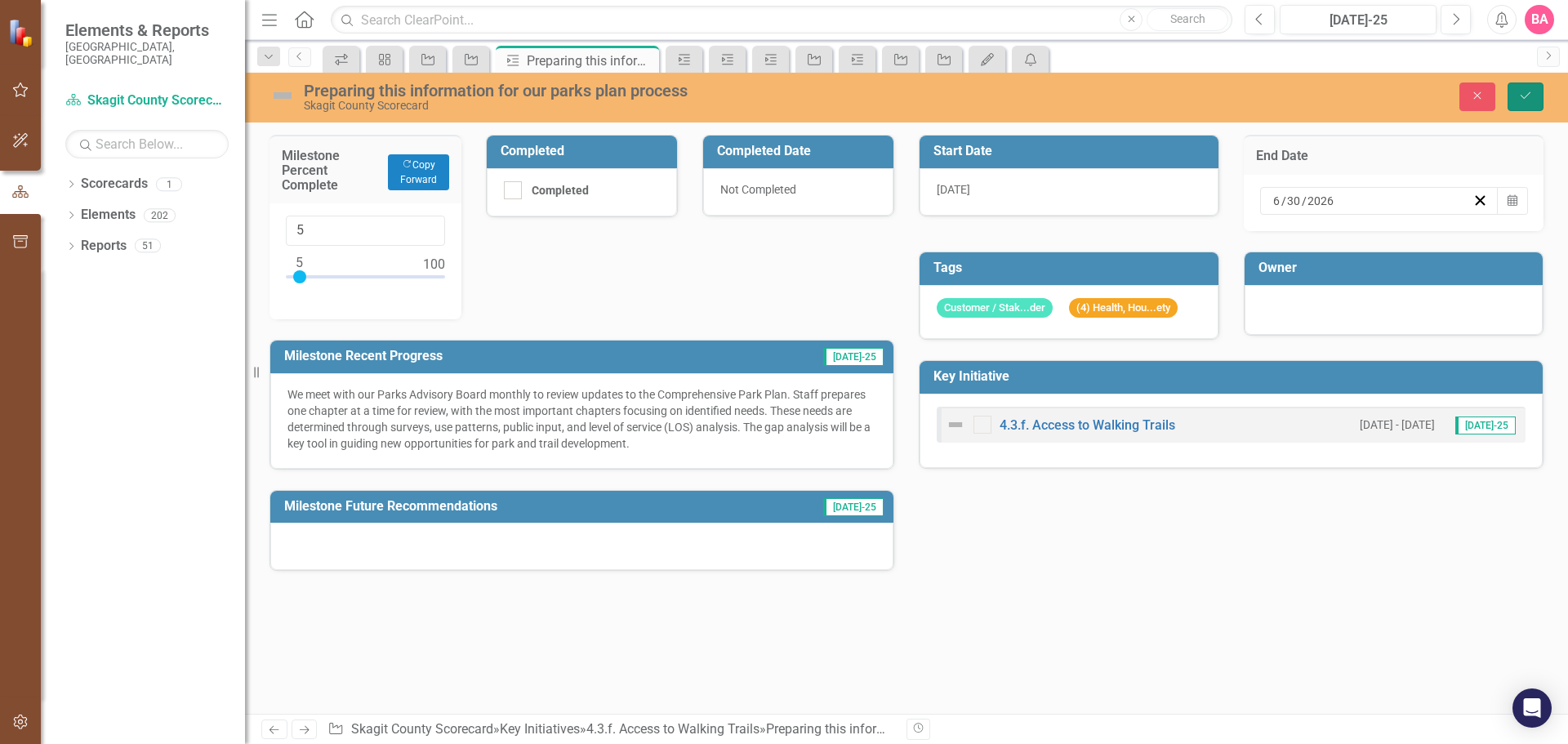
click at [1524, 91] on icon "Save" at bounding box center [1524, 96] width 15 height 12
